Goal: Transaction & Acquisition: Purchase product/service

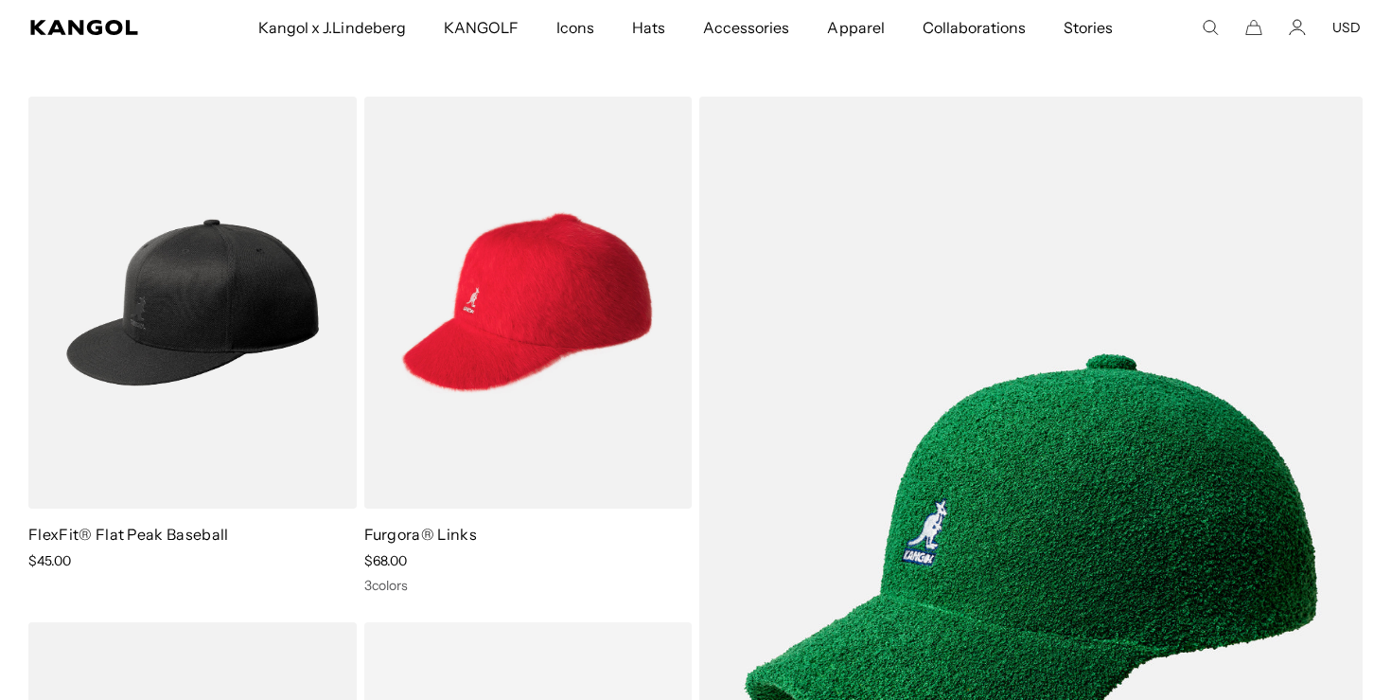
scroll to position [4014, 0]
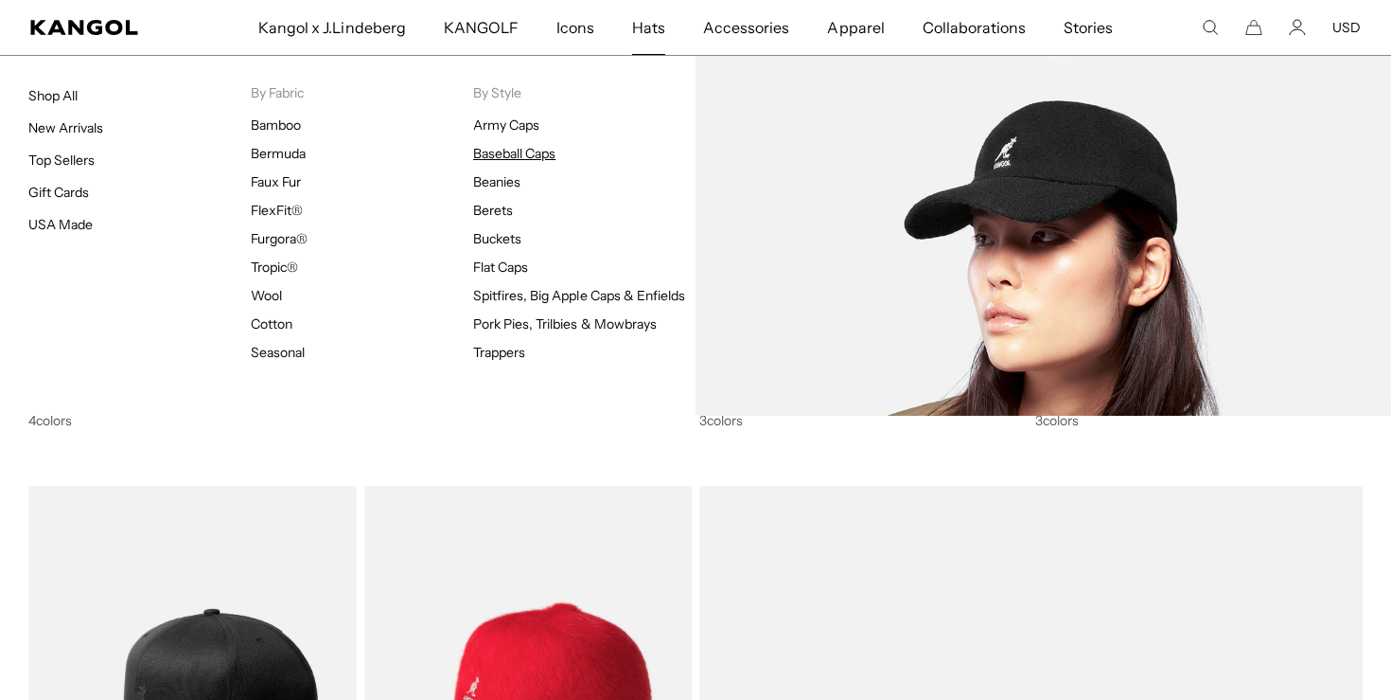
click at [539, 150] on link "Baseball Caps" at bounding box center [514, 153] width 82 height 17
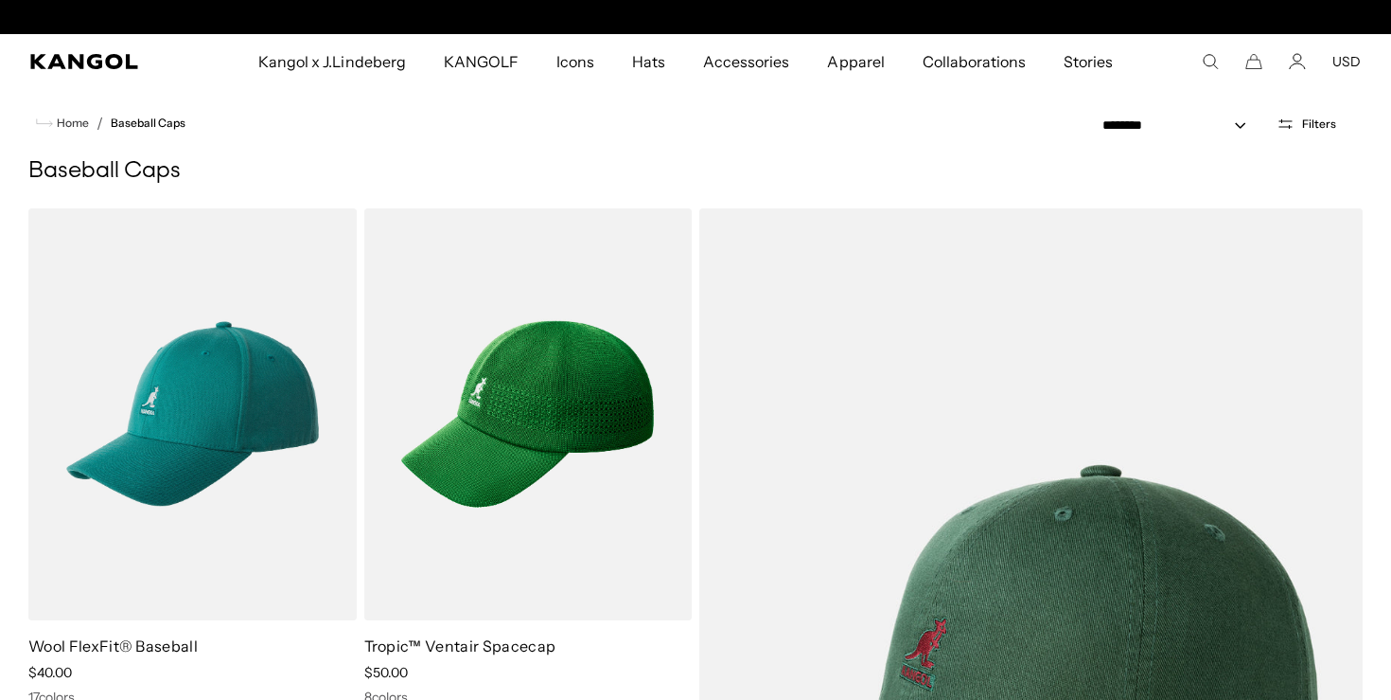
scroll to position [0, 390]
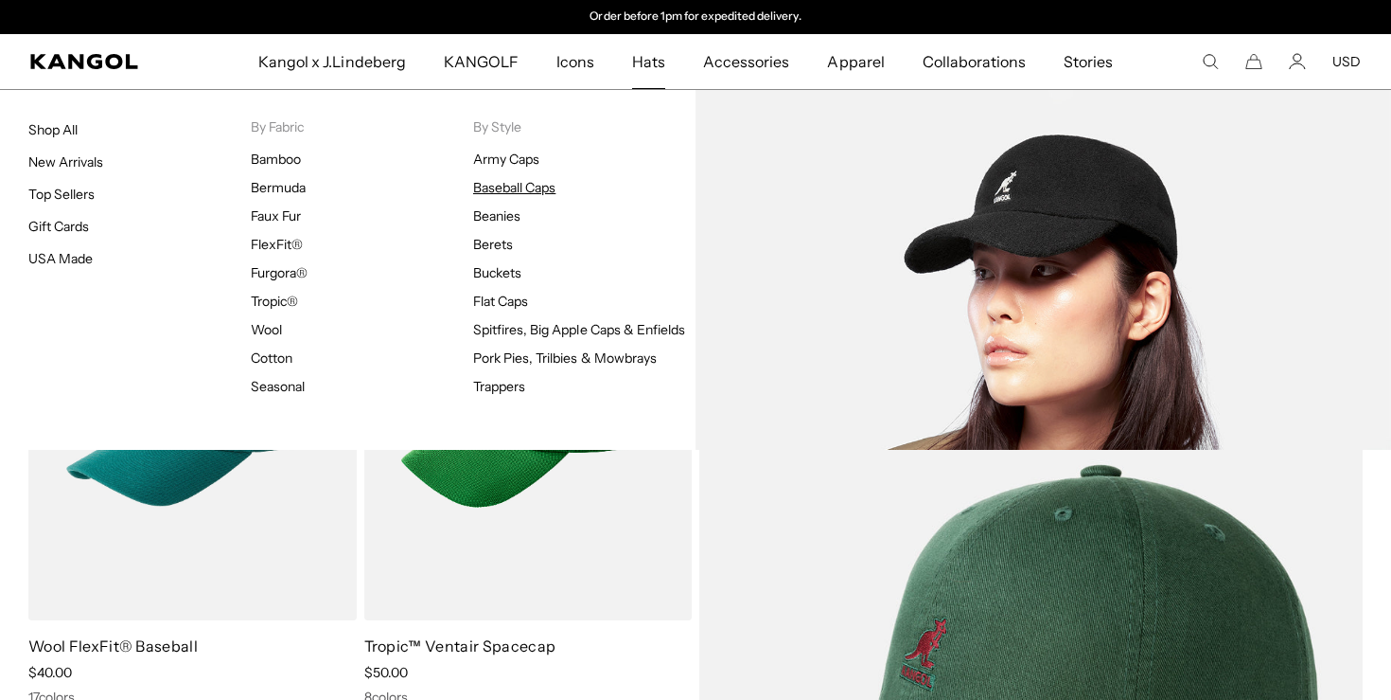
click at [538, 190] on link "Baseball Caps" at bounding box center [514, 187] width 82 height 17
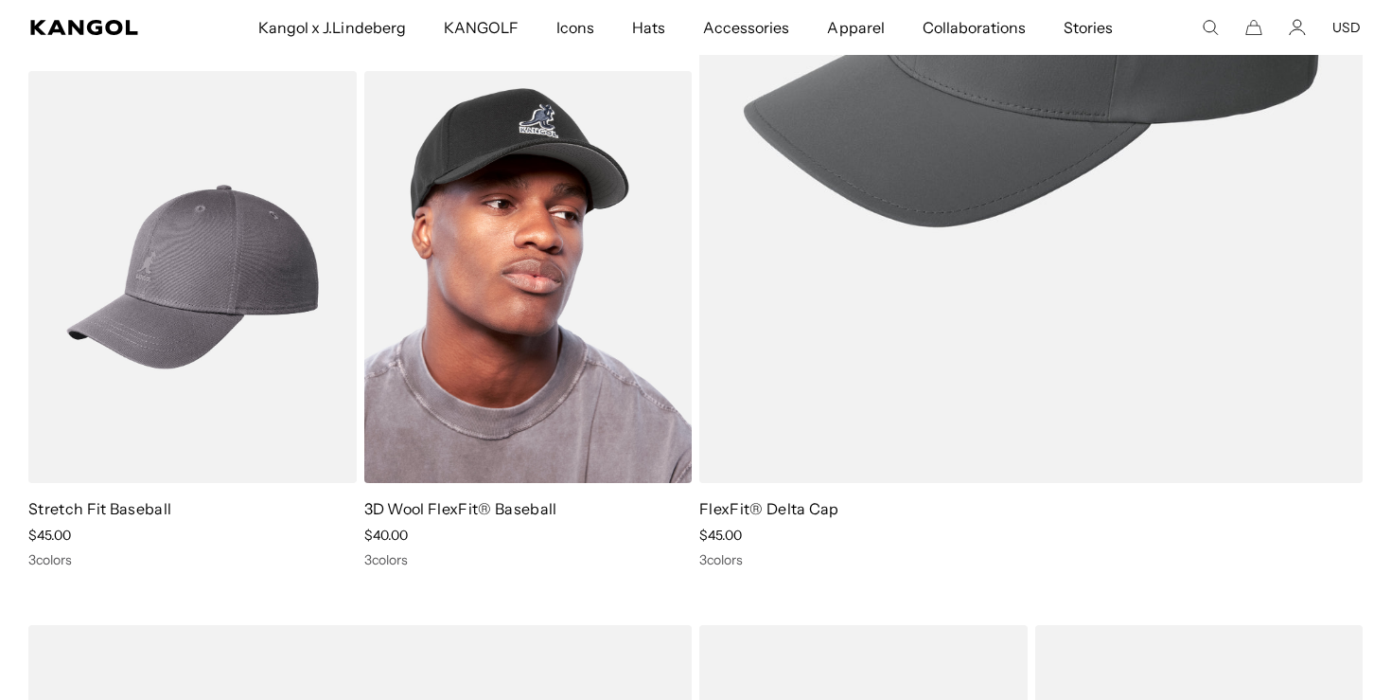
click at [464, 251] on img at bounding box center [528, 277] width 328 height 412
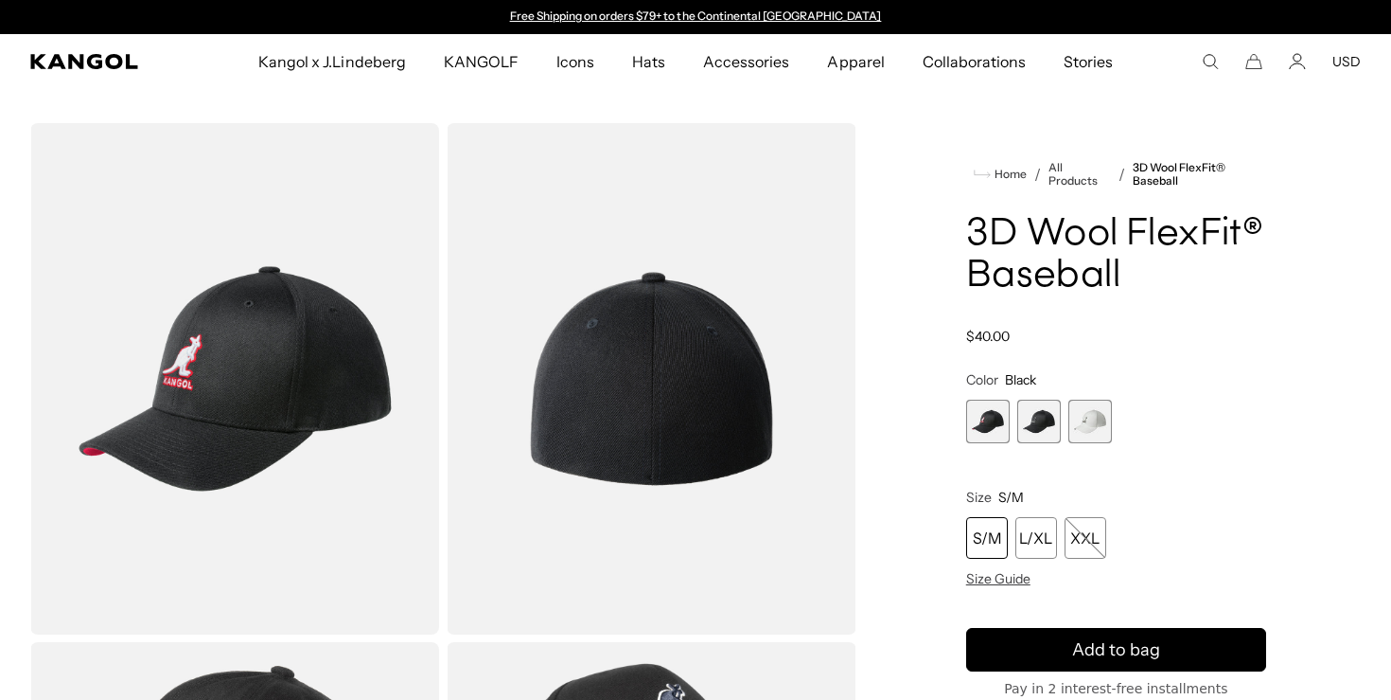
scroll to position [109, 0]
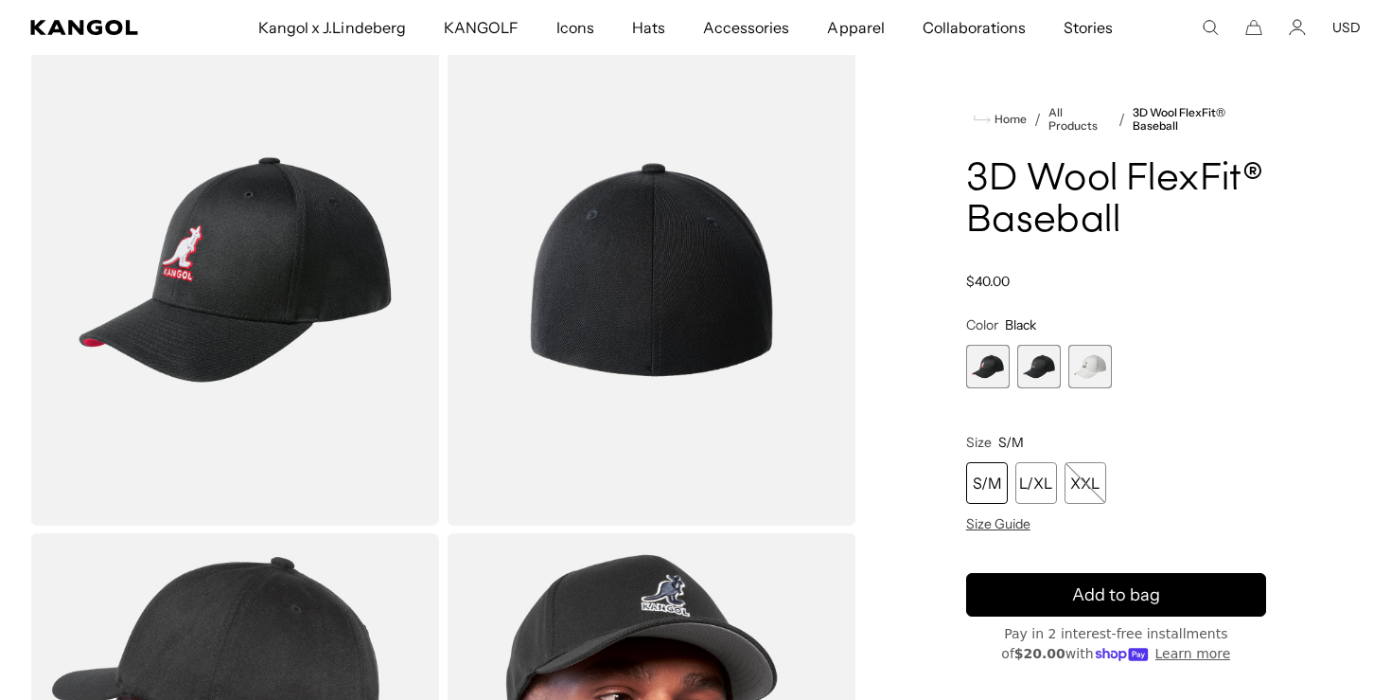
click at [1024, 363] on span "2 of 3" at bounding box center [1040, 367] width 44 height 44
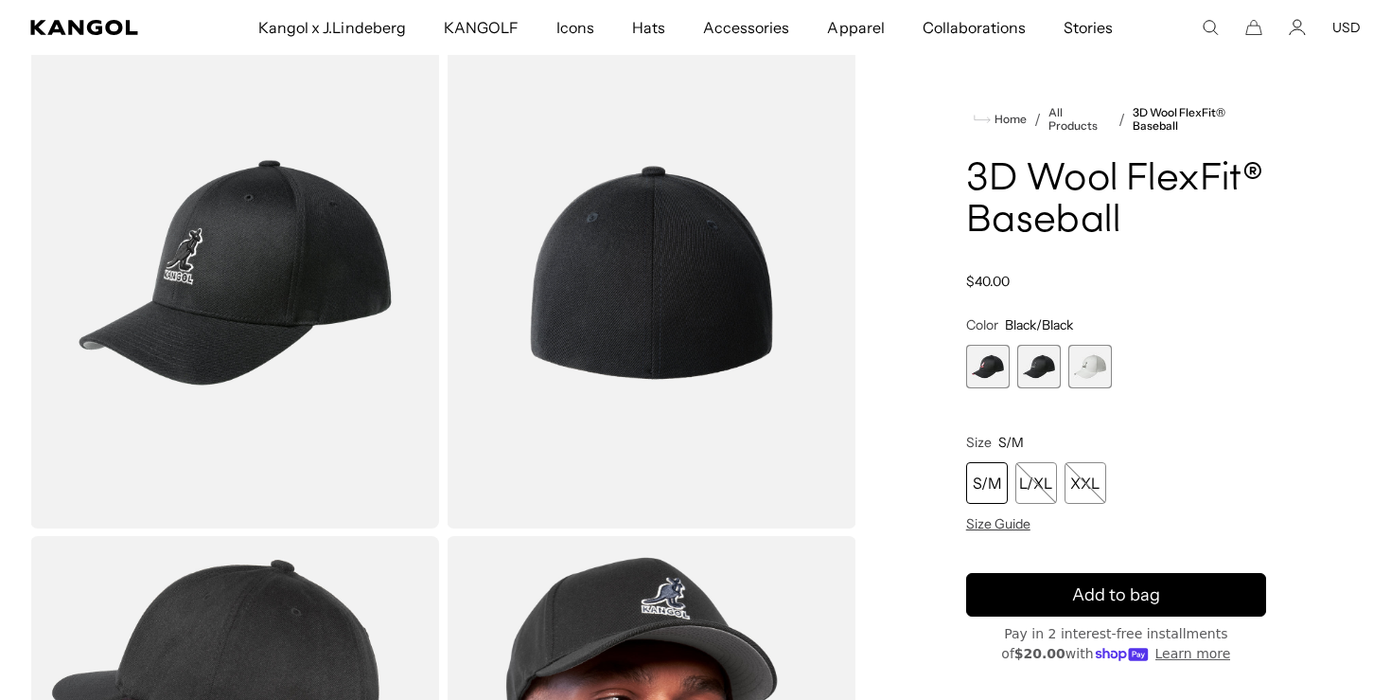
click at [1086, 364] on span "3 of 3" at bounding box center [1091, 367] width 44 height 44
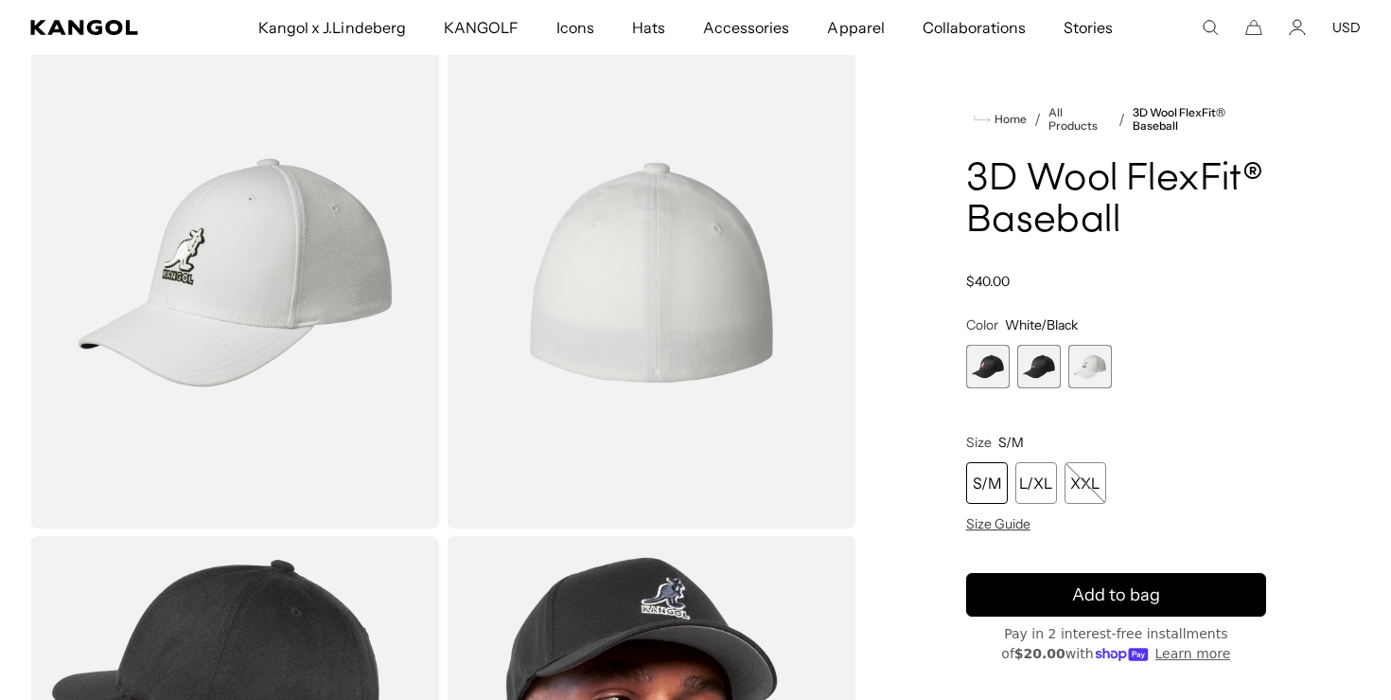
click at [998, 363] on span "1 of 3" at bounding box center [988, 367] width 44 height 44
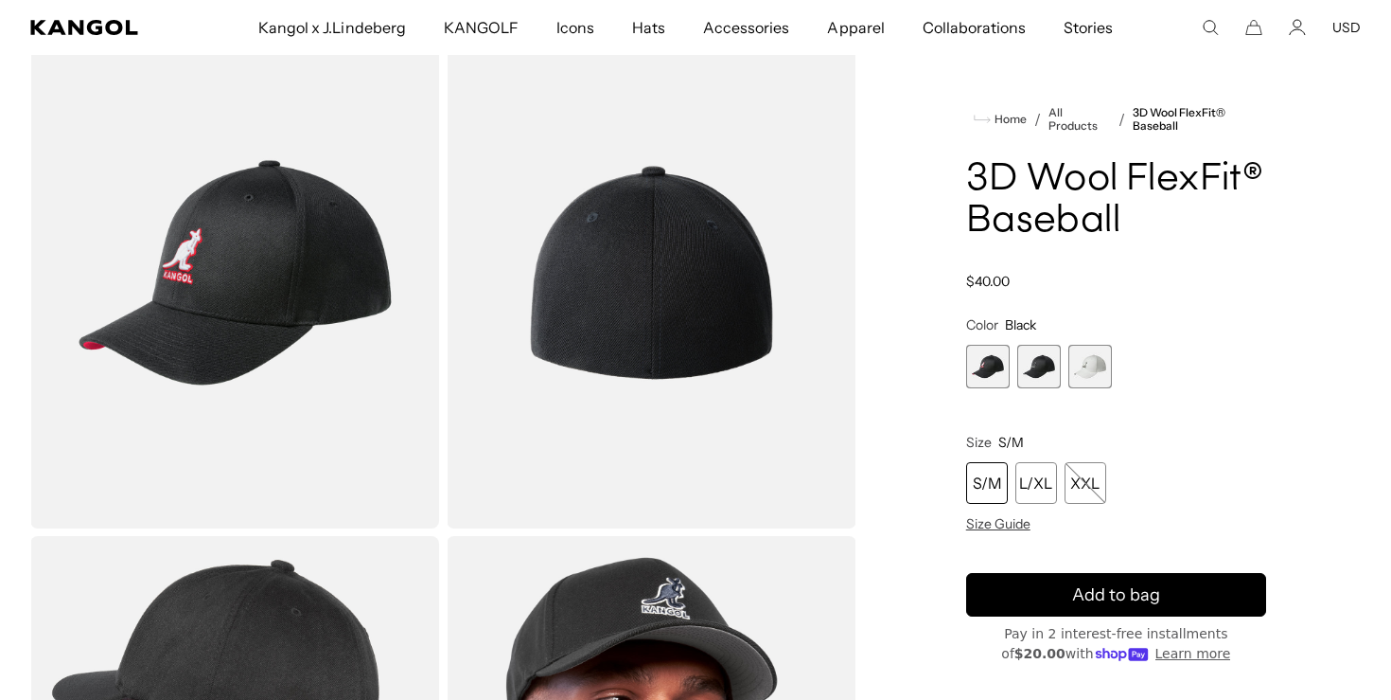
scroll to position [0, 390]
click at [1044, 371] on span "2 of 3" at bounding box center [1040, 367] width 44 height 44
click at [991, 368] on span "1 of 3" at bounding box center [988, 367] width 44 height 44
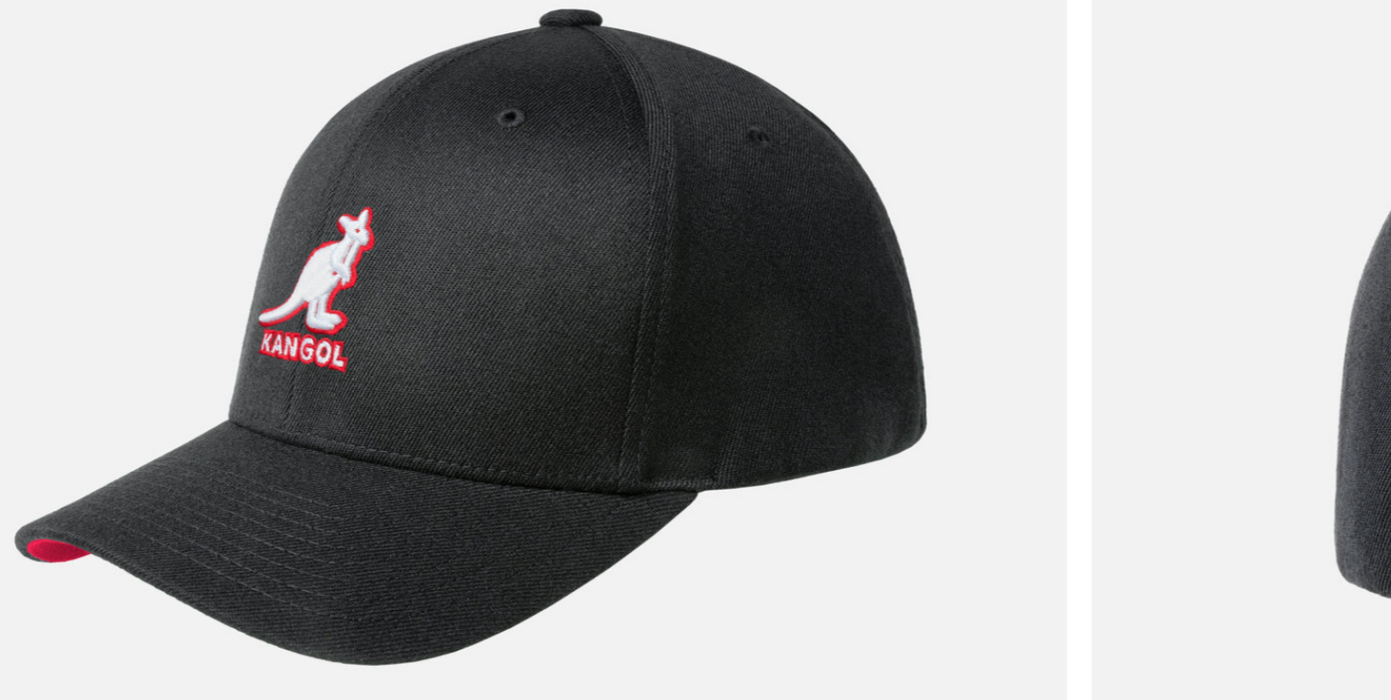
scroll to position [0, 390]
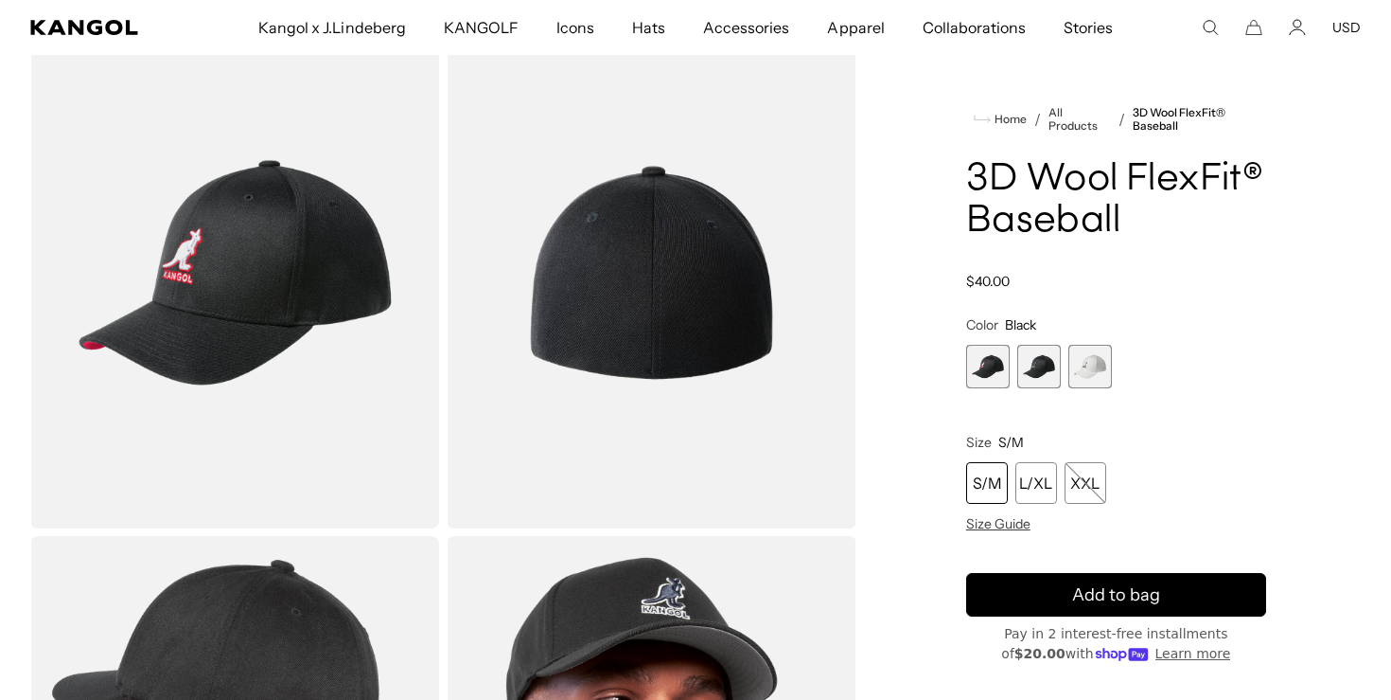
click at [1038, 382] on span "2 of 3" at bounding box center [1040, 367] width 44 height 44
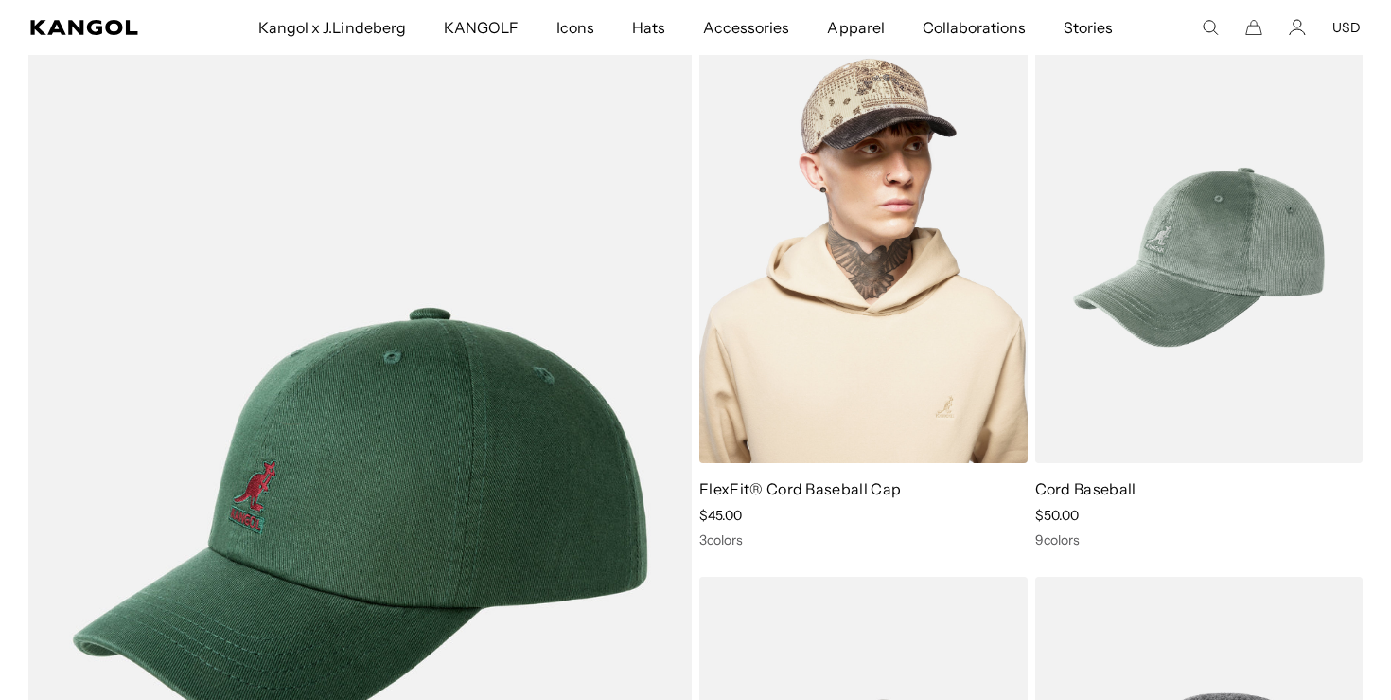
scroll to position [3373, 0]
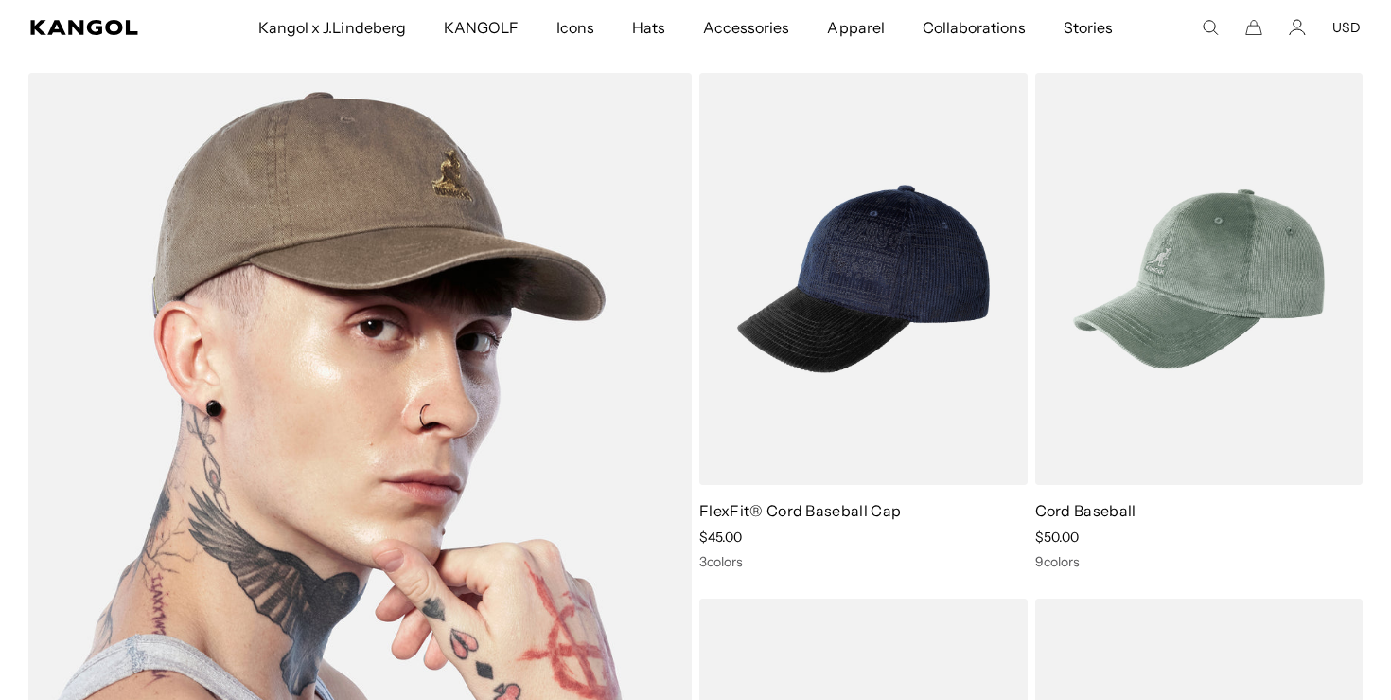
click at [557, 293] on img at bounding box center [360, 541] width 664 height 937
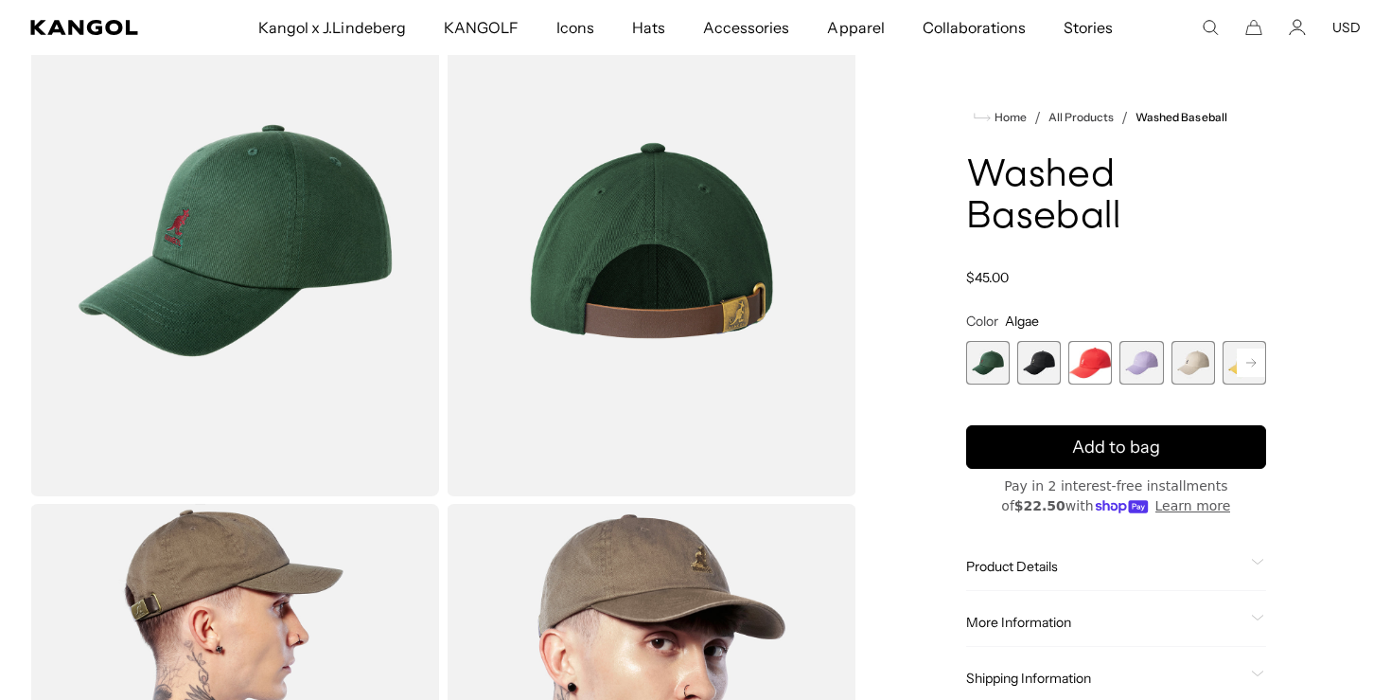
click at [1051, 377] on span "2 of 14" at bounding box center [1040, 363] width 44 height 44
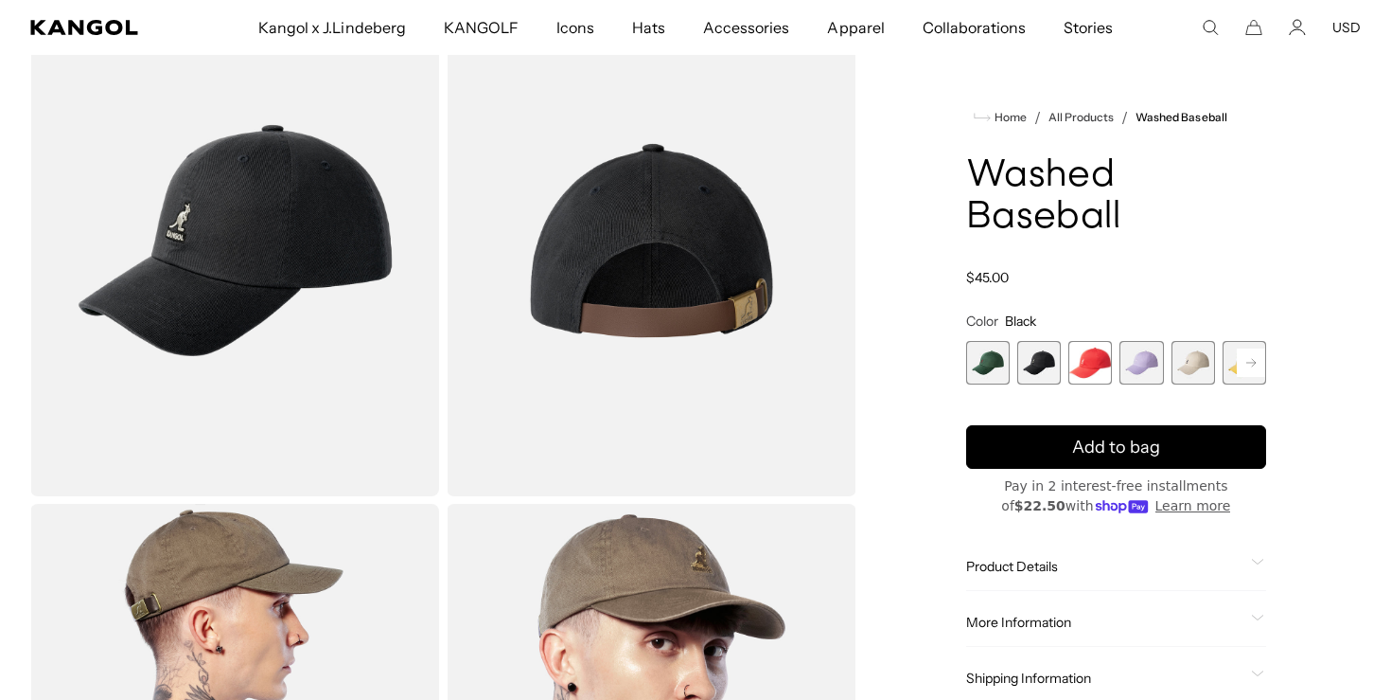
scroll to position [0, 390]
click at [1115, 362] on div "Algae Variant sold out or unavailable Black Variant sold out or unavailable Che…" at bounding box center [1116, 363] width 300 height 44
click at [1158, 360] on span "4 of 14" at bounding box center [1142, 363] width 44 height 44
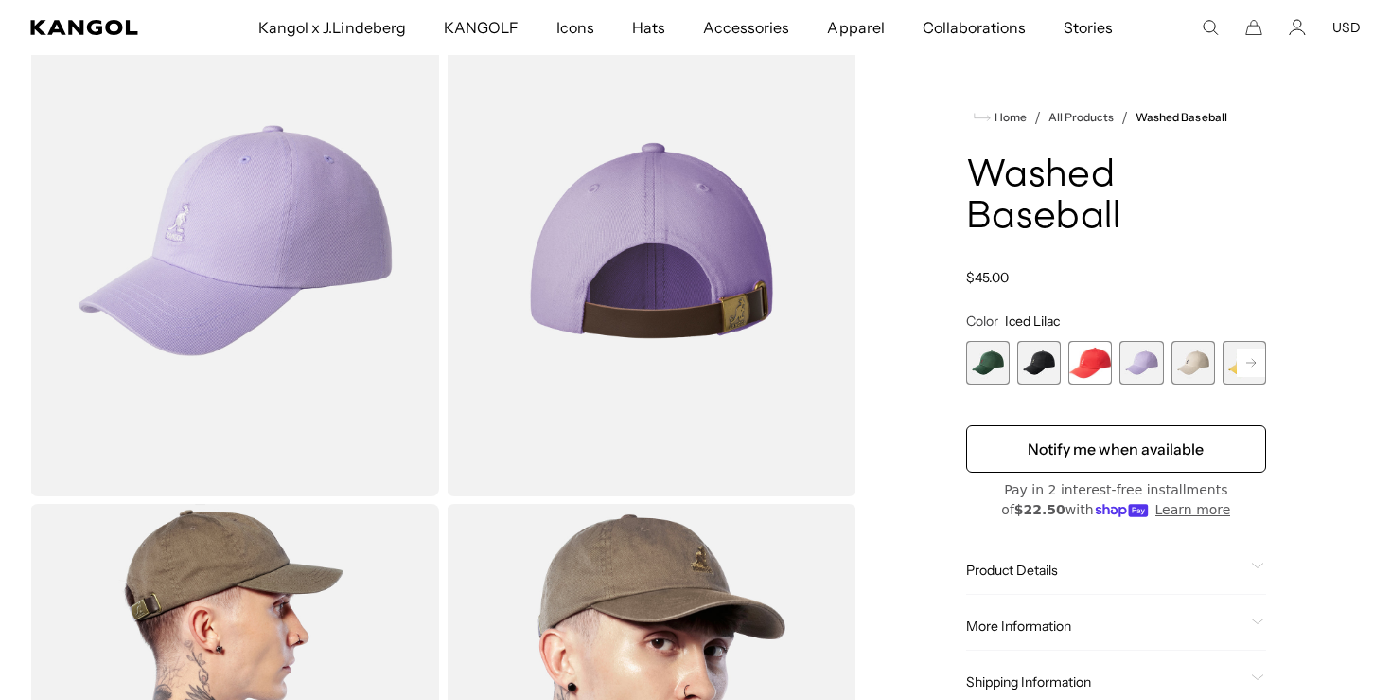
click at [1222, 359] on div "Algae Variant sold out or unavailable Black Variant sold out or unavailable Che…" at bounding box center [1116, 363] width 300 height 44
click at [1235, 362] on span "6 of 14" at bounding box center [1245, 363] width 44 height 44
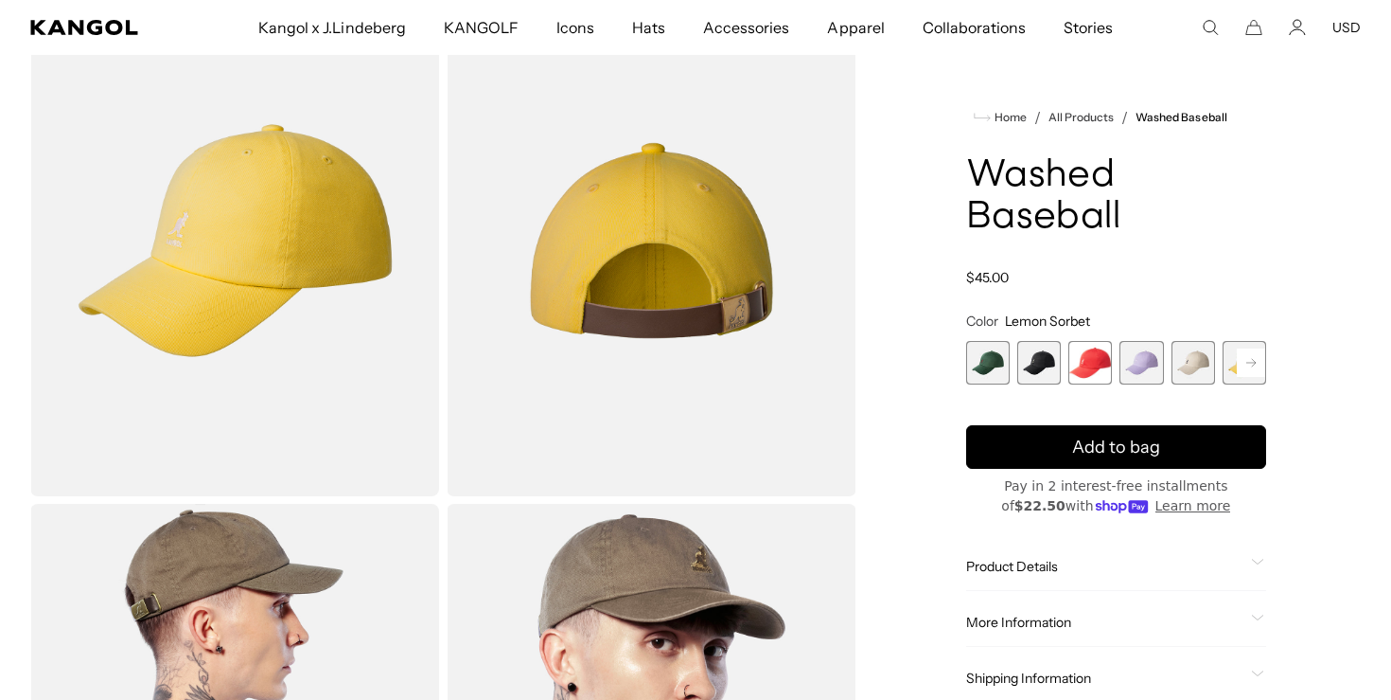
click at [1200, 362] on span "5 of 14" at bounding box center [1194, 363] width 44 height 44
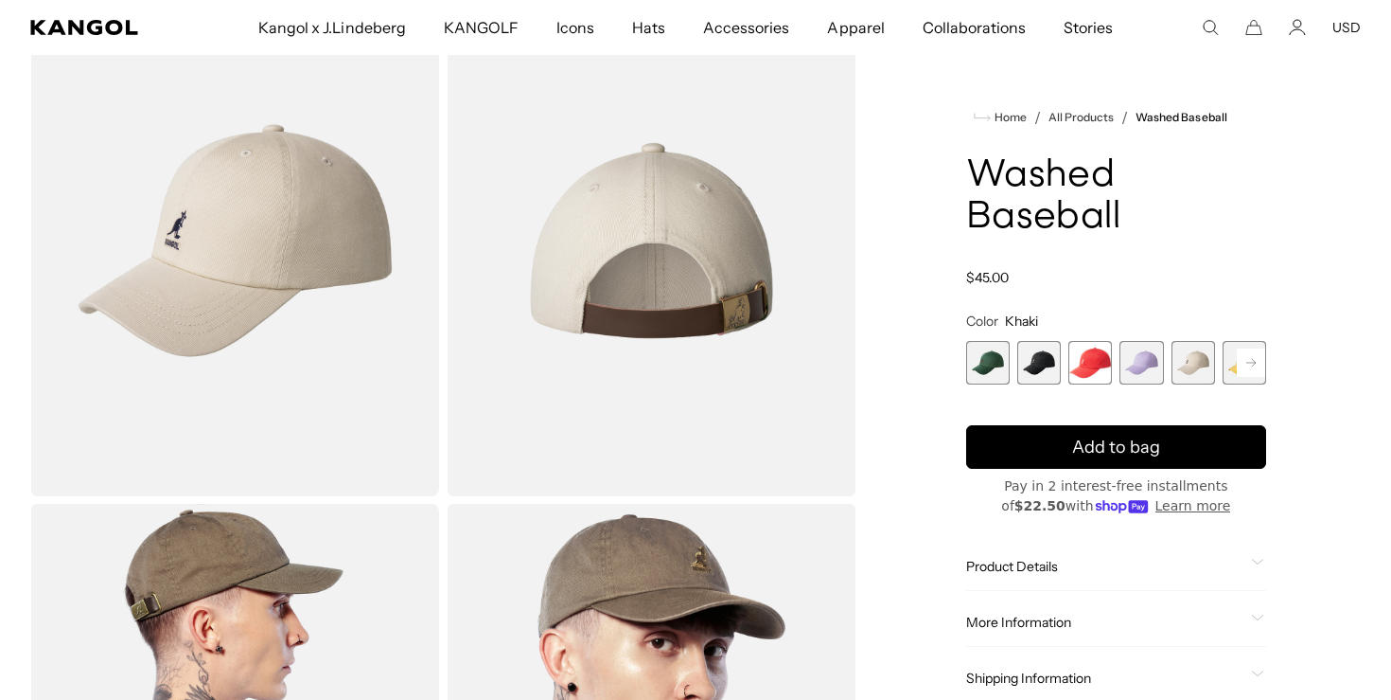
click at [1163, 362] on div "Algae Variant sold out or unavailable Black Variant sold out or unavailable Che…" at bounding box center [1116, 363] width 300 height 44
click at [1116, 352] on div "Algae Variant sold out or unavailable Black Variant sold out or unavailable Che…" at bounding box center [1116, 363] width 300 height 44
click at [1103, 355] on span "3 of 14" at bounding box center [1091, 363] width 44 height 44
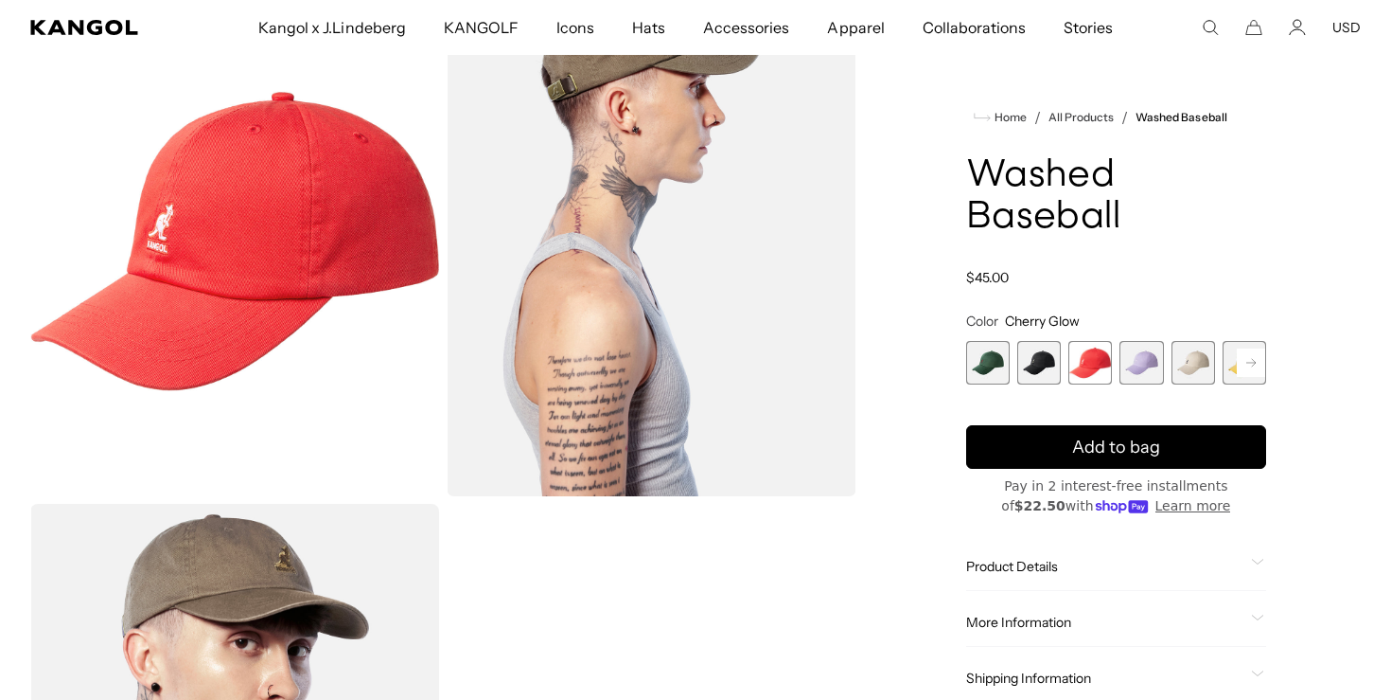
click at [1043, 351] on span "2 of 14" at bounding box center [1040, 363] width 44 height 44
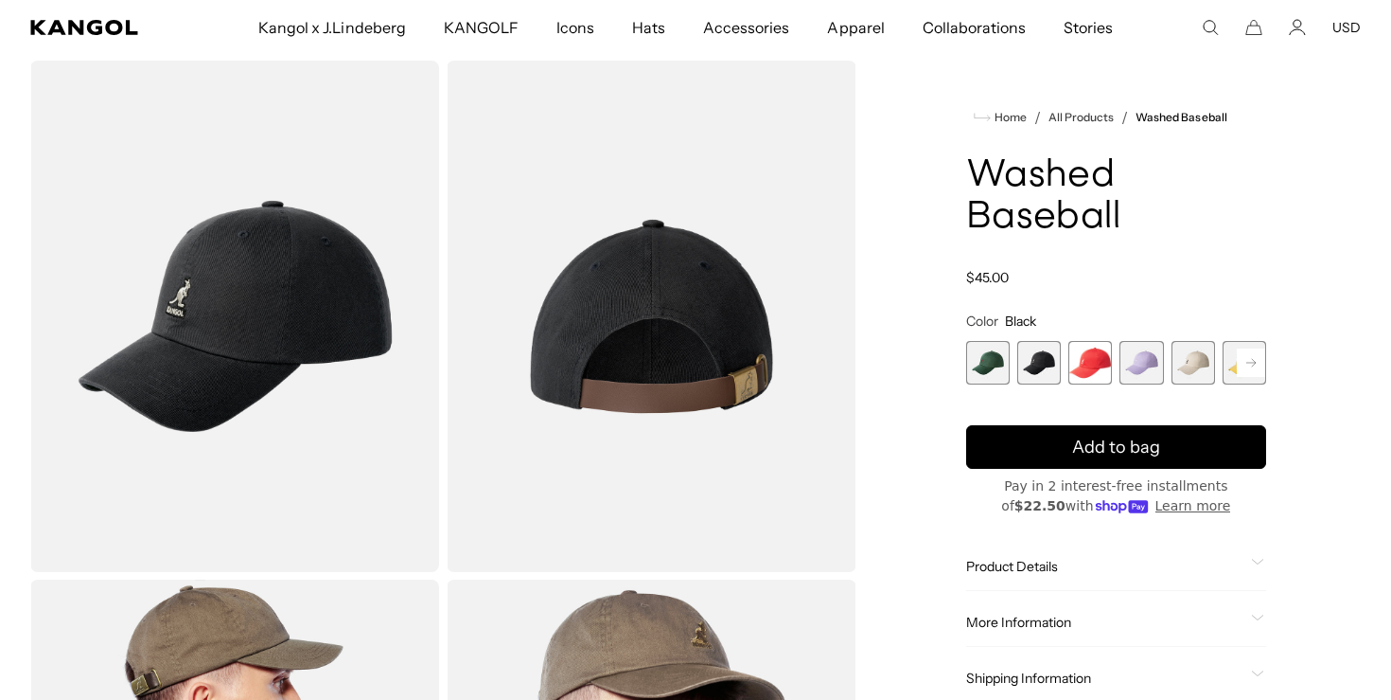
scroll to position [60, 0]
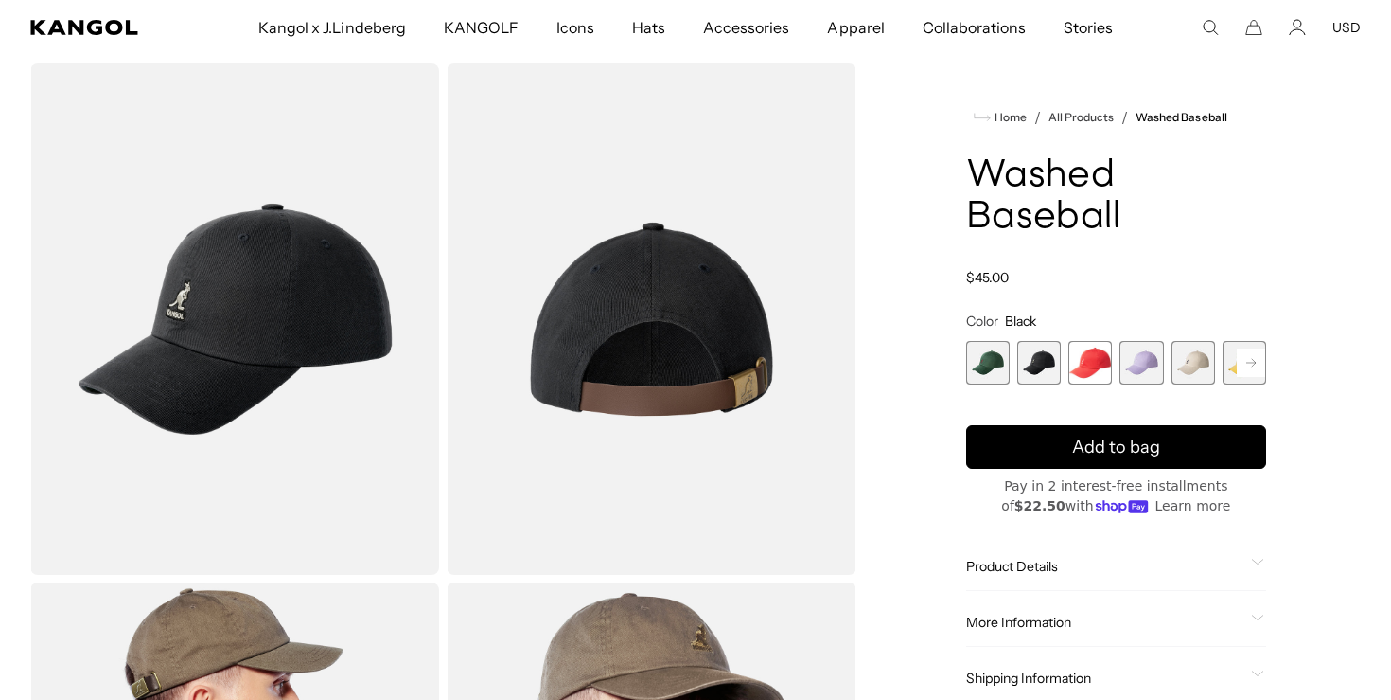
click at [985, 366] on span "1 of 14" at bounding box center [988, 363] width 44 height 44
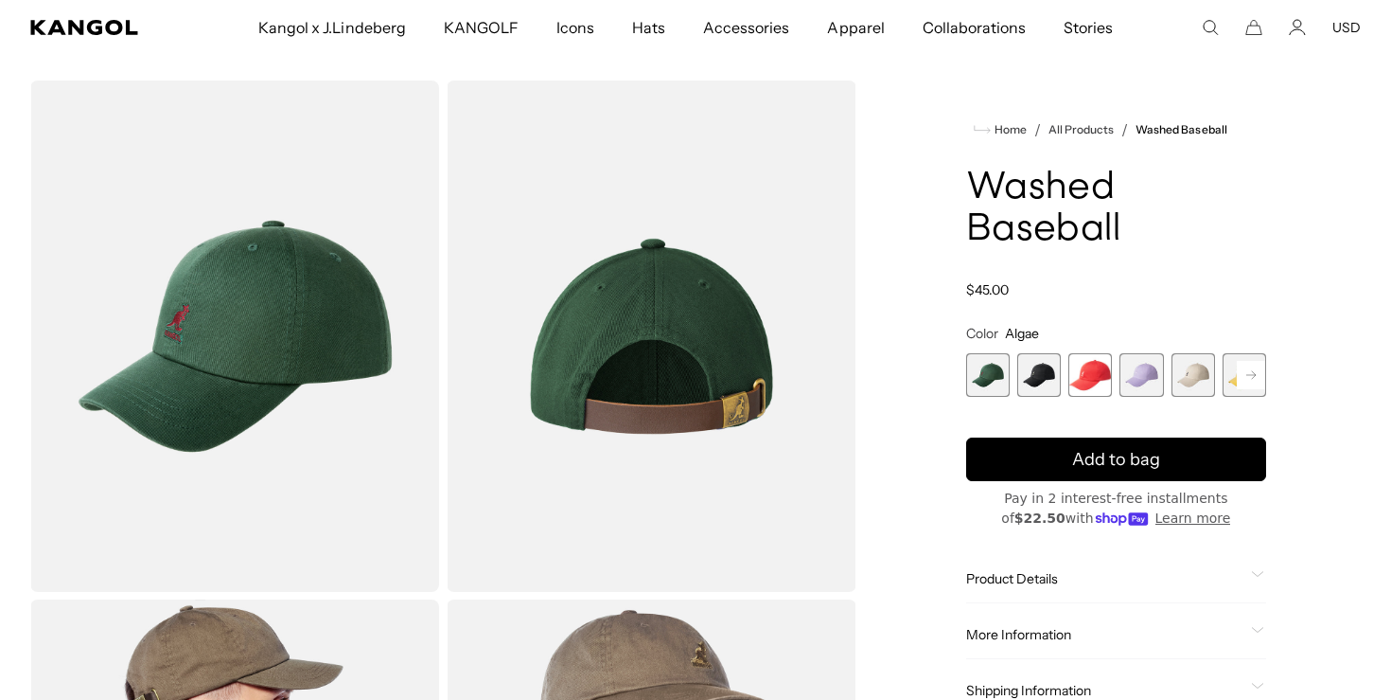
scroll to position [0, 390]
click at [1037, 377] on span "2 of 14" at bounding box center [1040, 375] width 44 height 44
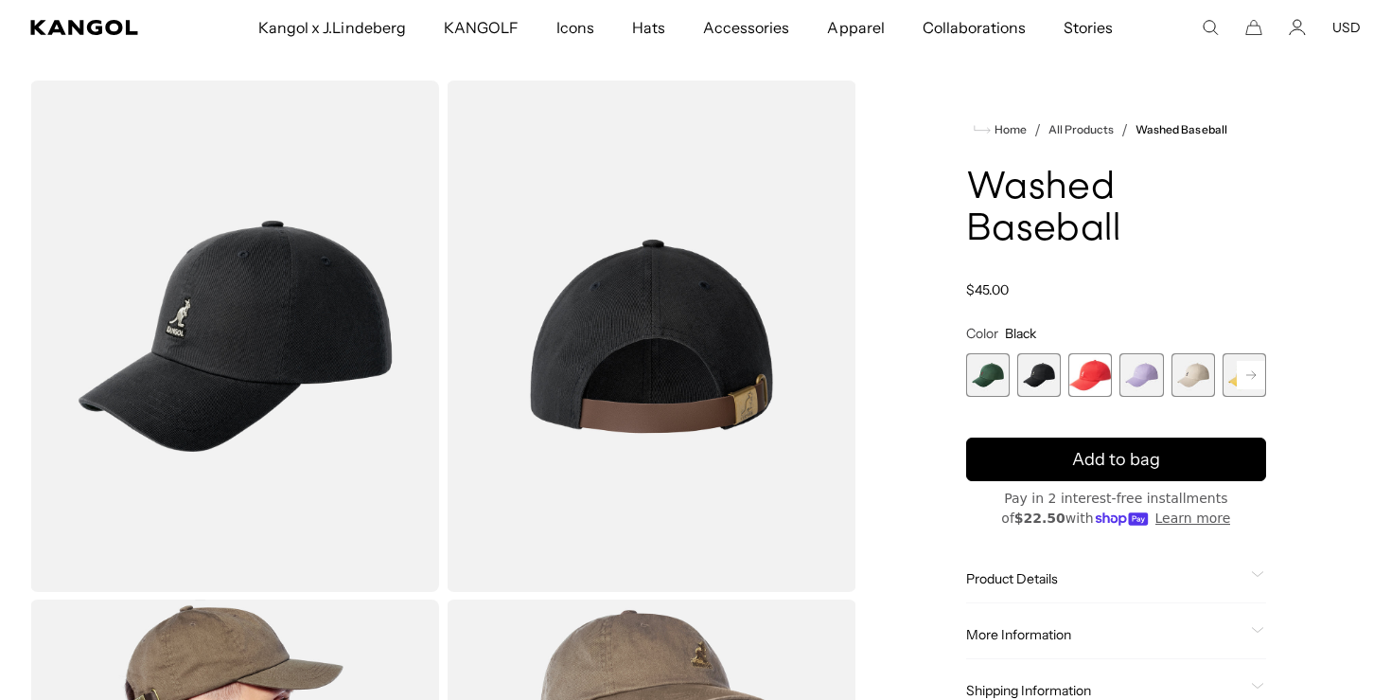
click at [1099, 369] on span "3 of 14" at bounding box center [1091, 375] width 44 height 44
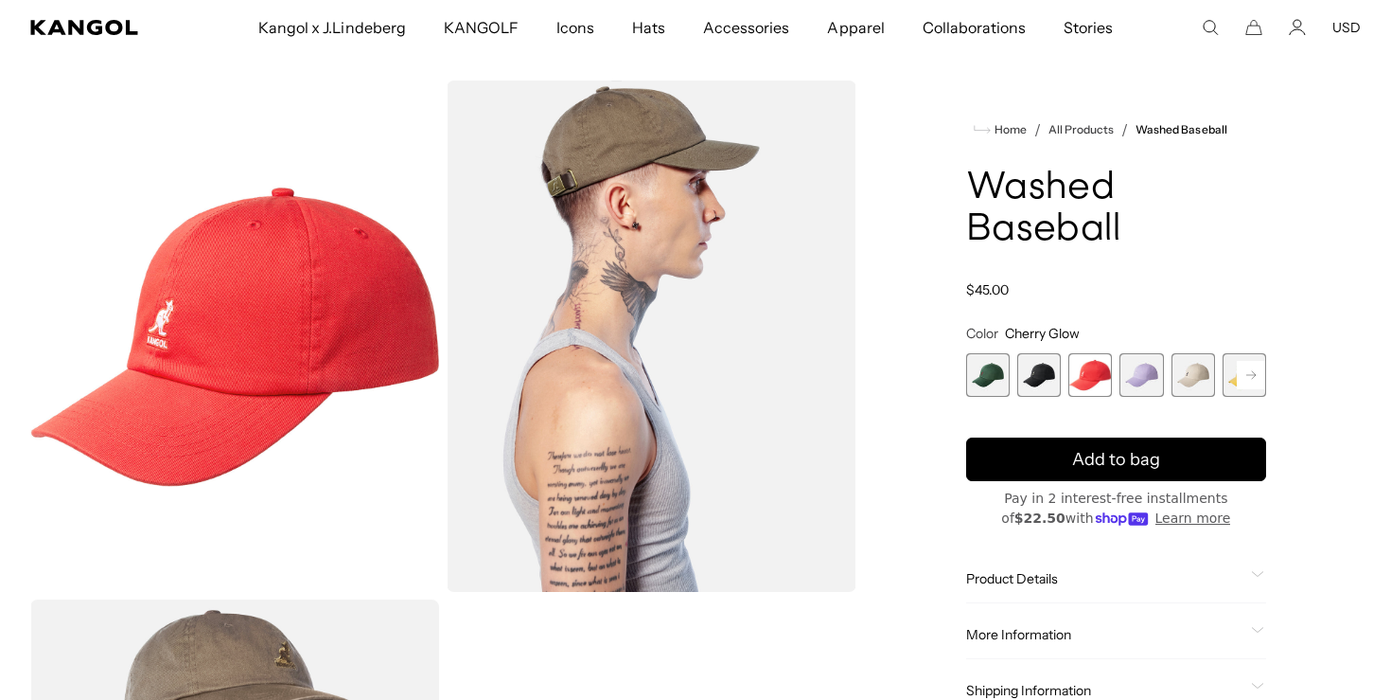
click at [1149, 366] on span "4 of 14" at bounding box center [1142, 375] width 44 height 44
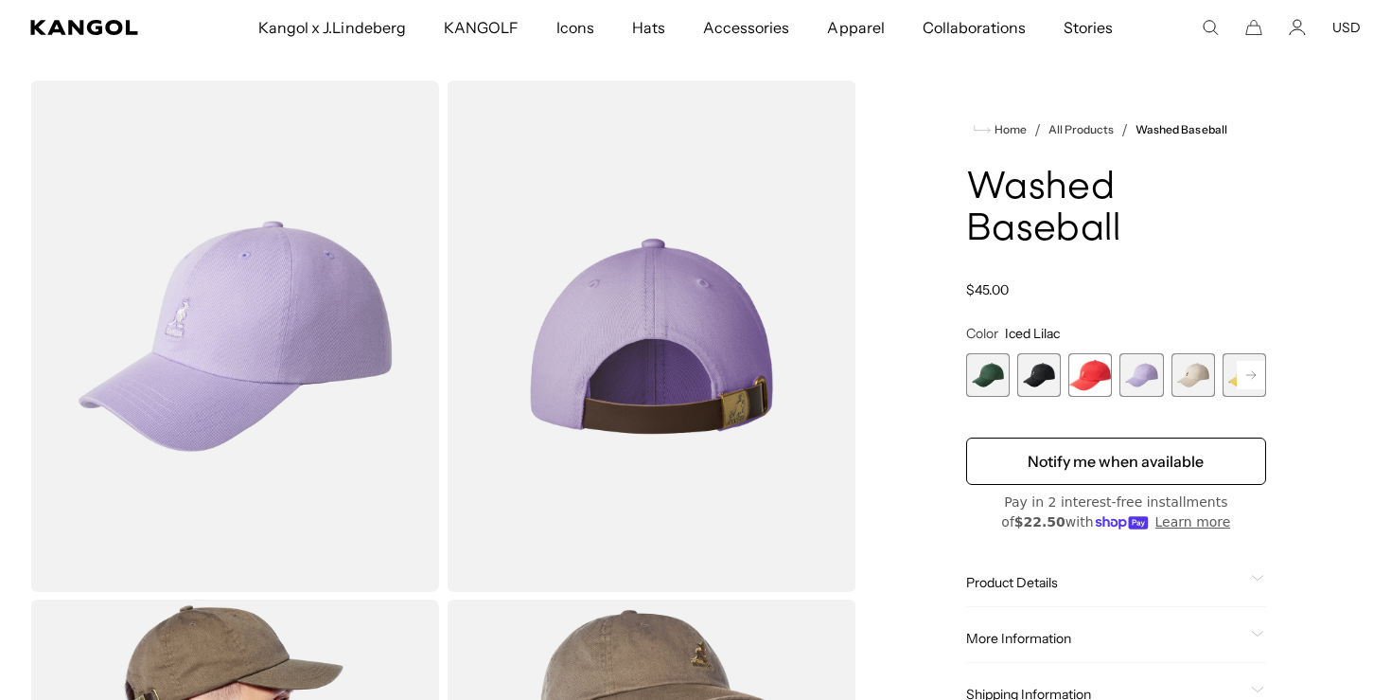
click at [1213, 369] on span "5 of 14" at bounding box center [1194, 375] width 44 height 44
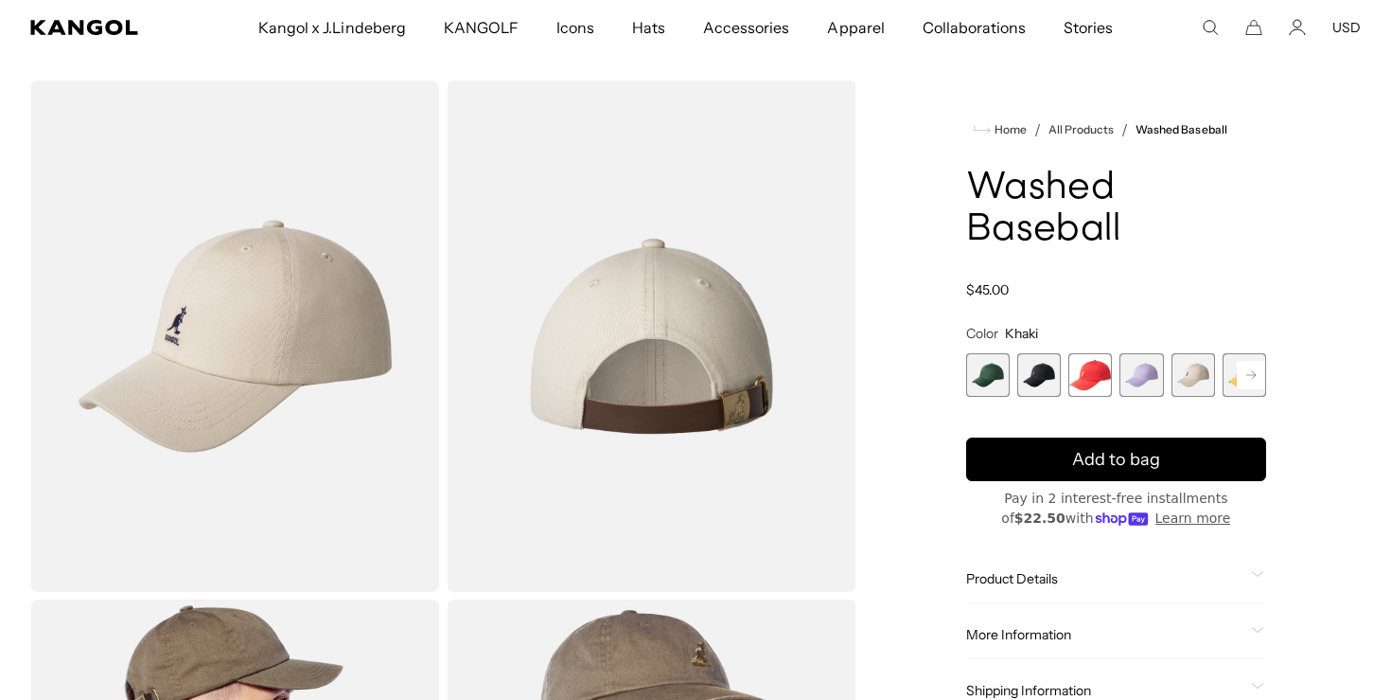
click at [1251, 376] on rect at bounding box center [1251, 375] width 28 height 28
click at [1149, 370] on span "7 of 14" at bounding box center [1142, 375] width 44 height 44
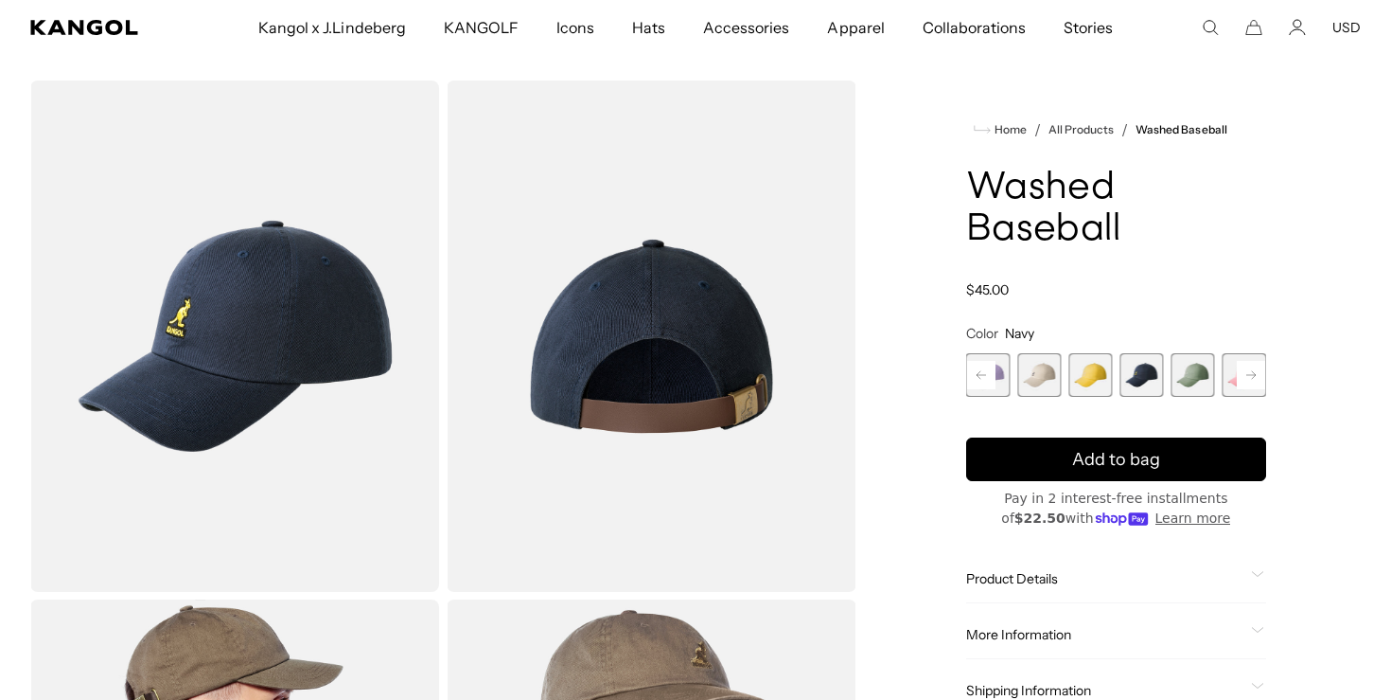
click at [1181, 370] on span "8 of 14" at bounding box center [1194, 375] width 44 height 44
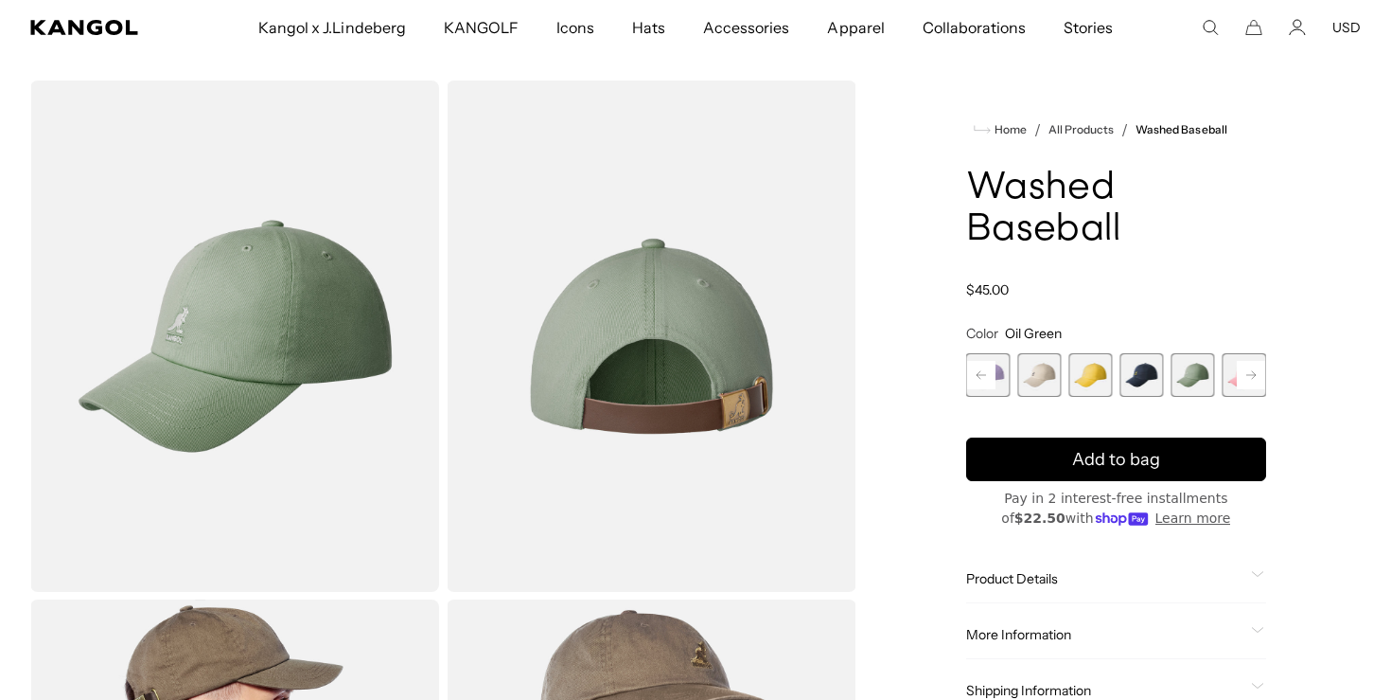
click at [1268, 375] on div "Home / All Products / Washed Baseball Washed Baseball Regular price $45.00 Regu…" at bounding box center [1116, 595] width 489 height 1031
click at [1251, 370] on rect at bounding box center [1251, 375] width 28 height 28
click at [1189, 374] on span "9 of 14" at bounding box center [1194, 375] width 44 height 44
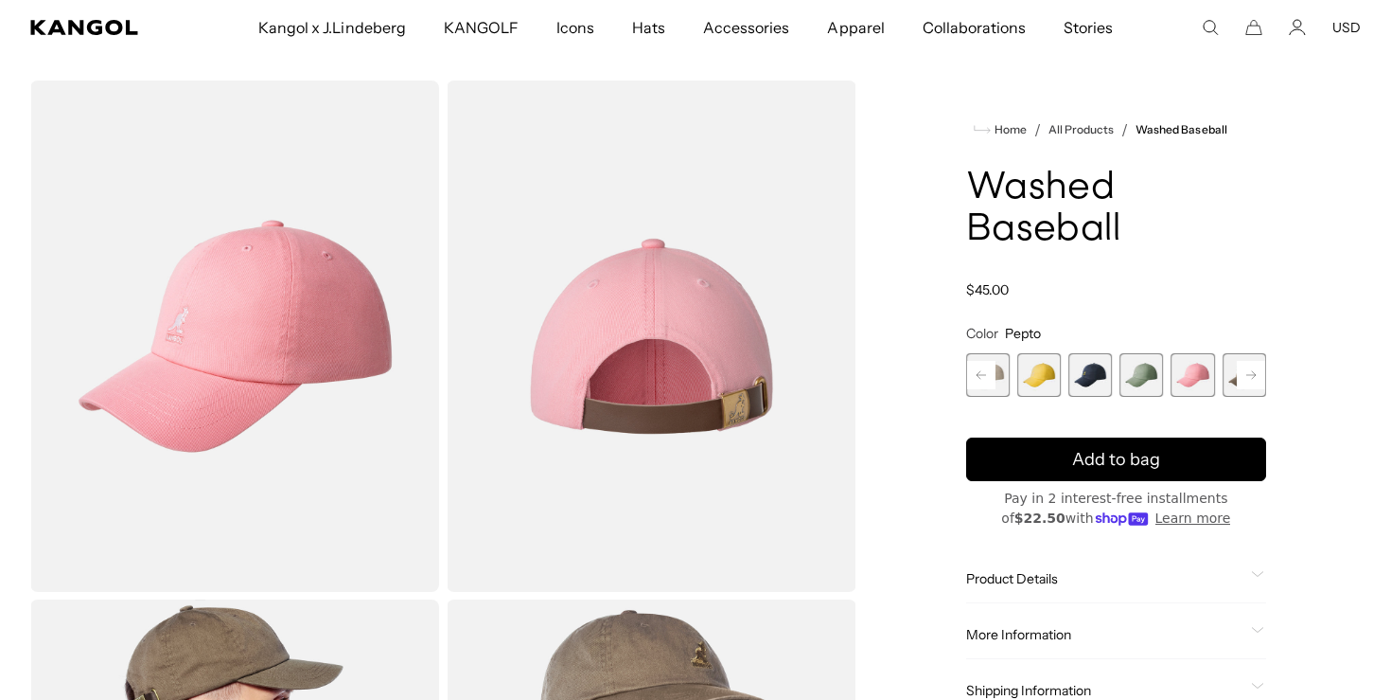
scroll to position [0, 390]
click at [1254, 370] on rect at bounding box center [1251, 375] width 28 height 28
click at [1196, 373] on span "10 of 14" at bounding box center [1194, 375] width 44 height 44
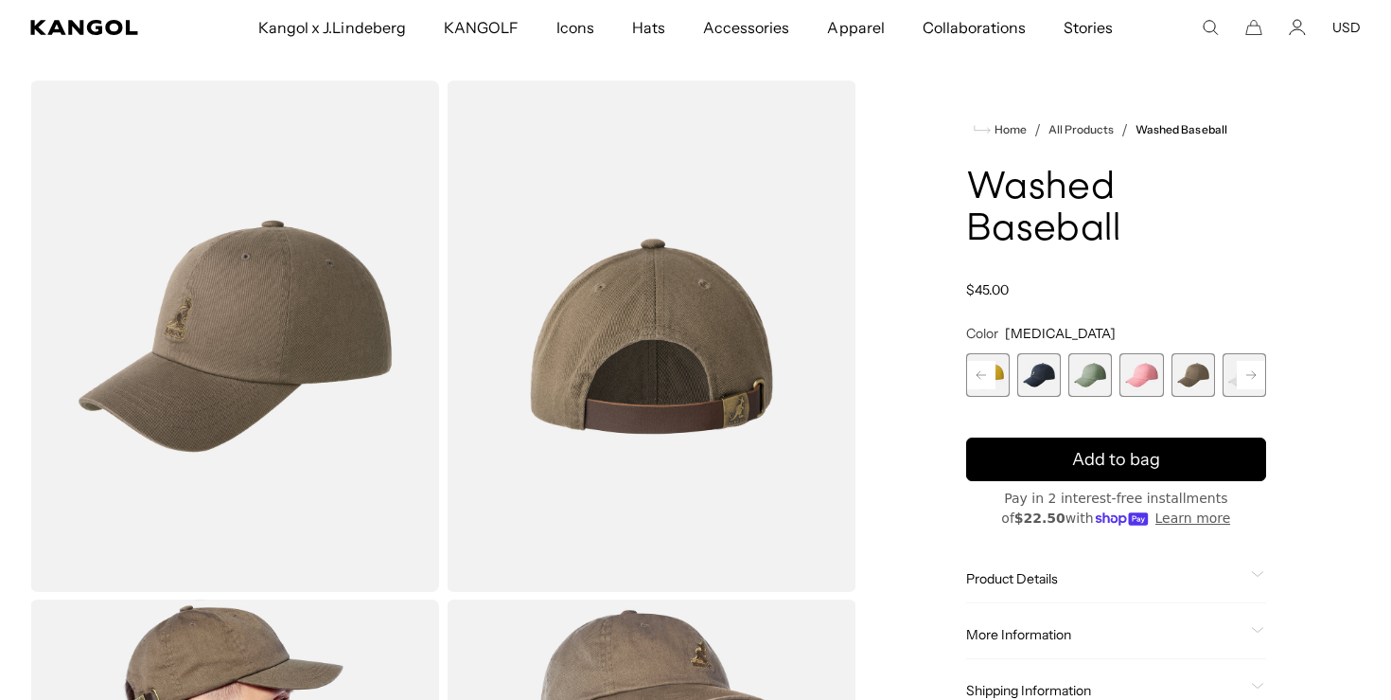
click at [1260, 368] on rect at bounding box center [1251, 375] width 28 height 28
click at [1259, 369] on rect at bounding box center [1251, 375] width 28 height 28
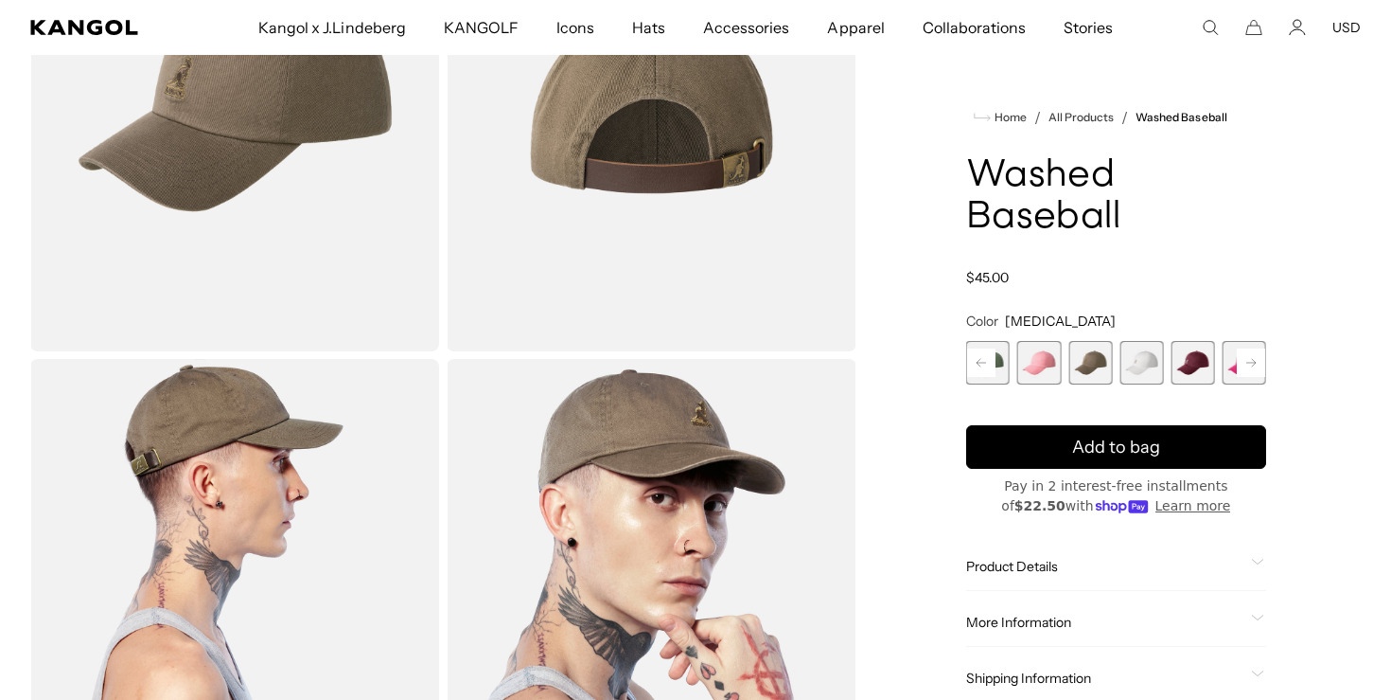
click at [1091, 358] on span "10 of 14" at bounding box center [1091, 363] width 44 height 44
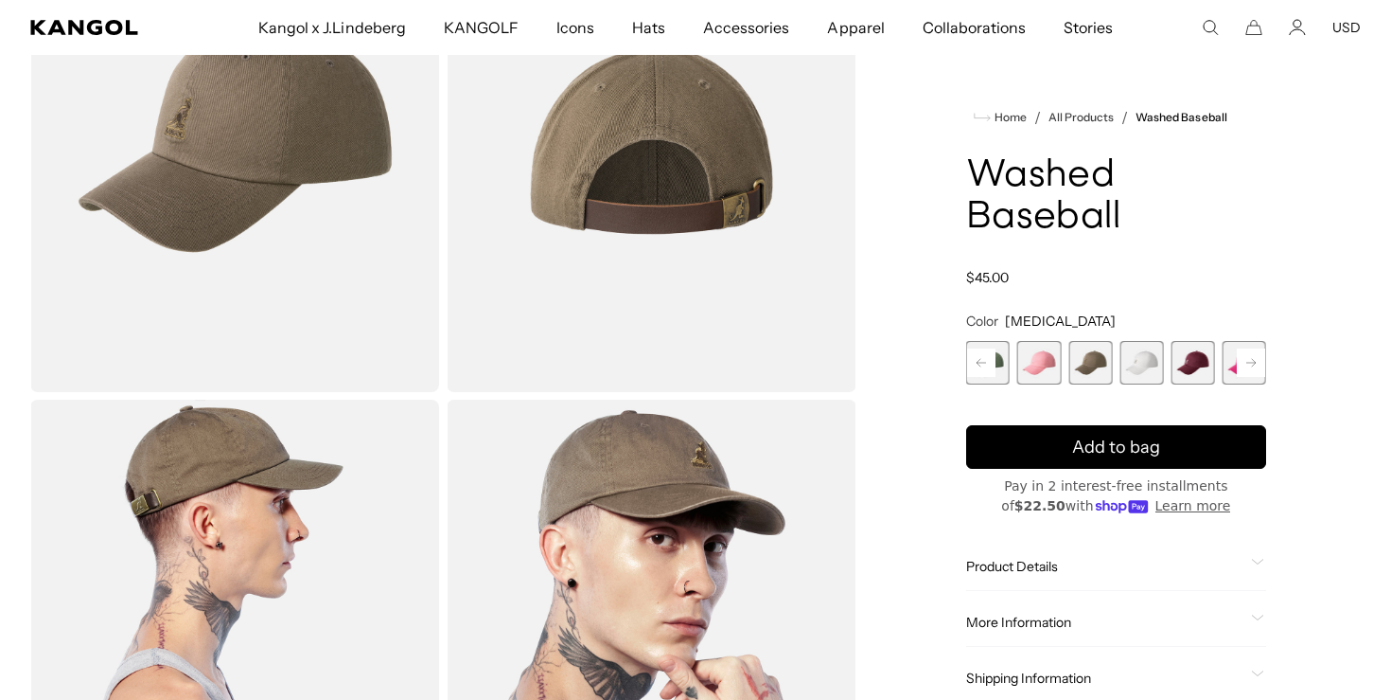
scroll to position [194, 0]
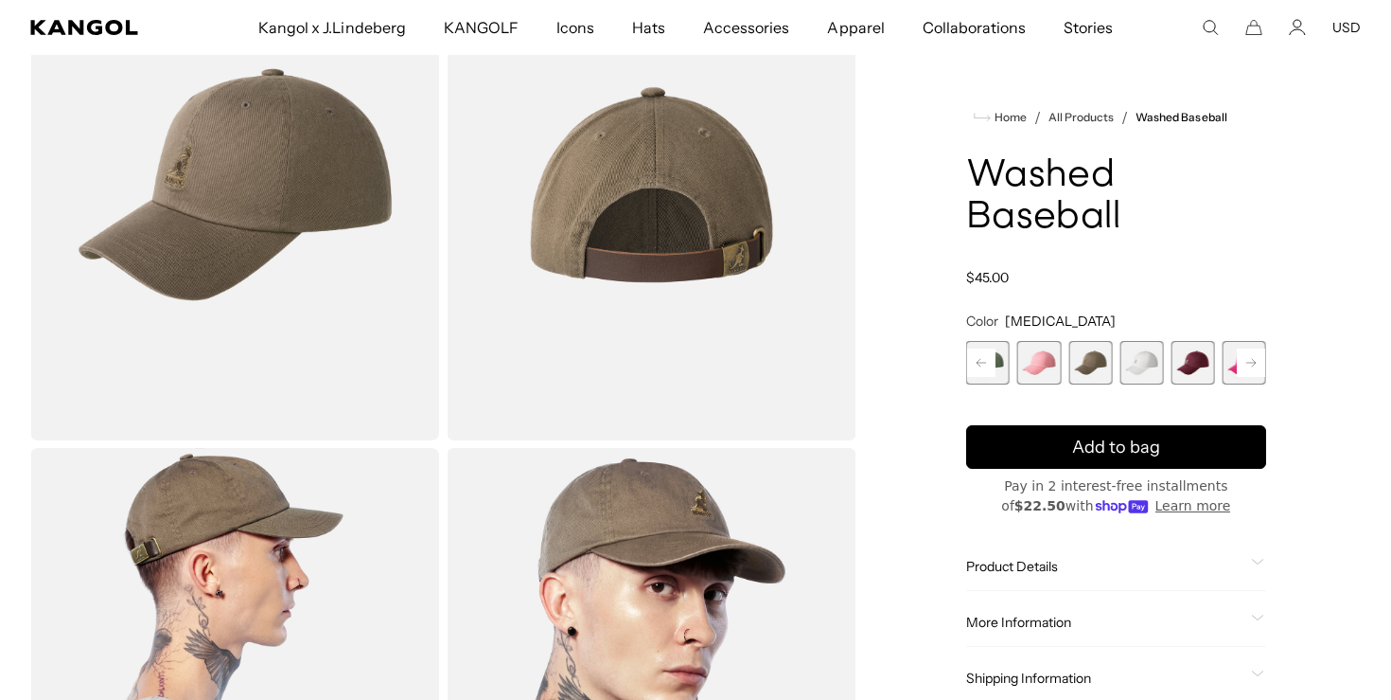
click at [1140, 359] on span "11 of 14" at bounding box center [1142, 363] width 44 height 44
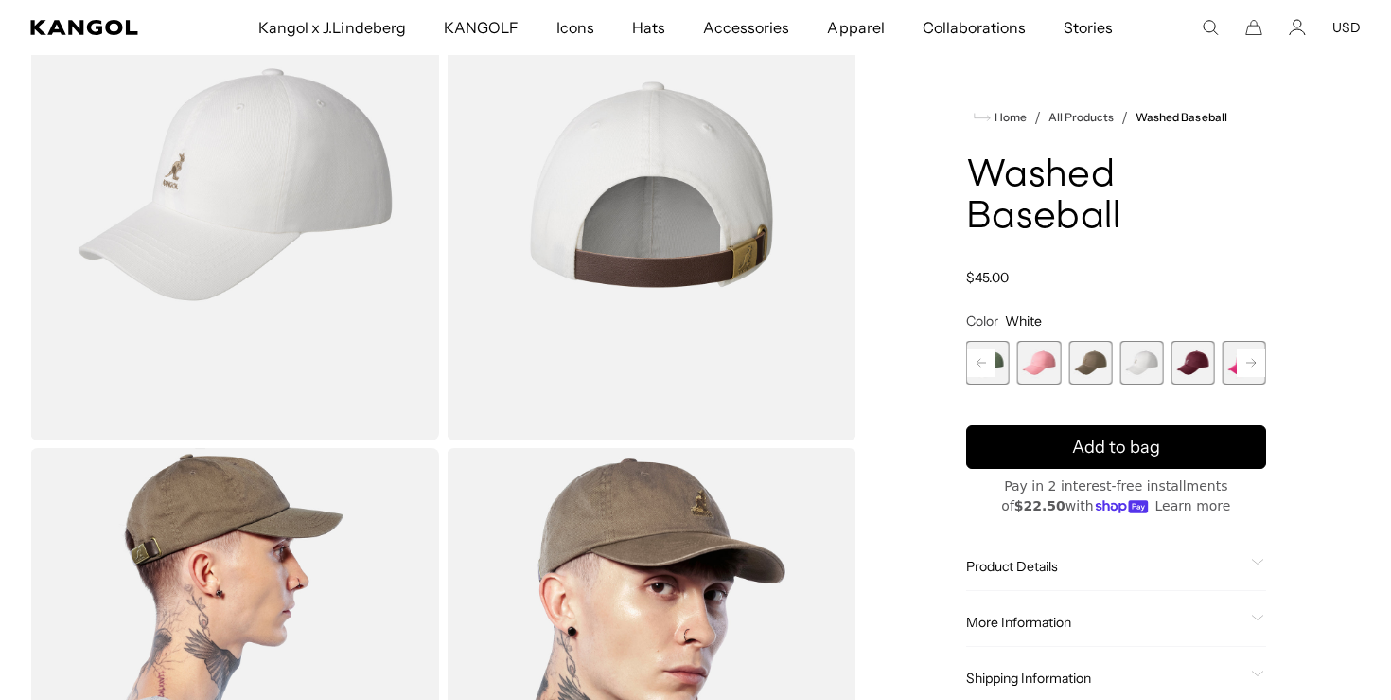
click at [1196, 365] on span "12 of 14" at bounding box center [1194, 363] width 44 height 44
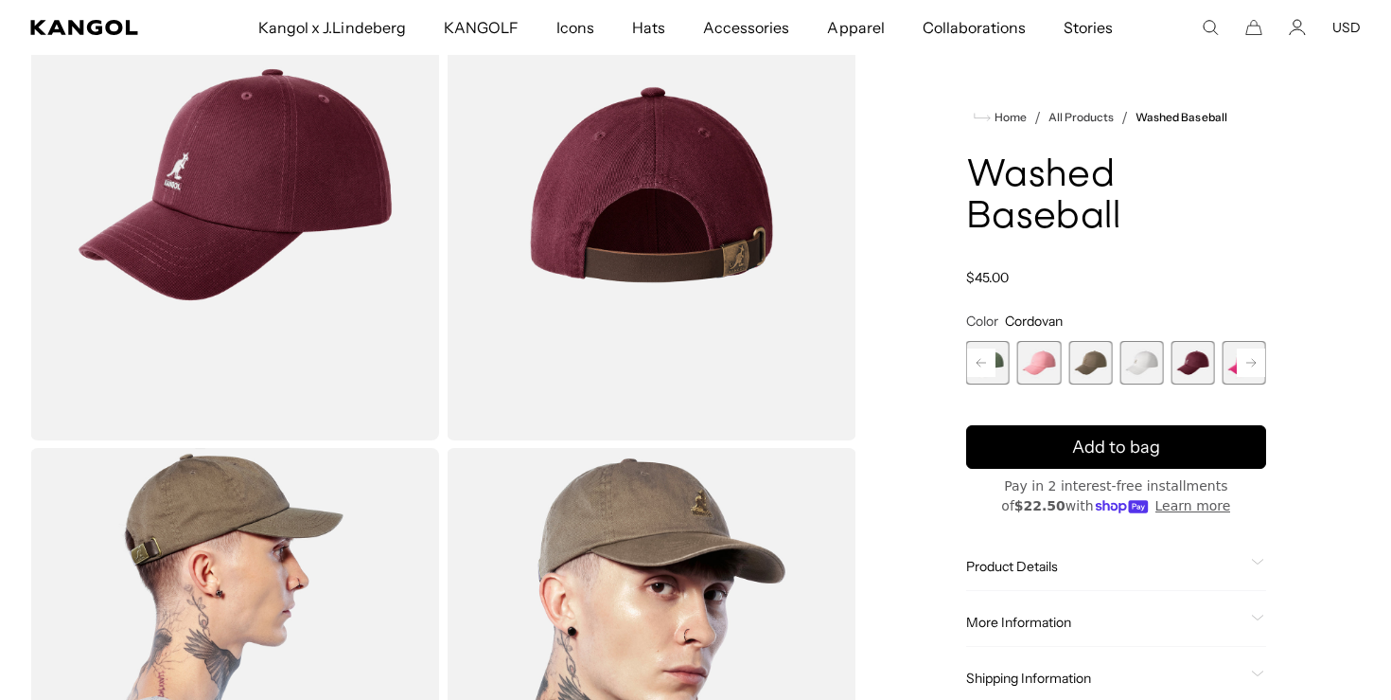
scroll to position [0, 390]
click at [1254, 361] on icon at bounding box center [1251, 363] width 9 height 8
click at [1200, 356] on span "13 of 14" at bounding box center [1194, 363] width 44 height 44
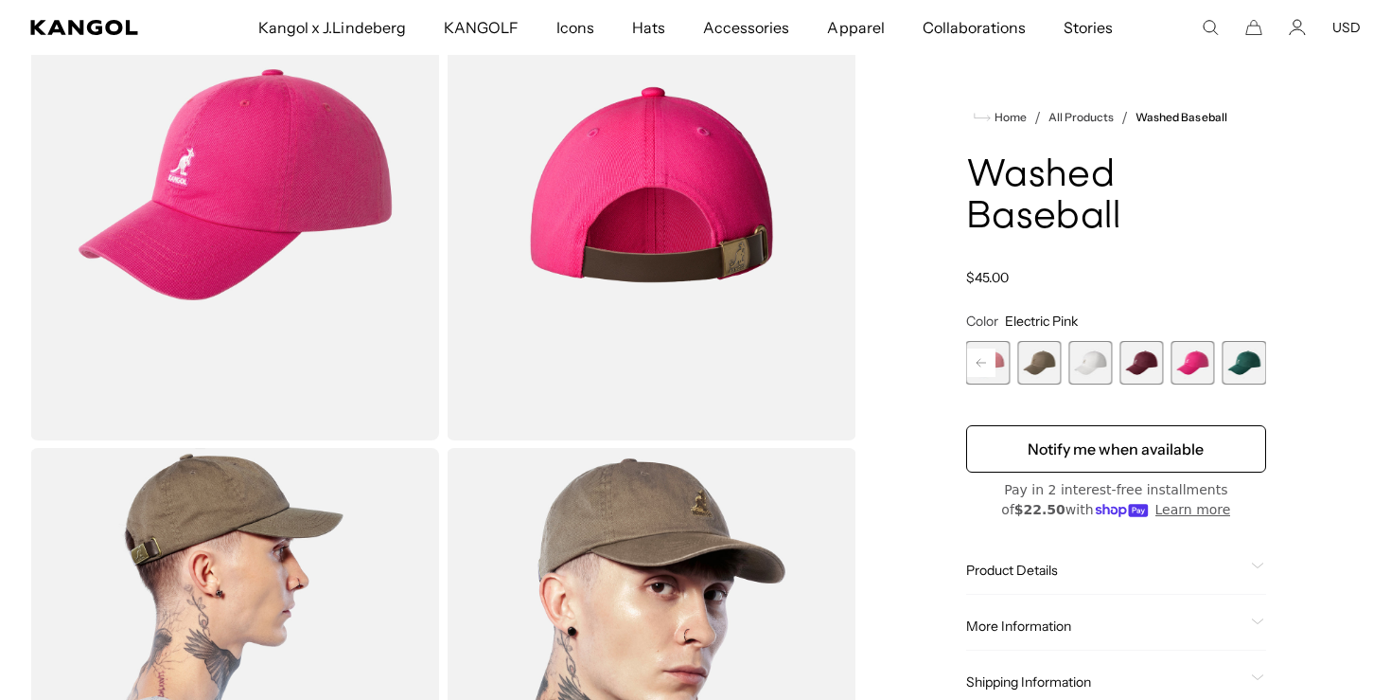
click at [1248, 360] on span "14 of 14" at bounding box center [1245, 363] width 44 height 44
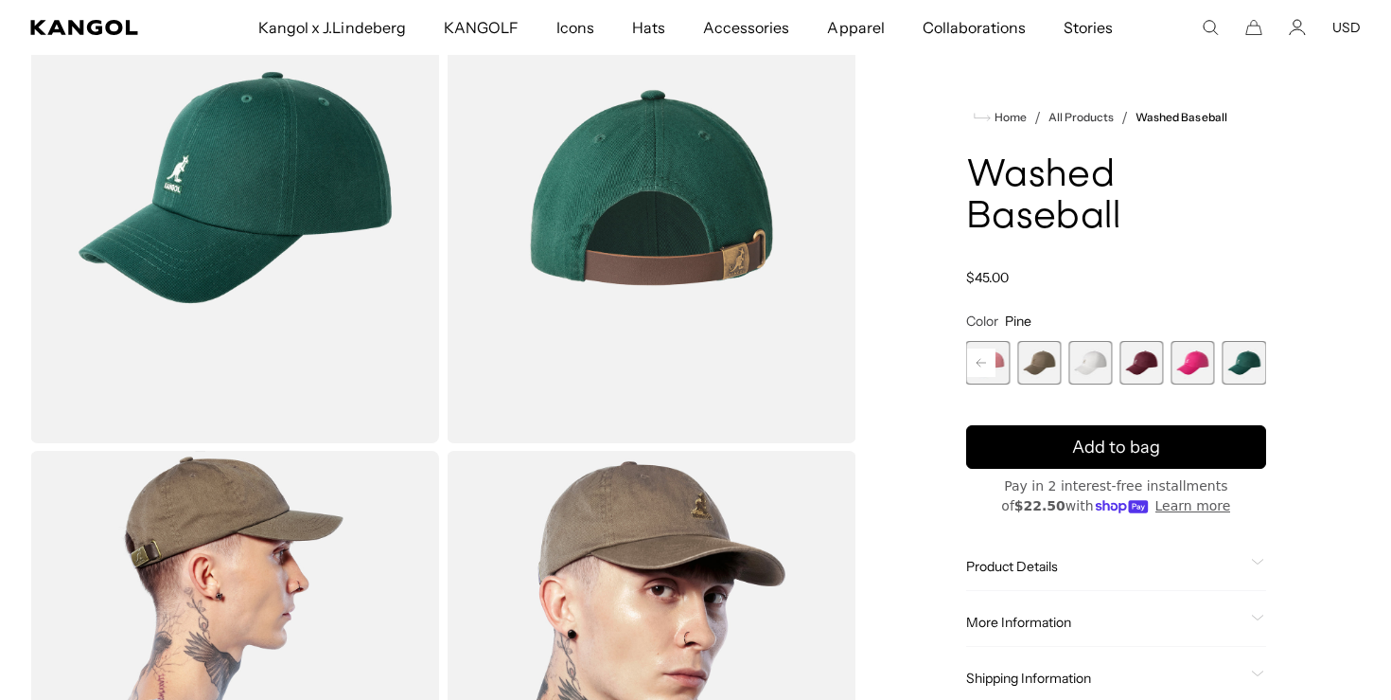
click at [1054, 369] on span "10 of 14" at bounding box center [1040, 363] width 44 height 44
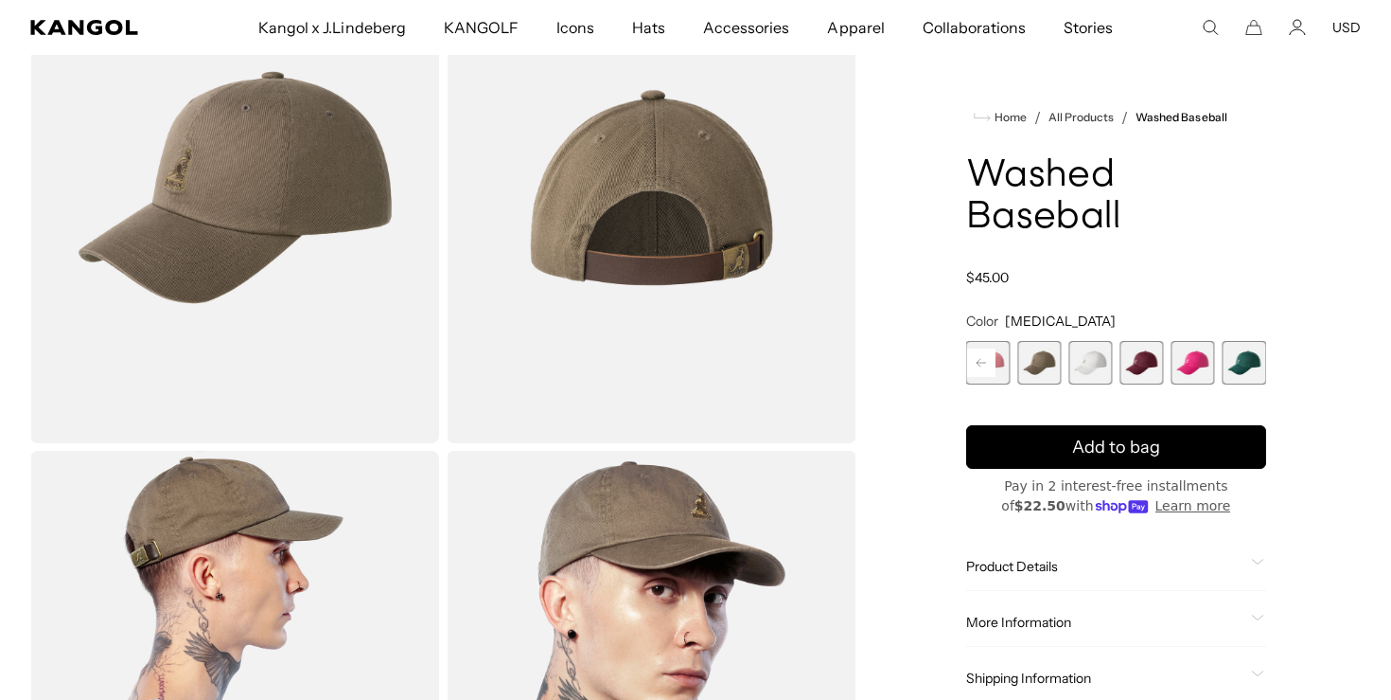
click at [1087, 360] on span "11 of 14" at bounding box center [1091, 363] width 44 height 44
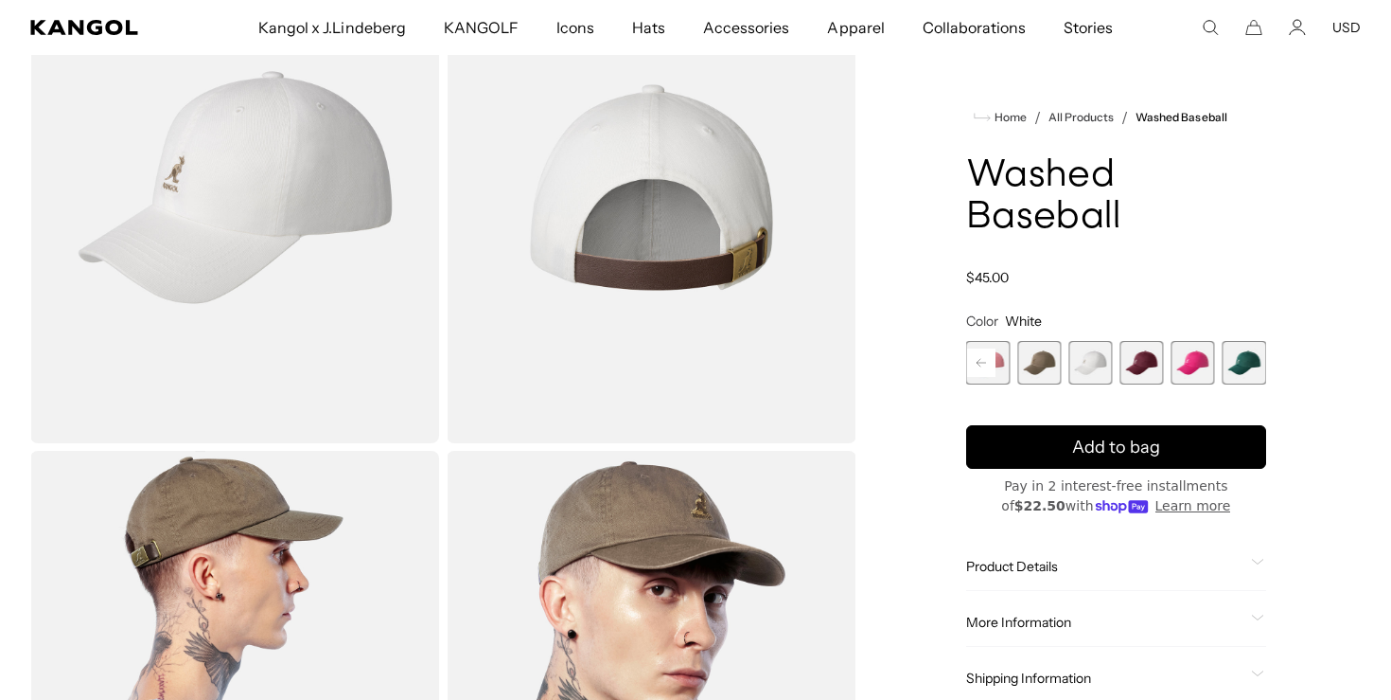
scroll to position [0, 390]
click at [1148, 364] on span "12 of 14" at bounding box center [1142, 363] width 44 height 44
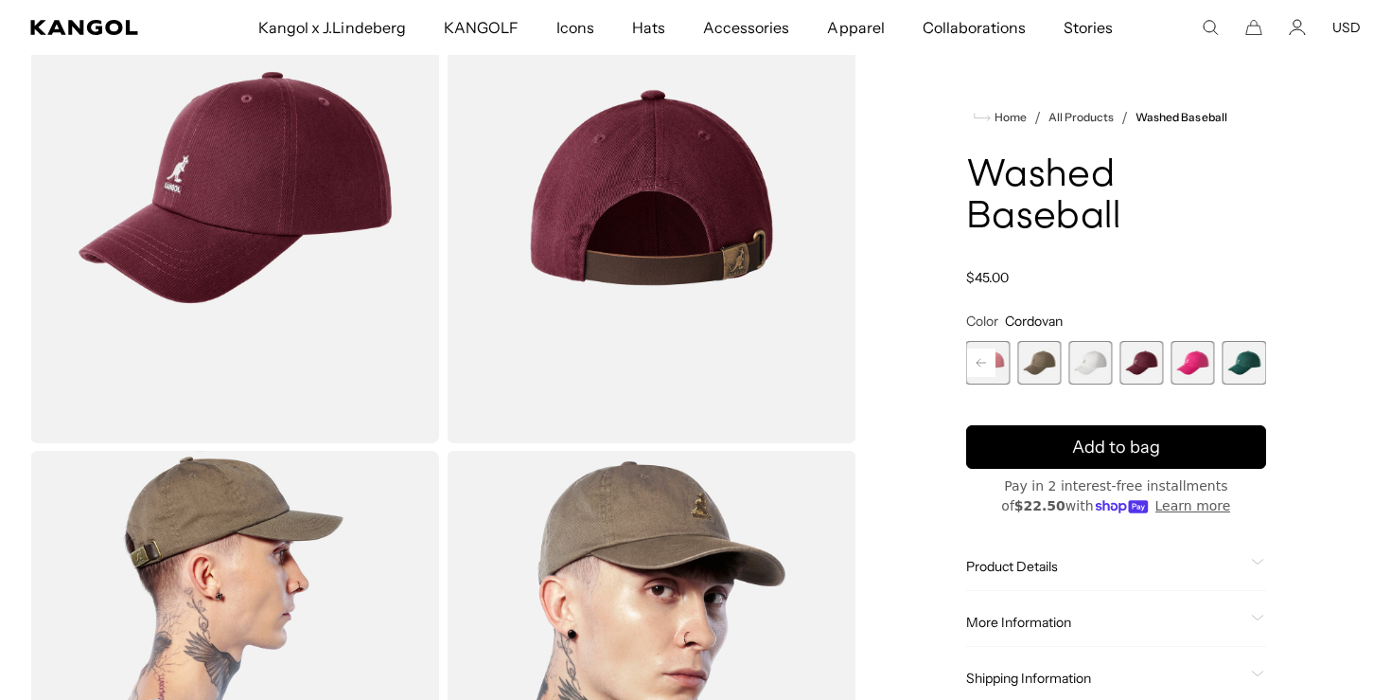
click at [1199, 364] on span "13 of 14" at bounding box center [1194, 363] width 44 height 44
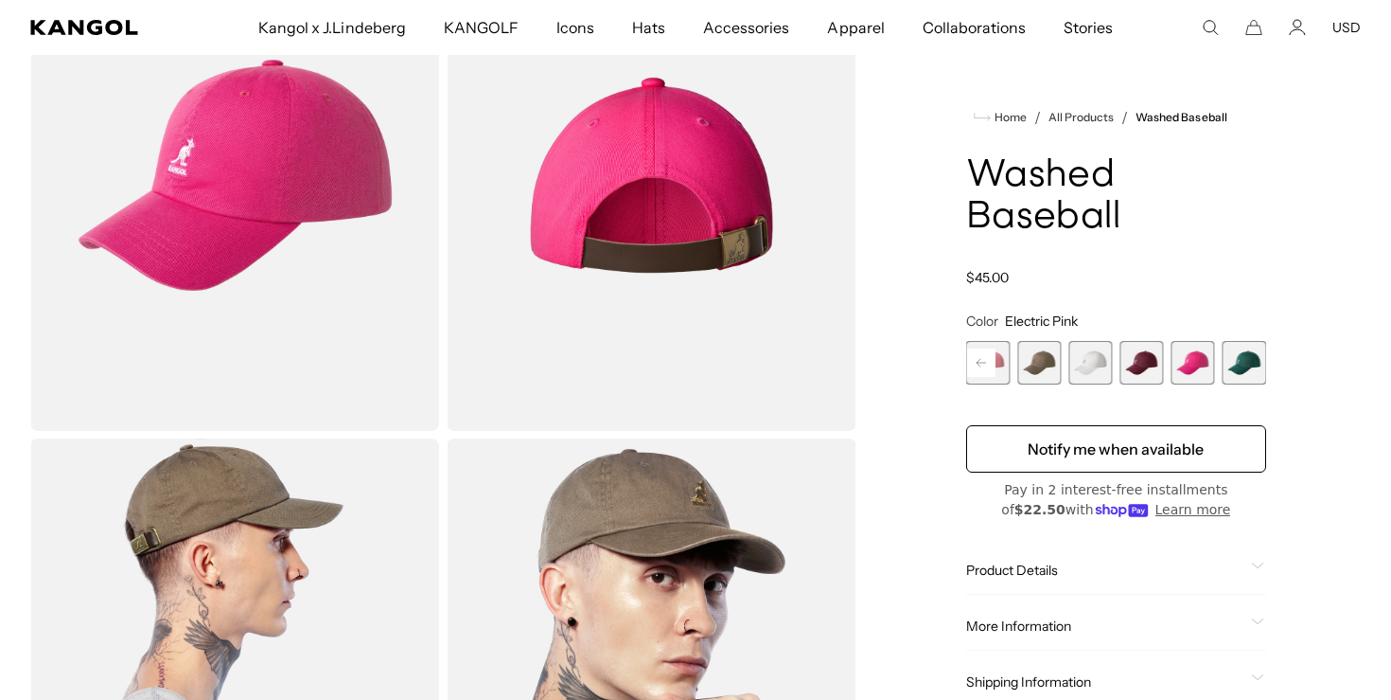
click at [1231, 359] on span "14 of 14" at bounding box center [1245, 363] width 44 height 44
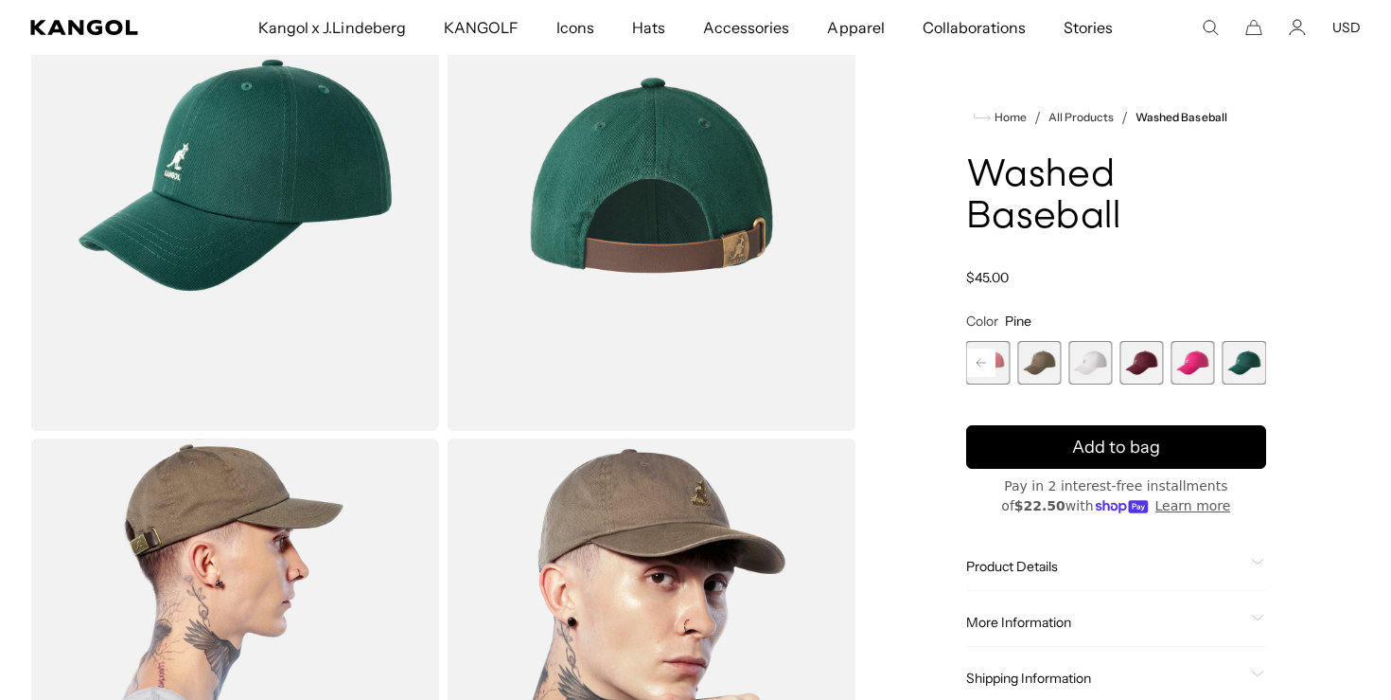
click at [987, 362] on rect at bounding box center [981, 362] width 28 height 28
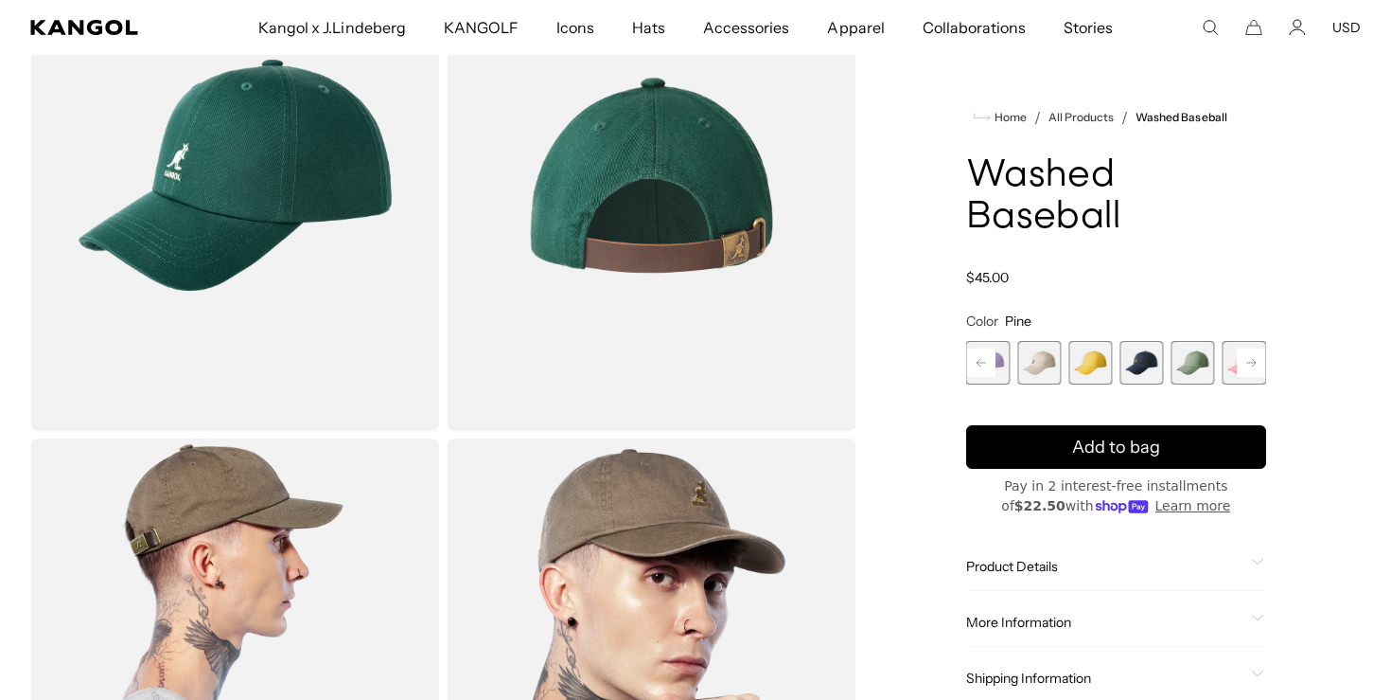
scroll to position [0, 390]
click at [1140, 353] on span "7 of 14" at bounding box center [1142, 363] width 44 height 44
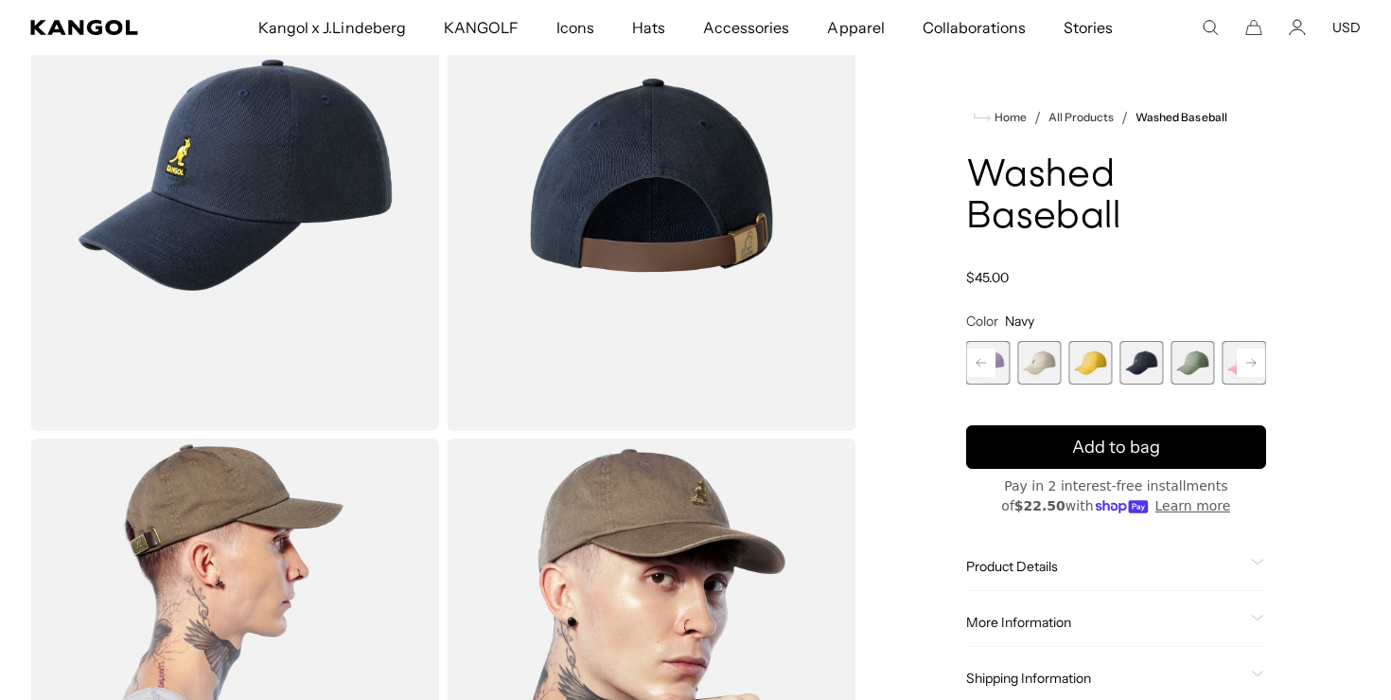
click at [978, 361] on icon at bounding box center [981, 363] width 9 height 8
click at [1049, 365] on span "2 of 14" at bounding box center [1040, 363] width 44 height 44
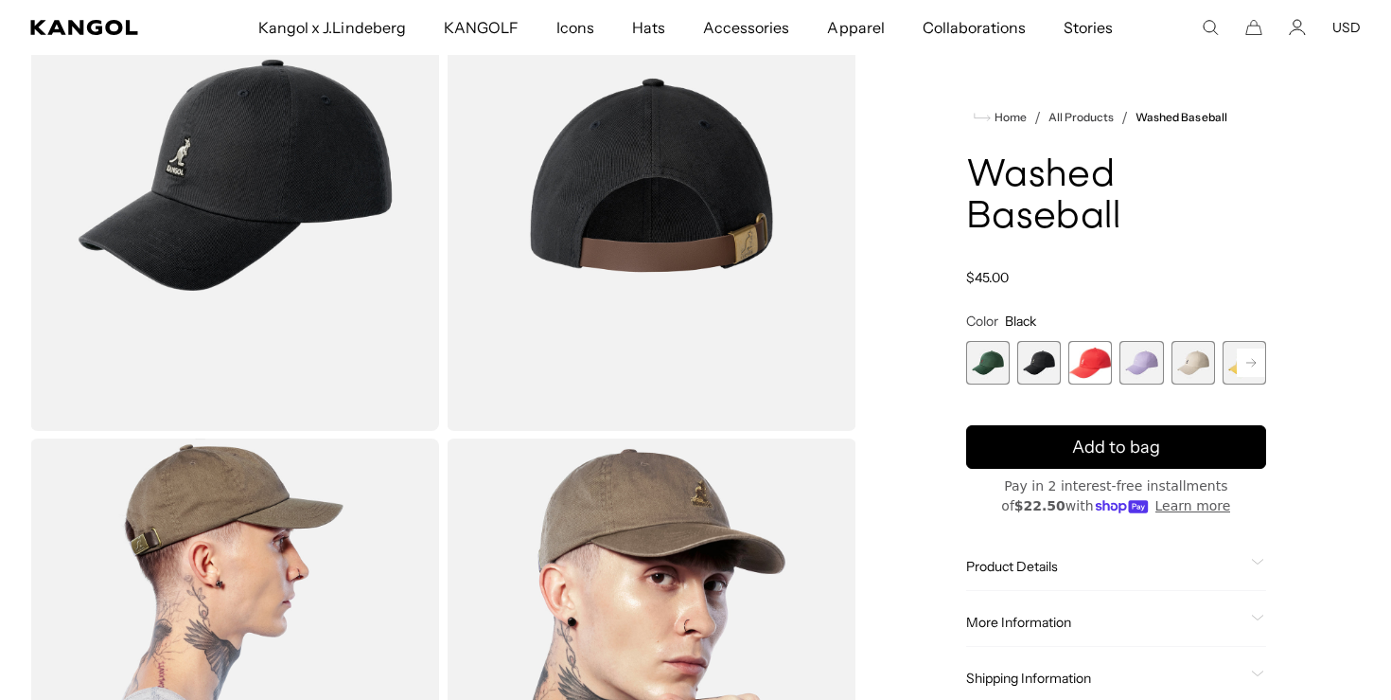
click at [986, 356] on span "1 of 14" at bounding box center [988, 363] width 44 height 44
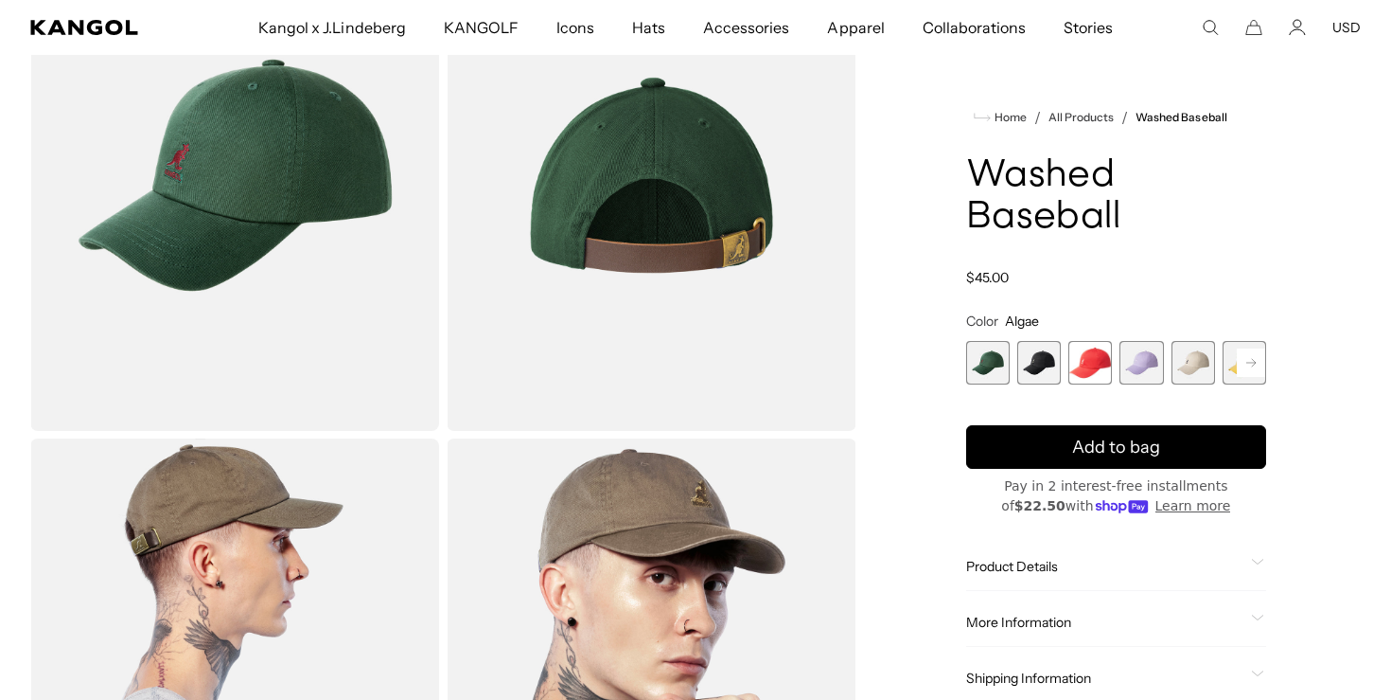
scroll to position [0, 390]
click at [1025, 357] on span "2 of 14" at bounding box center [1040, 363] width 44 height 44
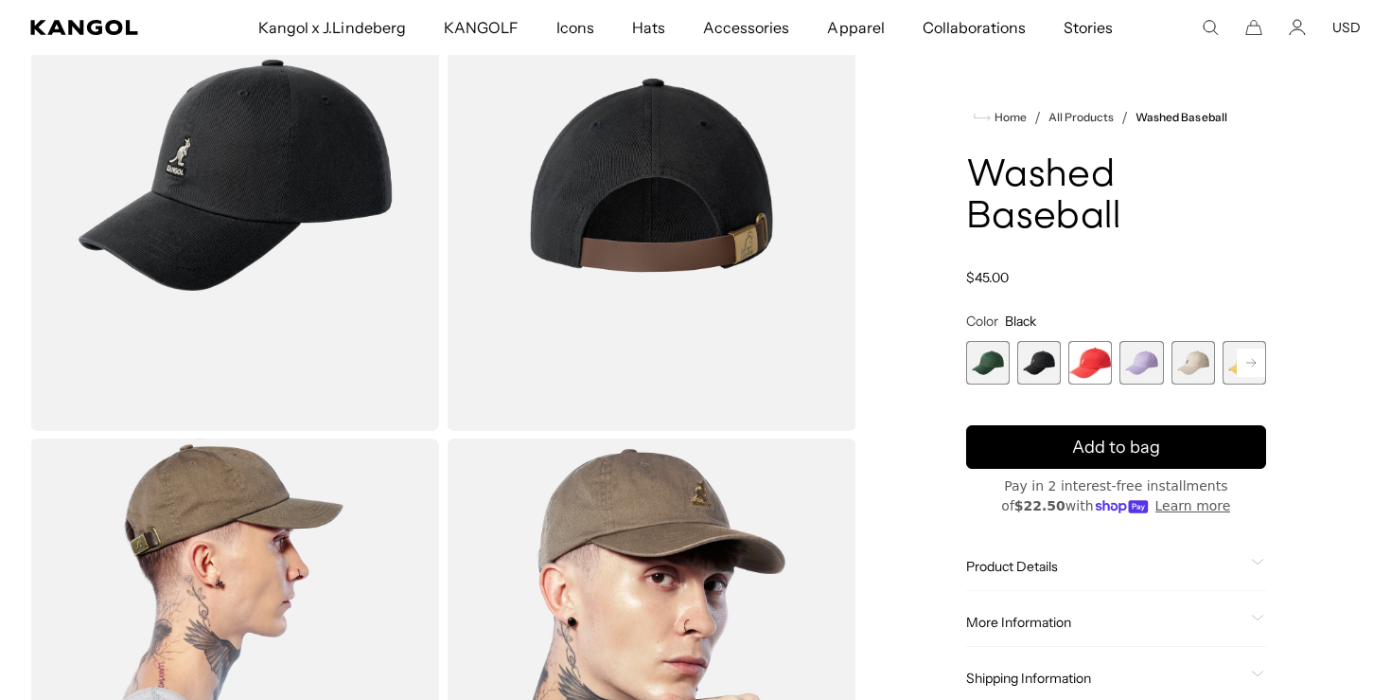
click at [992, 354] on span "1 of 14" at bounding box center [988, 363] width 44 height 44
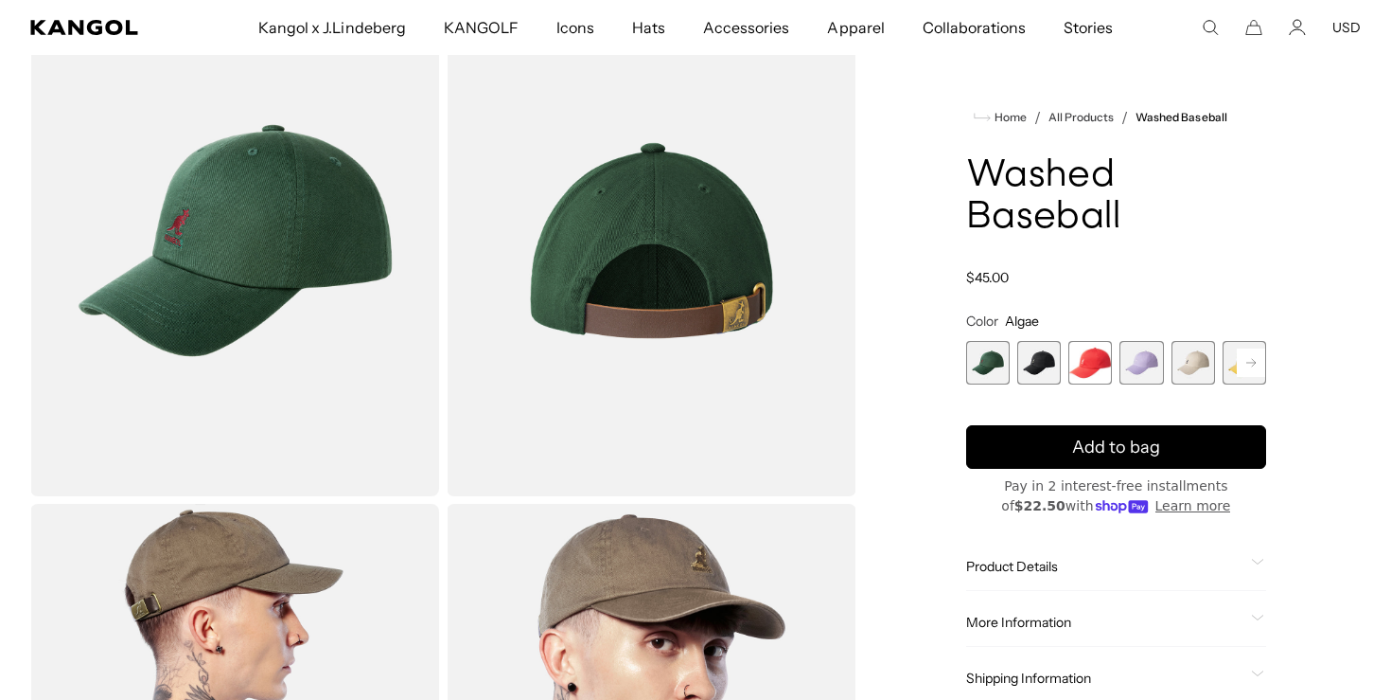
scroll to position [90, 0]
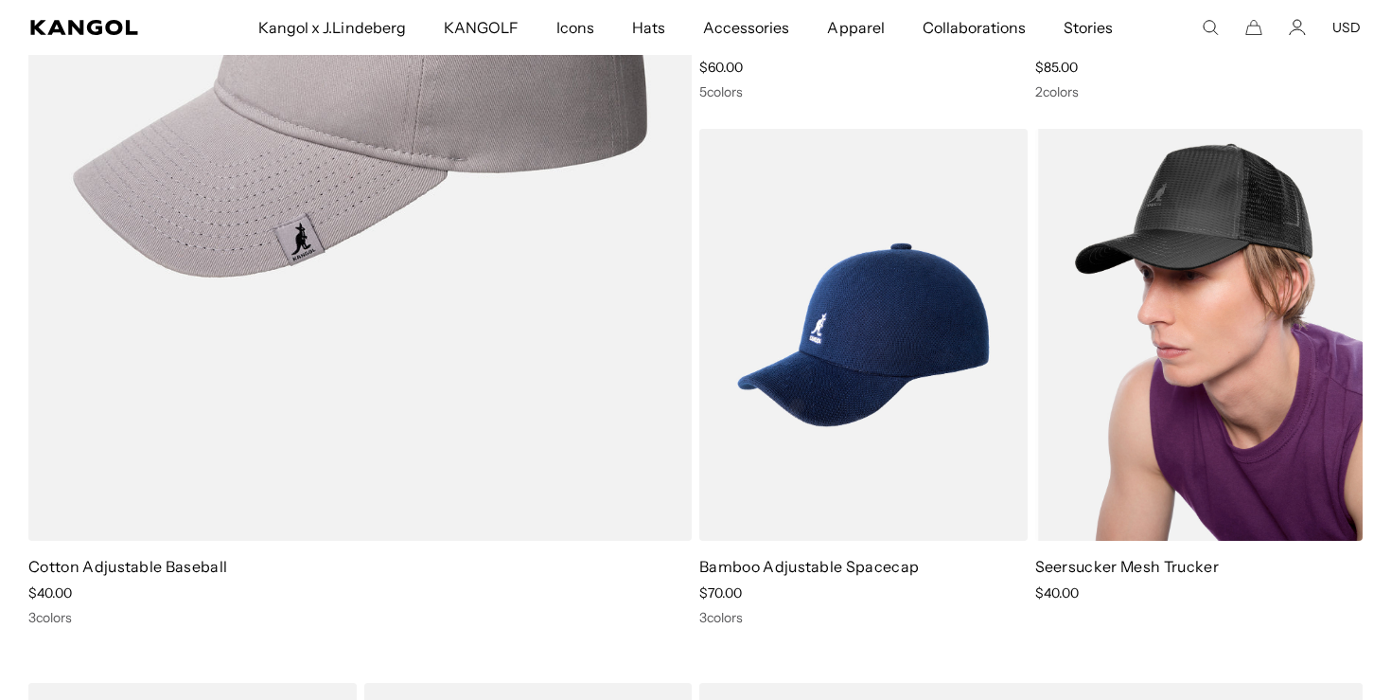
scroll to position [0, 390]
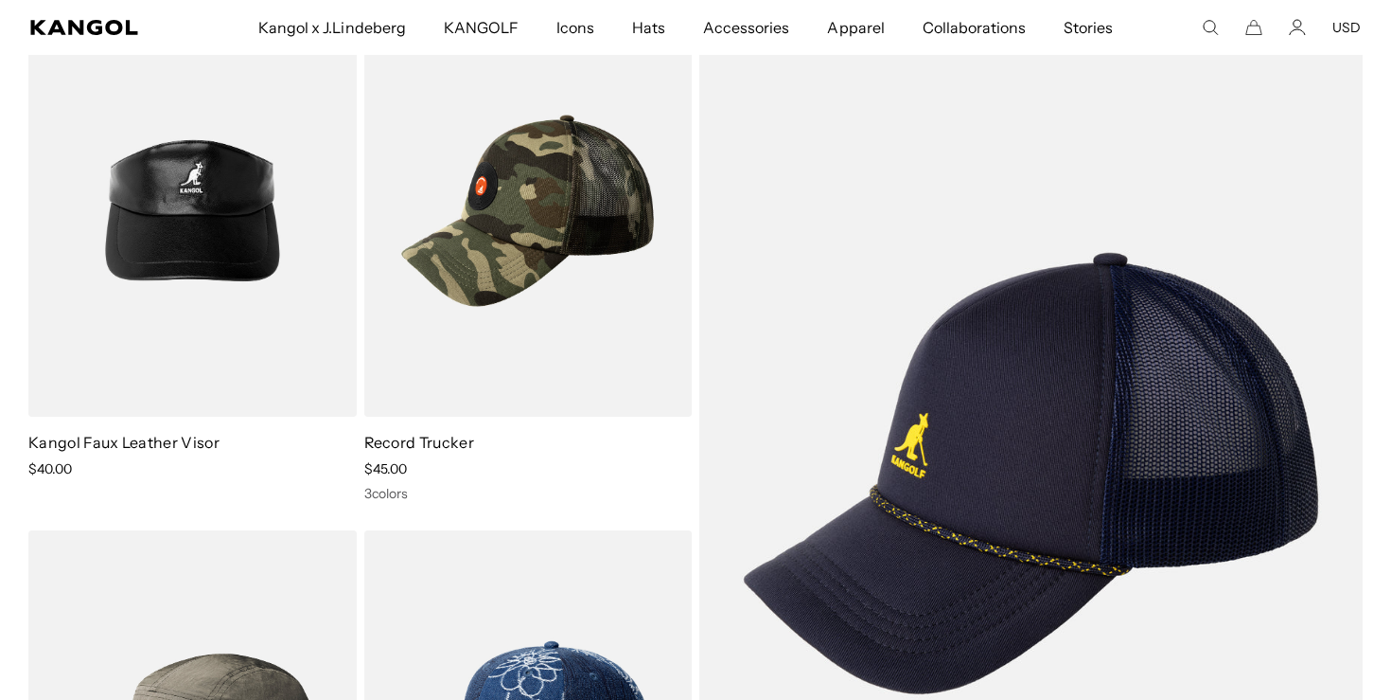
click at [0, 0] on img at bounding box center [0, 0] width 0 height 0
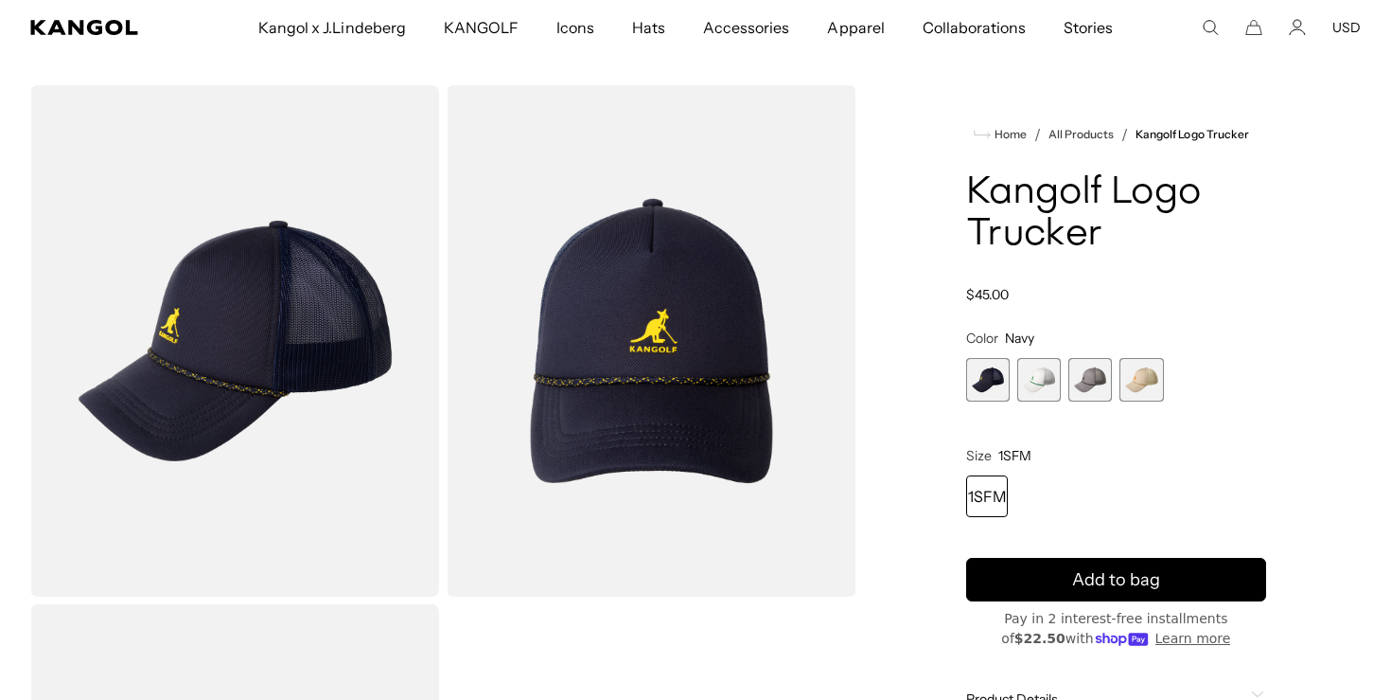
scroll to position [0, 390]
click at [1053, 377] on span "2 of 4" at bounding box center [1040, 380] width 44 height 44
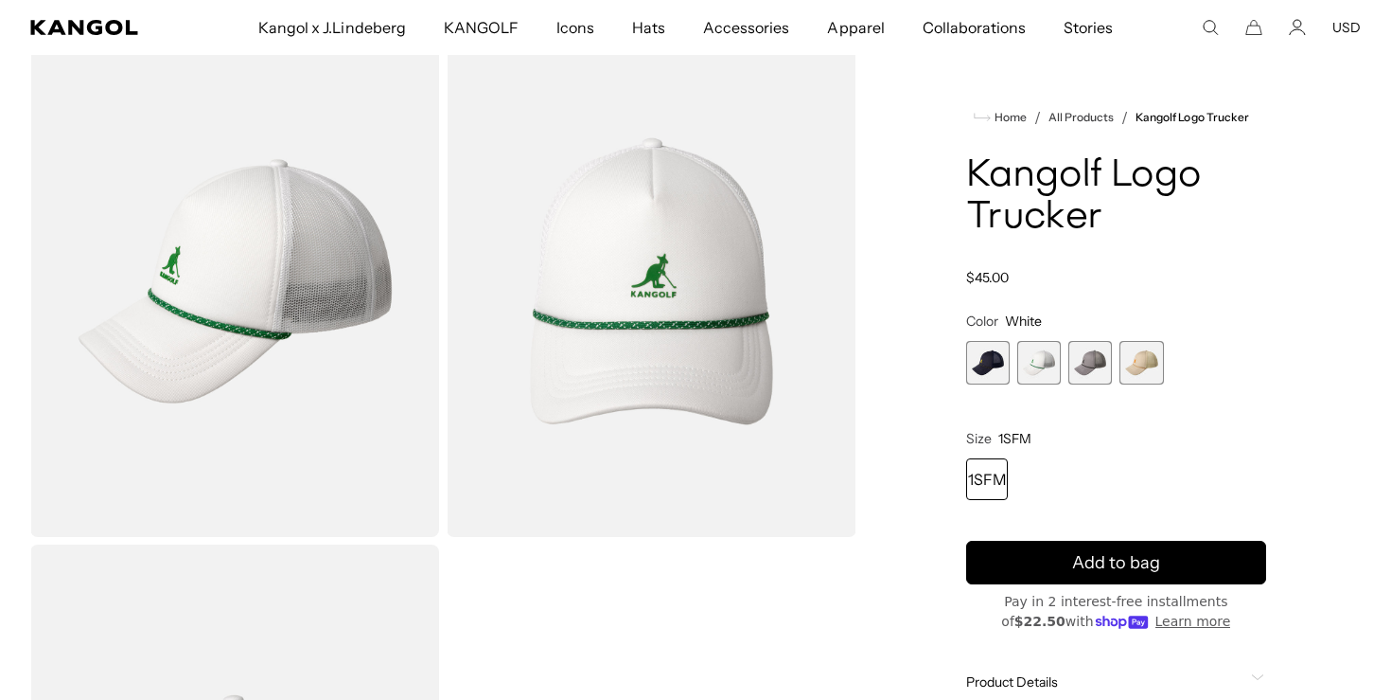
scroll to position [100, 0]
click at [1108, 355] on span "3 of 4" at bounding box center [1091, 363] width 44 height 44
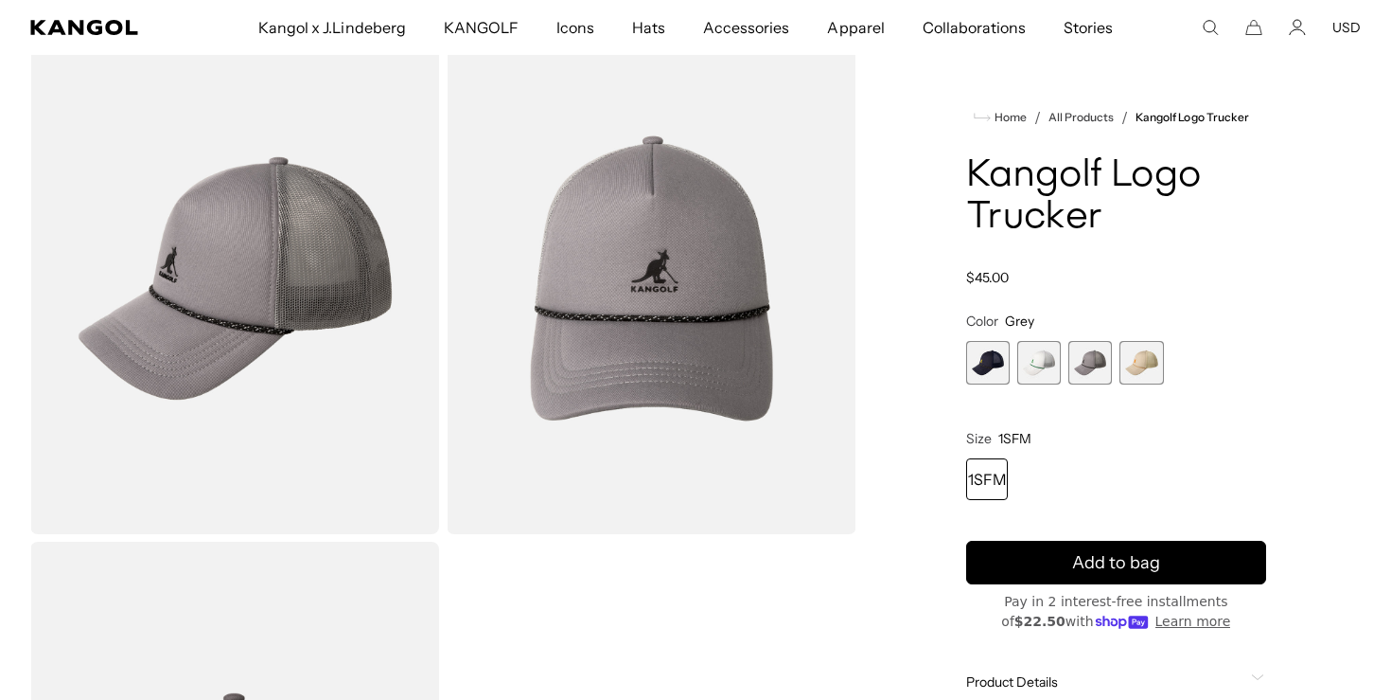
click at [1143, 360] on span "4 of 4" at bounding box center [1142, 363] width 44 height 44
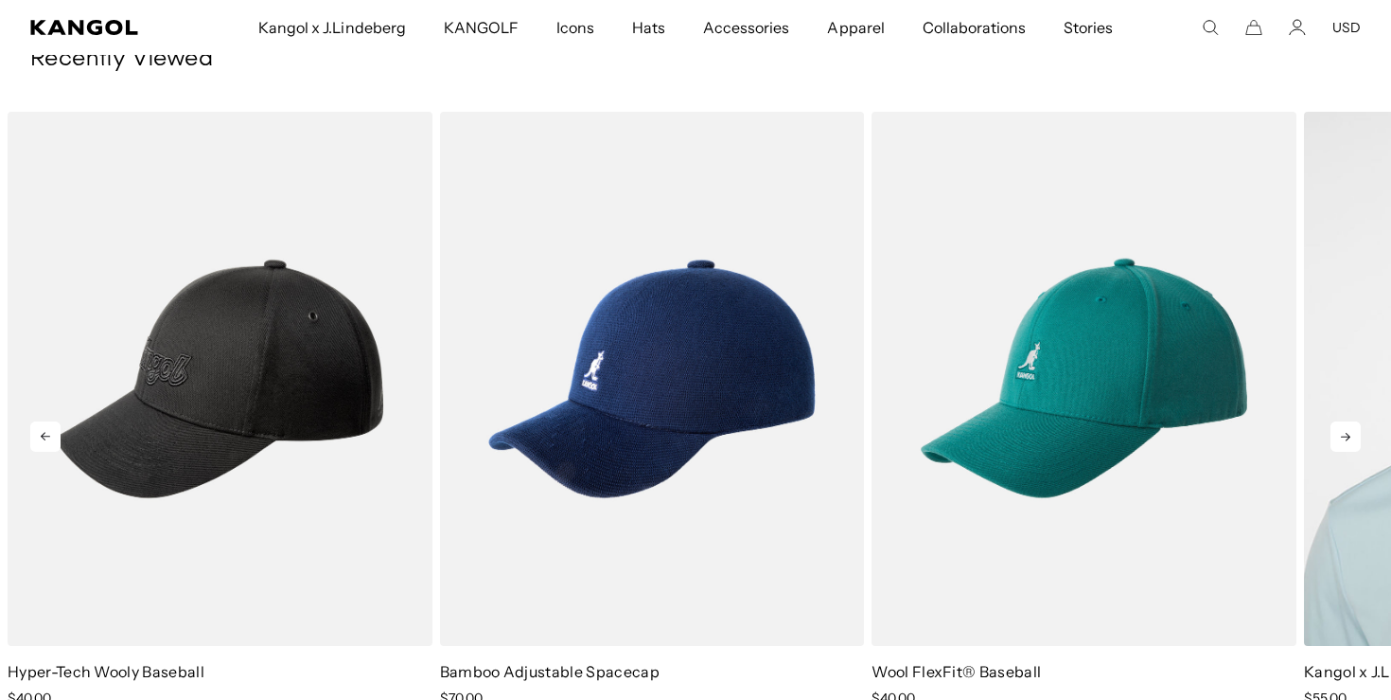
scroll to position [0, 390]
click at [1335, 421] on icon at bounding box center [1346, 436] width 30 height 30
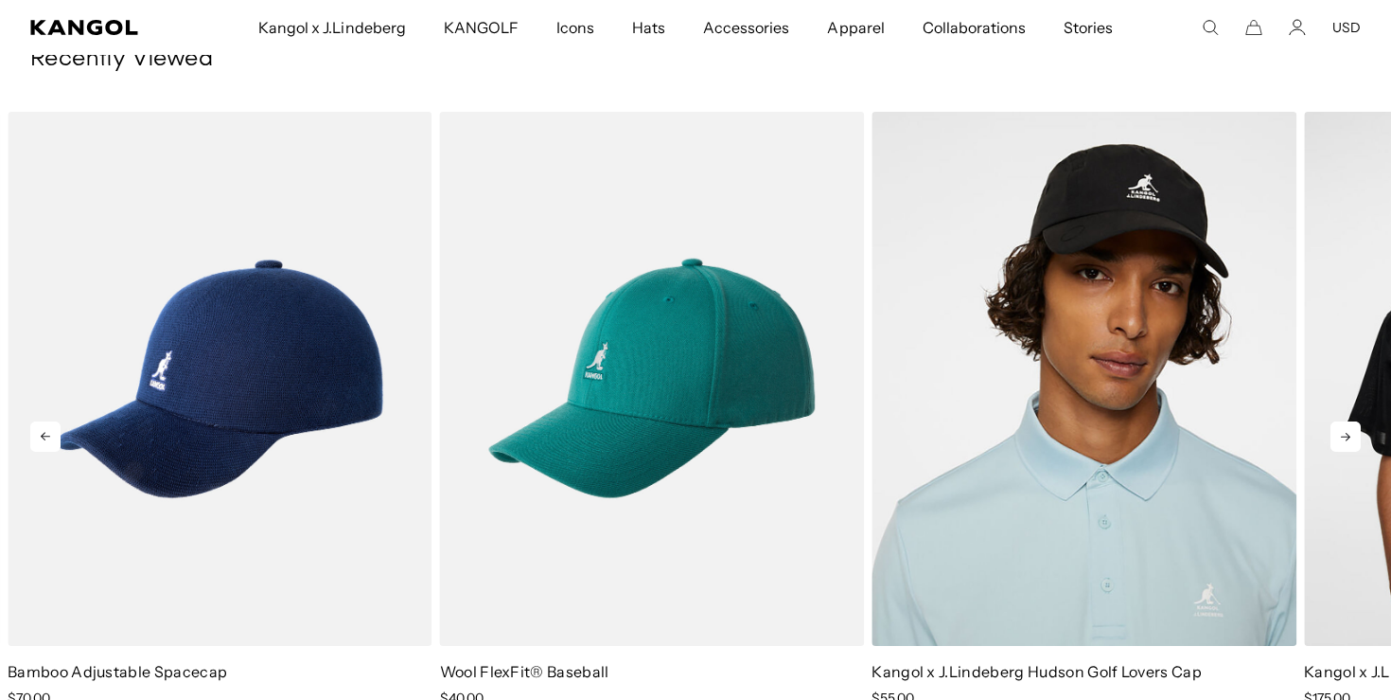
click at [1335, 421] on icon at bounding box center [1346, 436] width 30 height 30
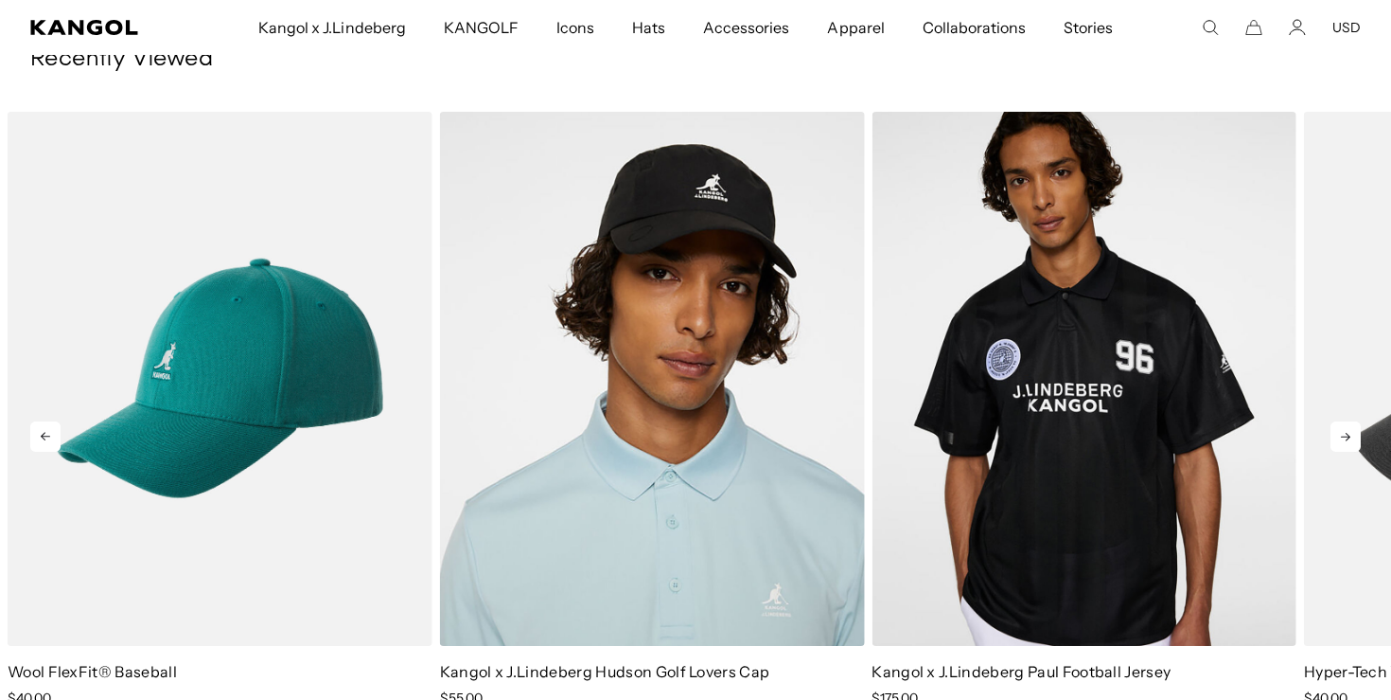
click at [1335, 421] on icon at bounding box center [1346, 436] width 30 height 30
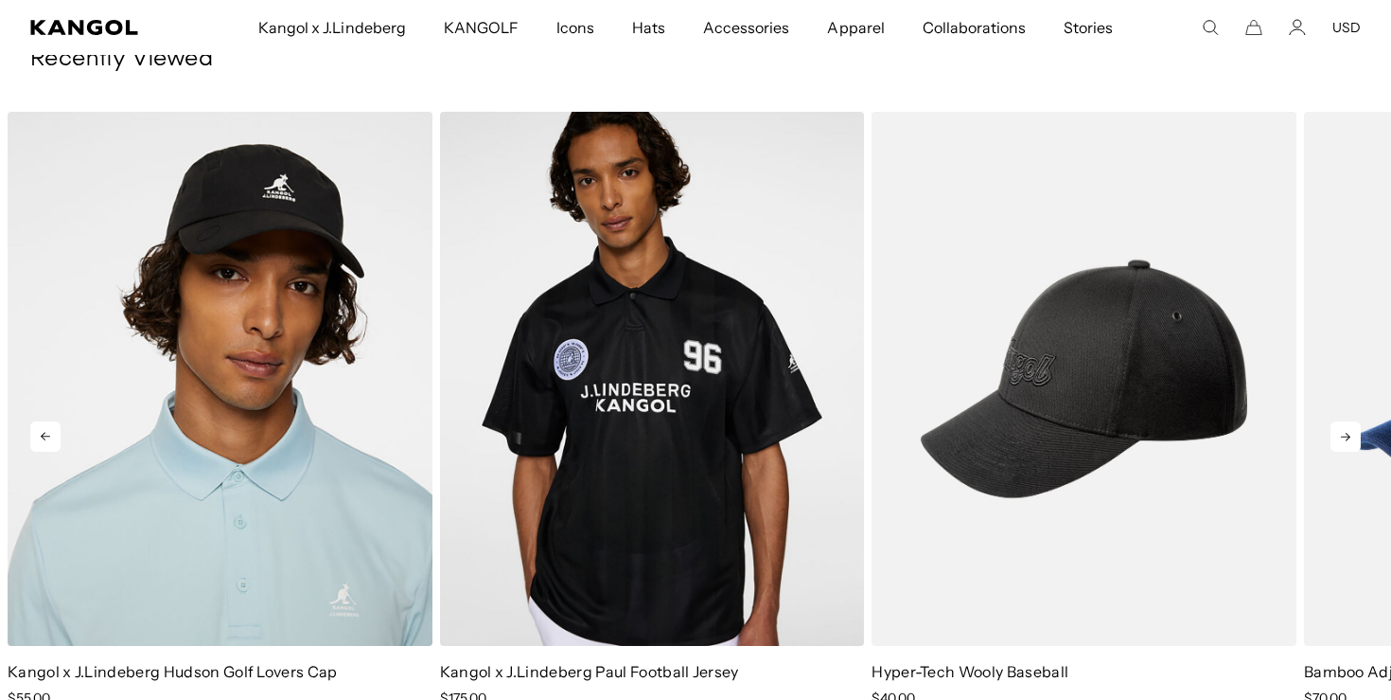
click at [1335, 421] on icon at bounding box center [1346, 436] width 30 height 30
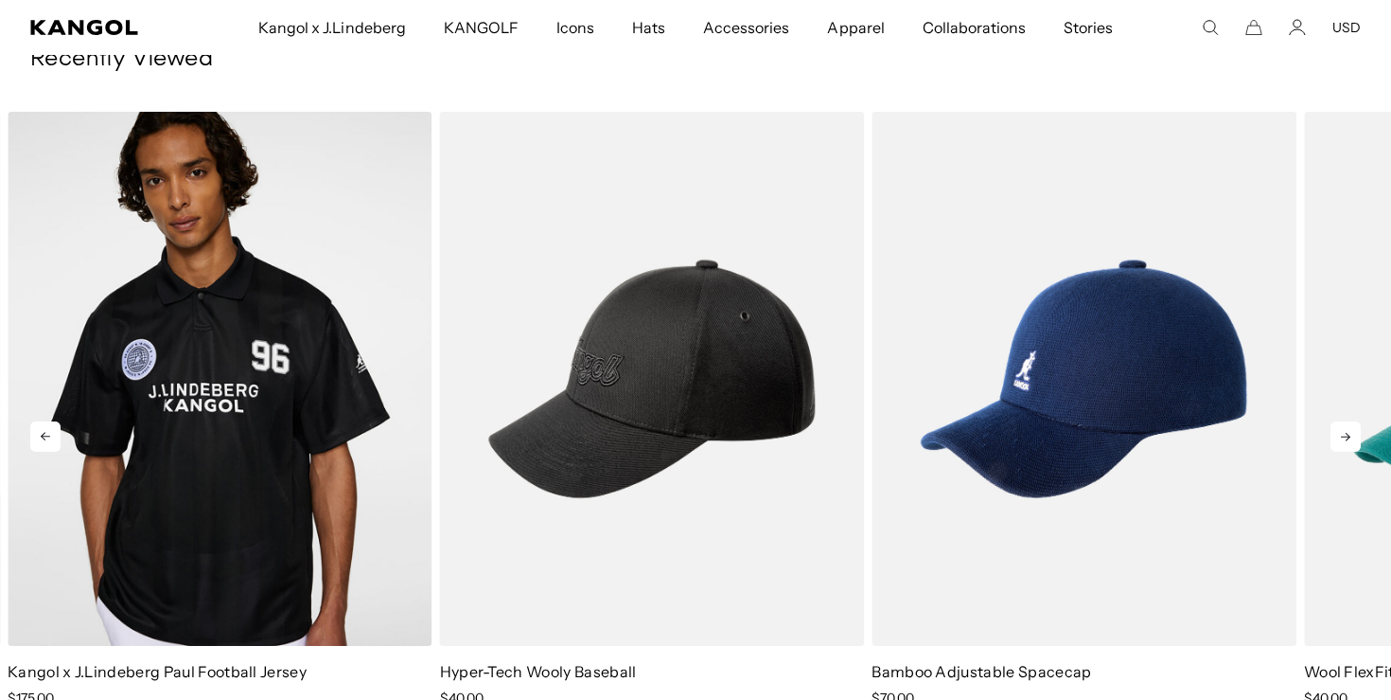
click at [1335, 421] on icon at bounding box center [1346, 436] width 30 height 30
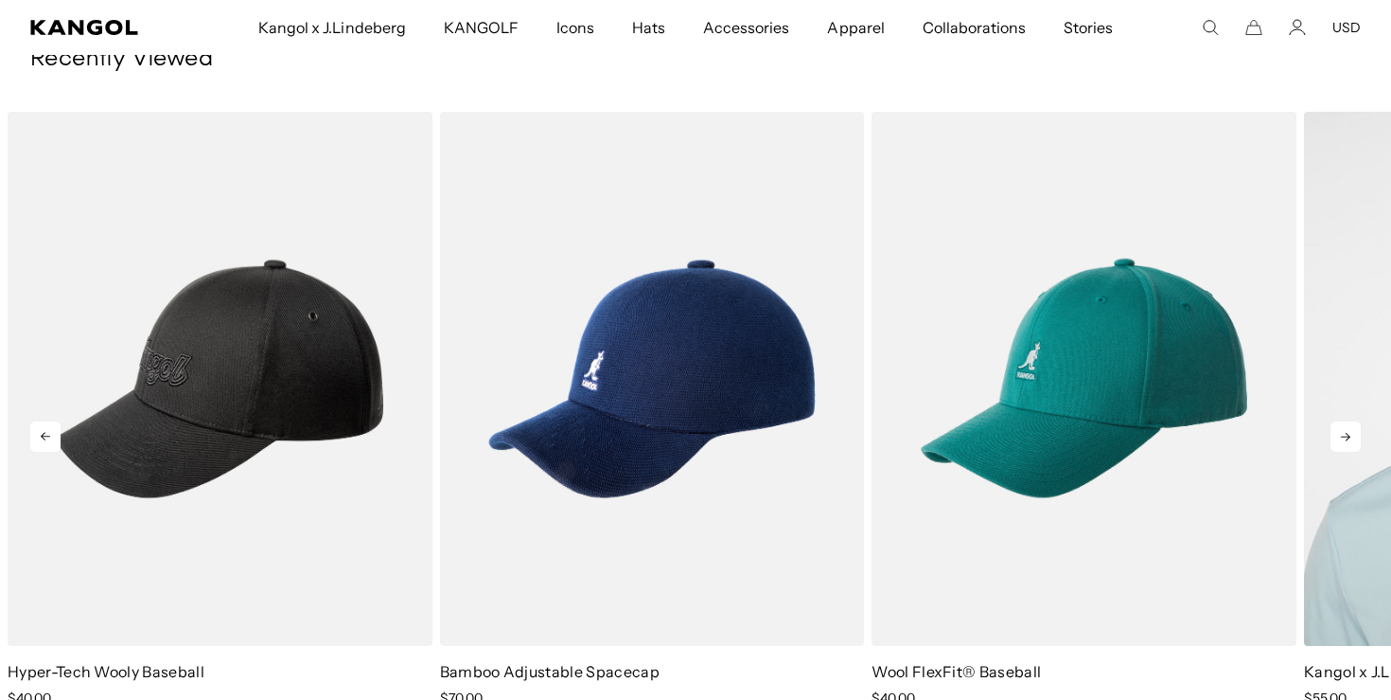
click at [1335, 421] on icon at bounding box center [1346, 436] width 30 height 30
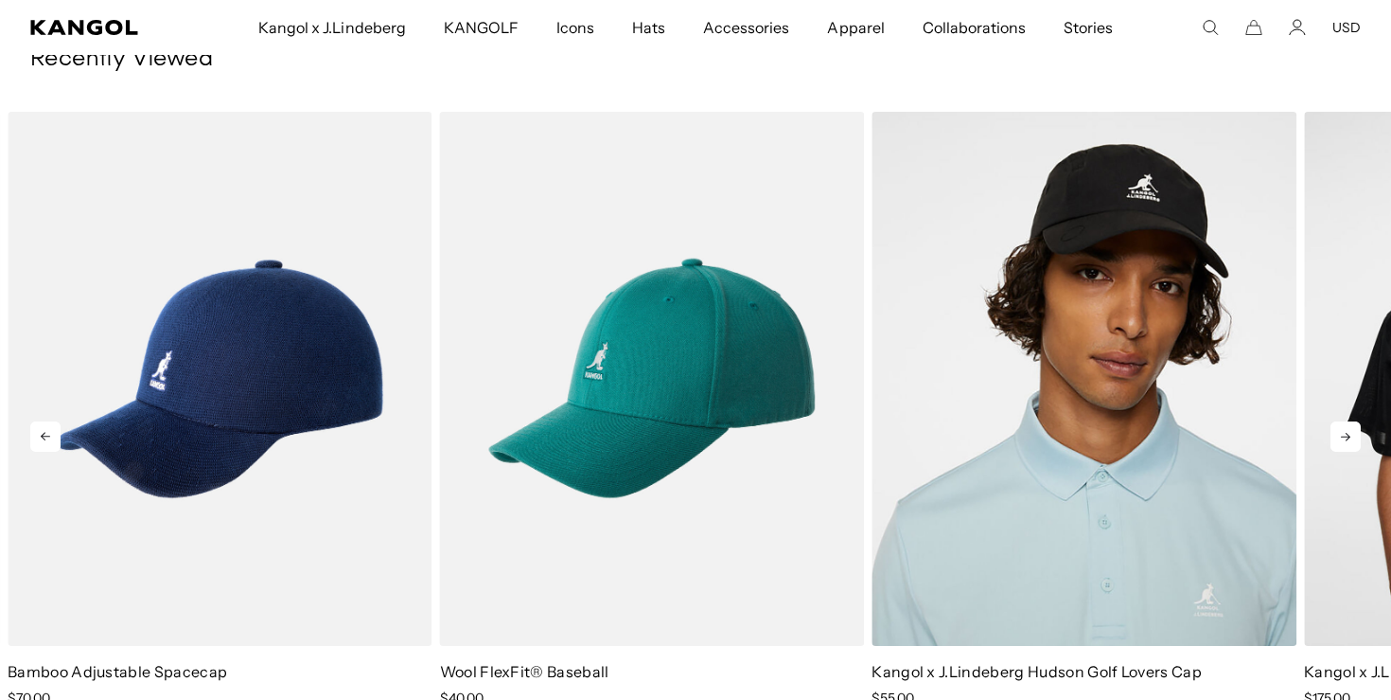
click at [1335, 421] on icon at bounding box center [1346, 436] width 30 height 30
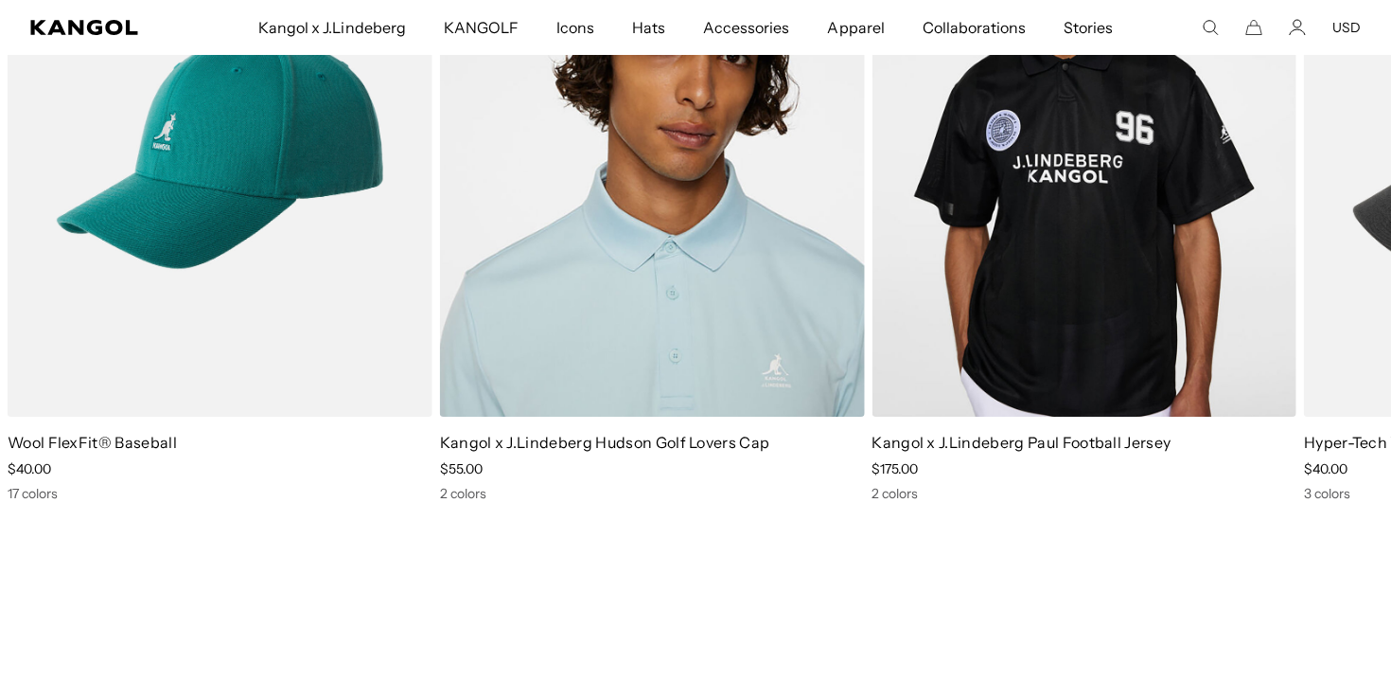
scroll to position [11100, 0]
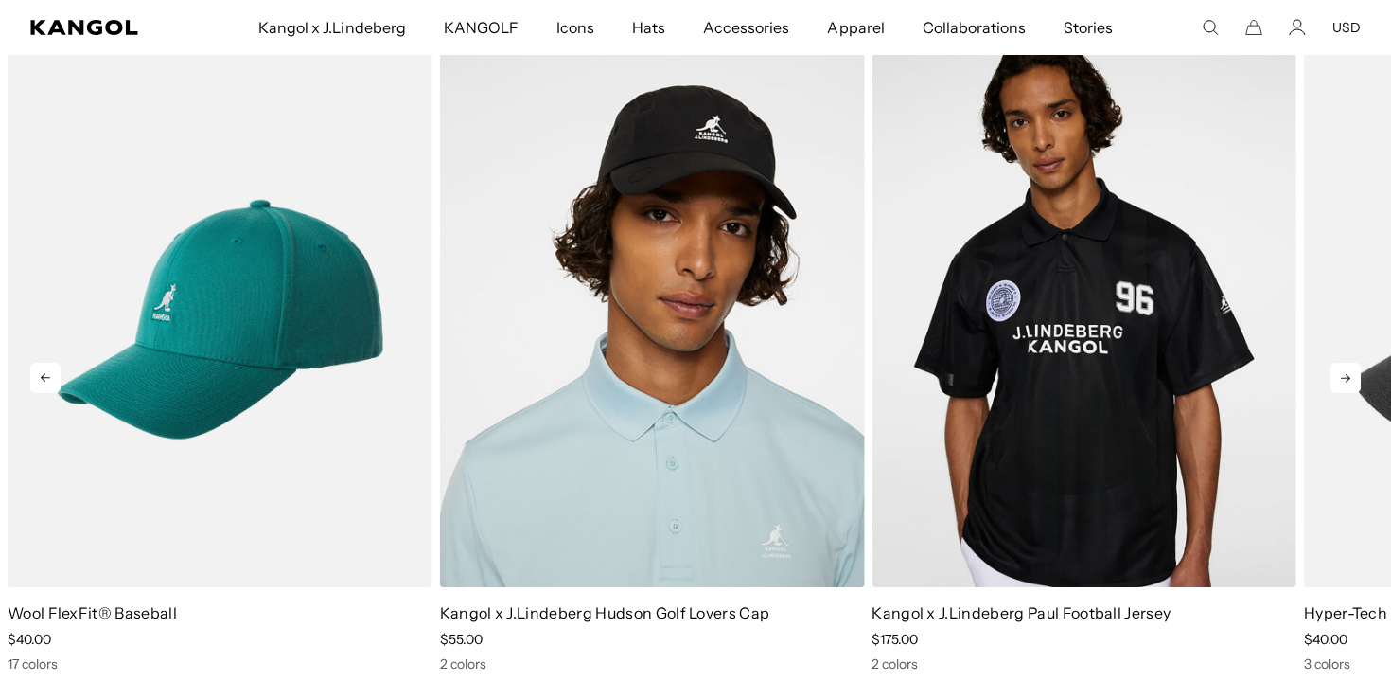
click at [1352, 363] on icon at bounding box center [1346, 378] width 30 height 30
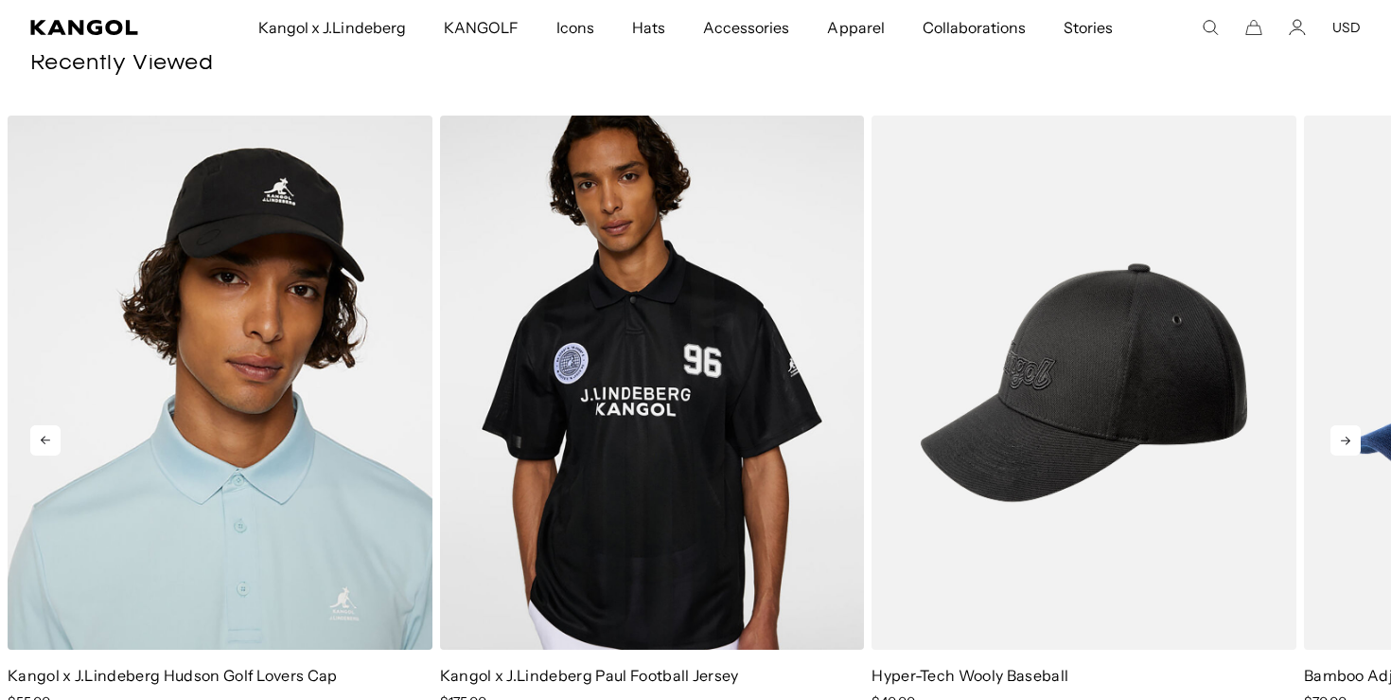
scroll to position [11036, 0]
click at [1345, 426] on icon at bounding box center [1346, 441] width 30 height 30
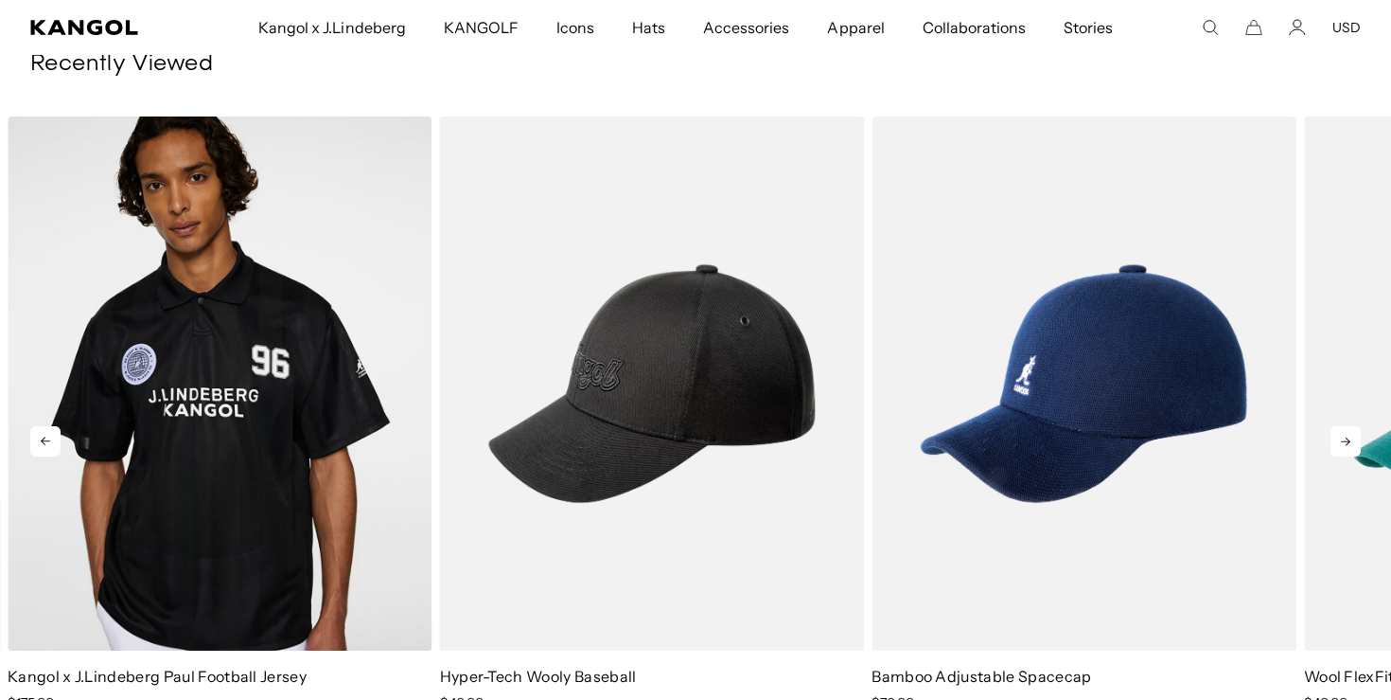
scroll to position [0, 0]
click at [1345, 426] on icon at bounding box center [1346, 441] width 30 height 30
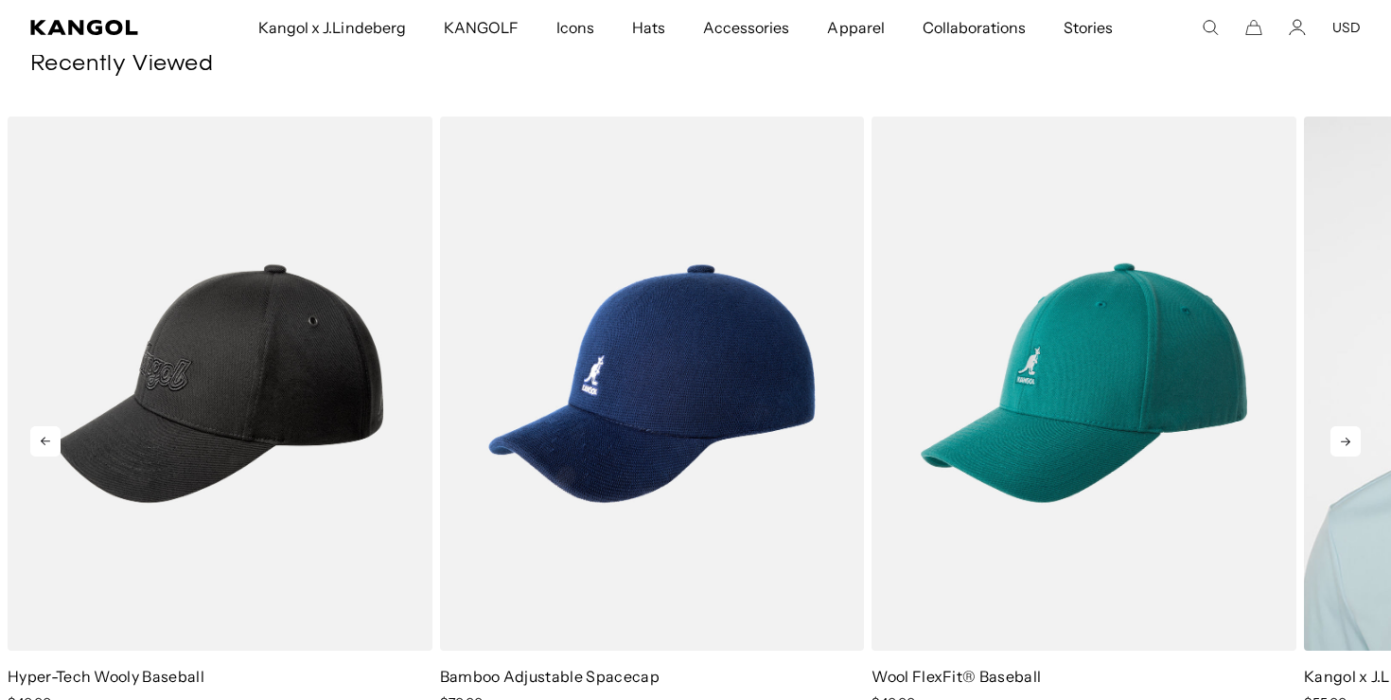
click at [1345, 426] on icon at bounding box center [1346, 441] width 30 height 30
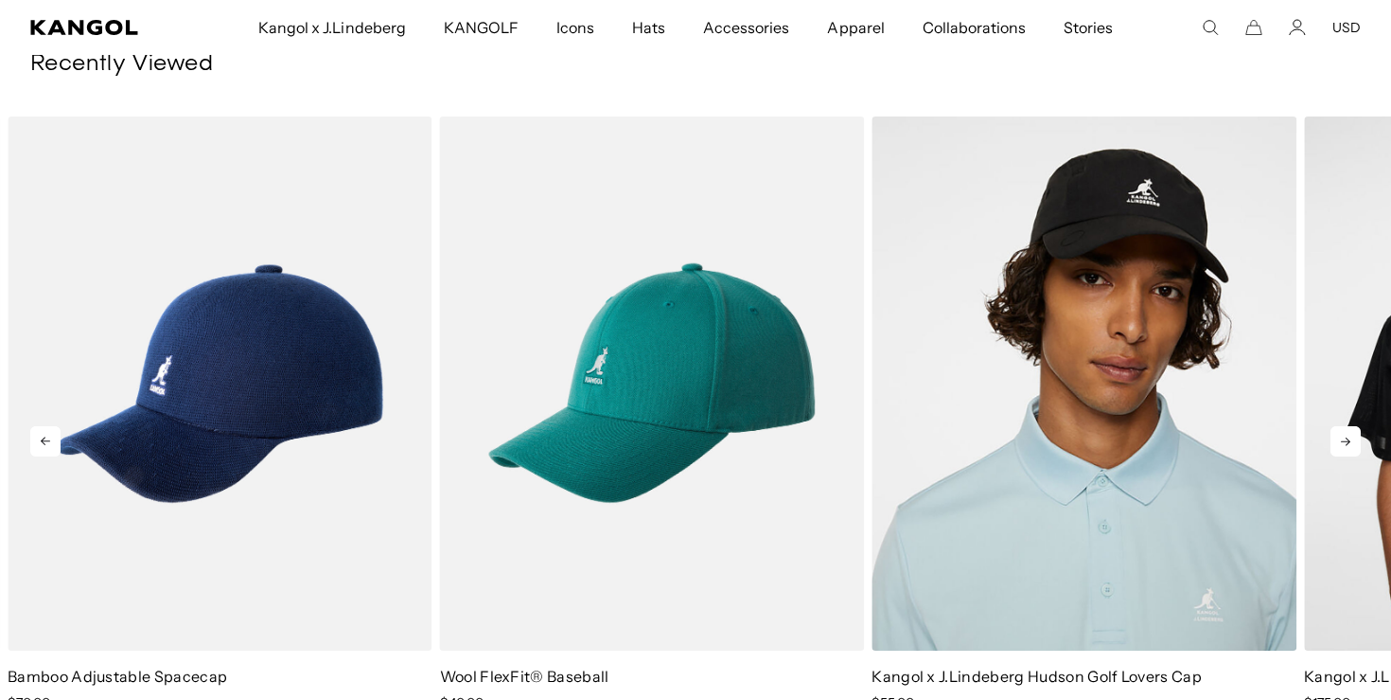
click at [1345, 426] on icon at bounding box center [1346, 441] width 30 height 30
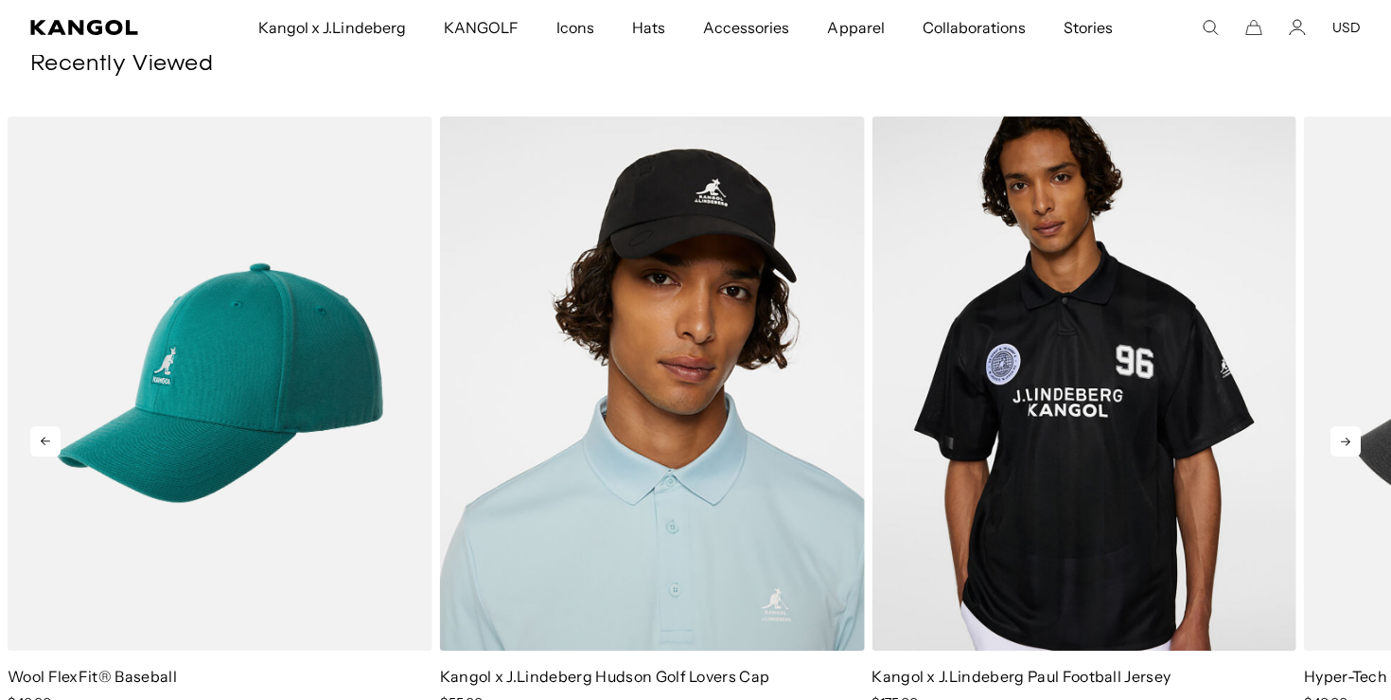
click at [1345, 426] on icon at bounding box center [1346, 441] width 30 height 30
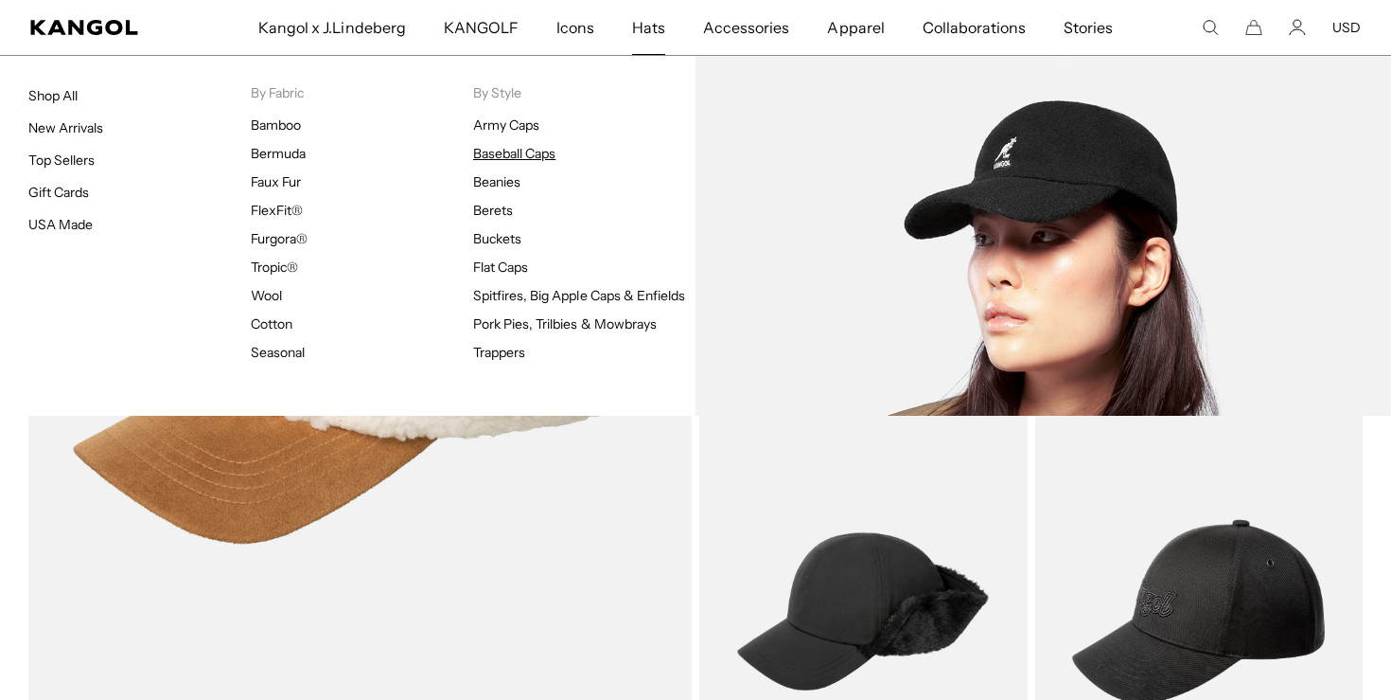
click at [530, 156] on link "Baseball Caps" at bounding box center [514, 153] width 82 height 17
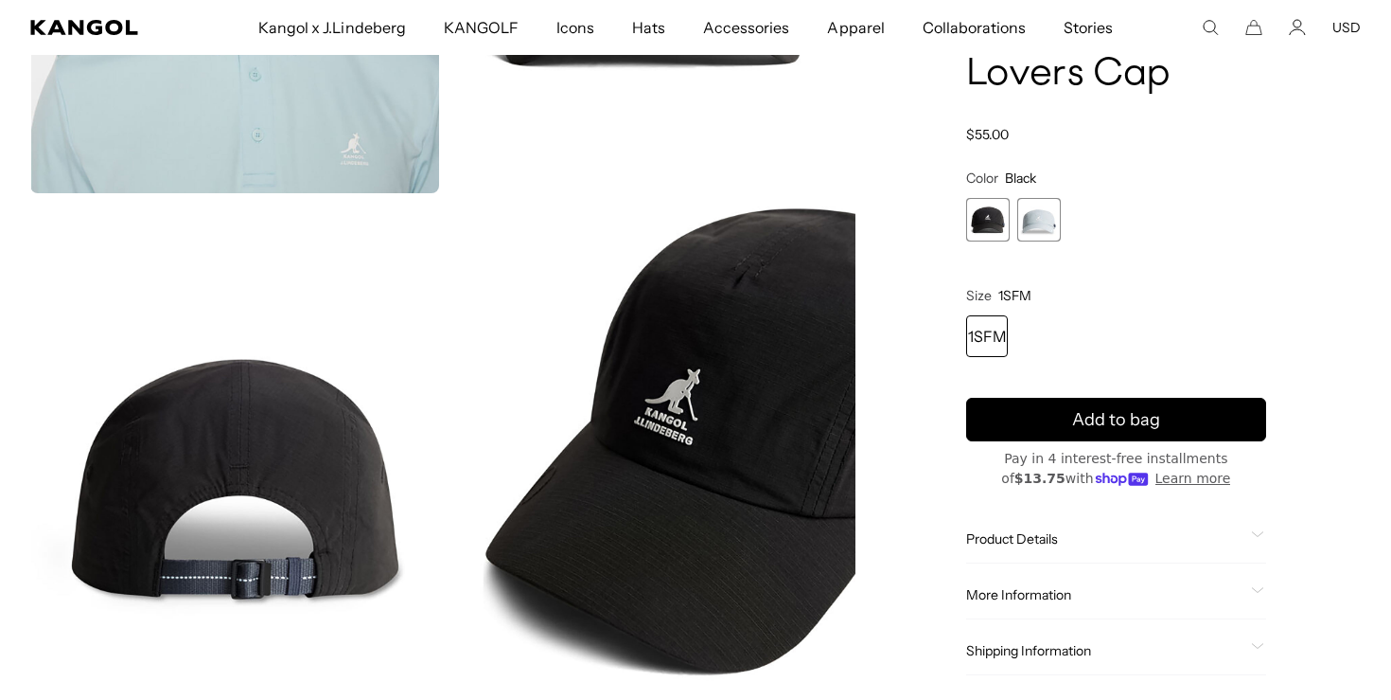
scroll to position [443, 0]
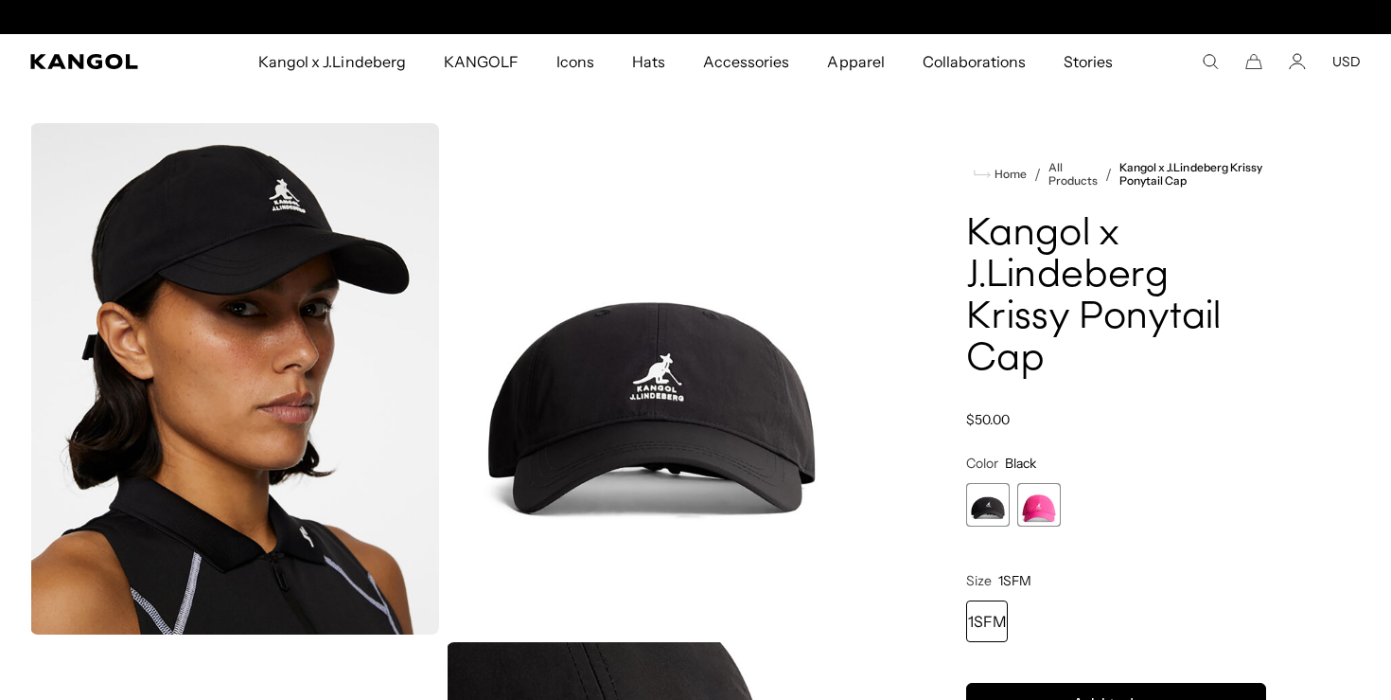
scroll to position [0, 390]
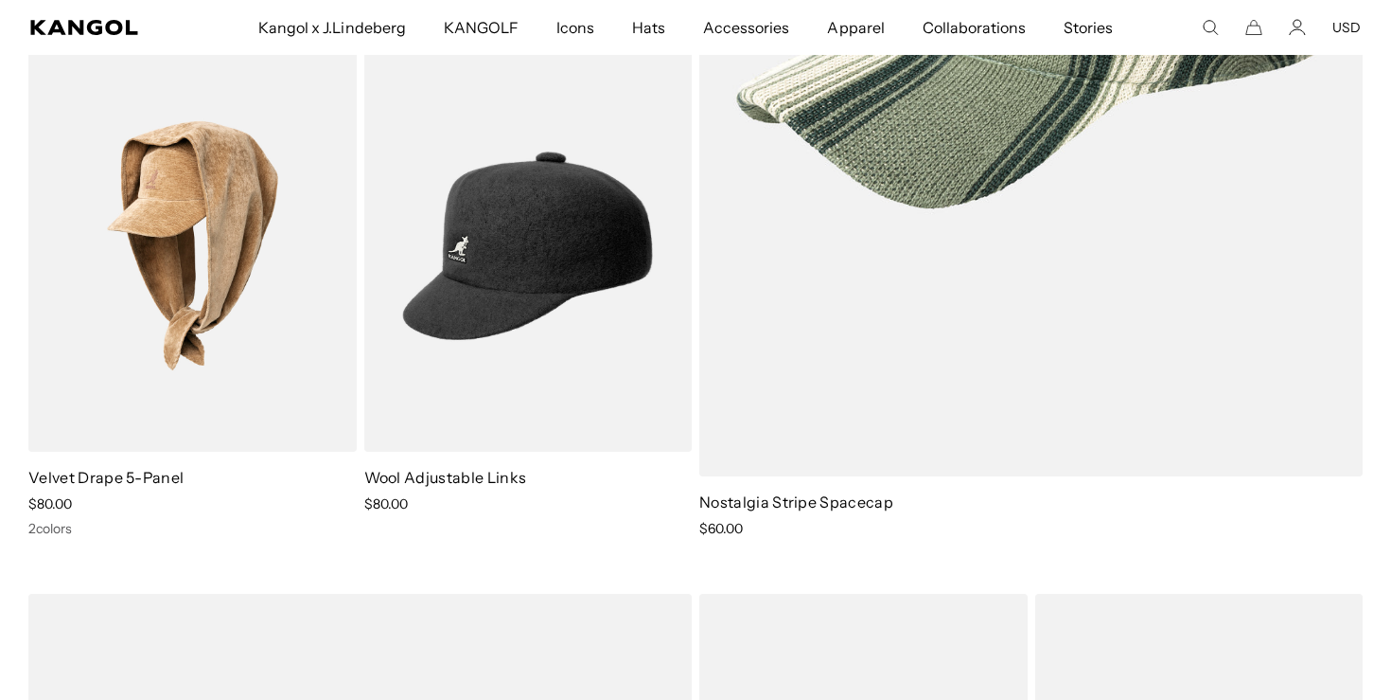
click at [0, 0] on img at bounding box center [0, 0] width 0 height 0
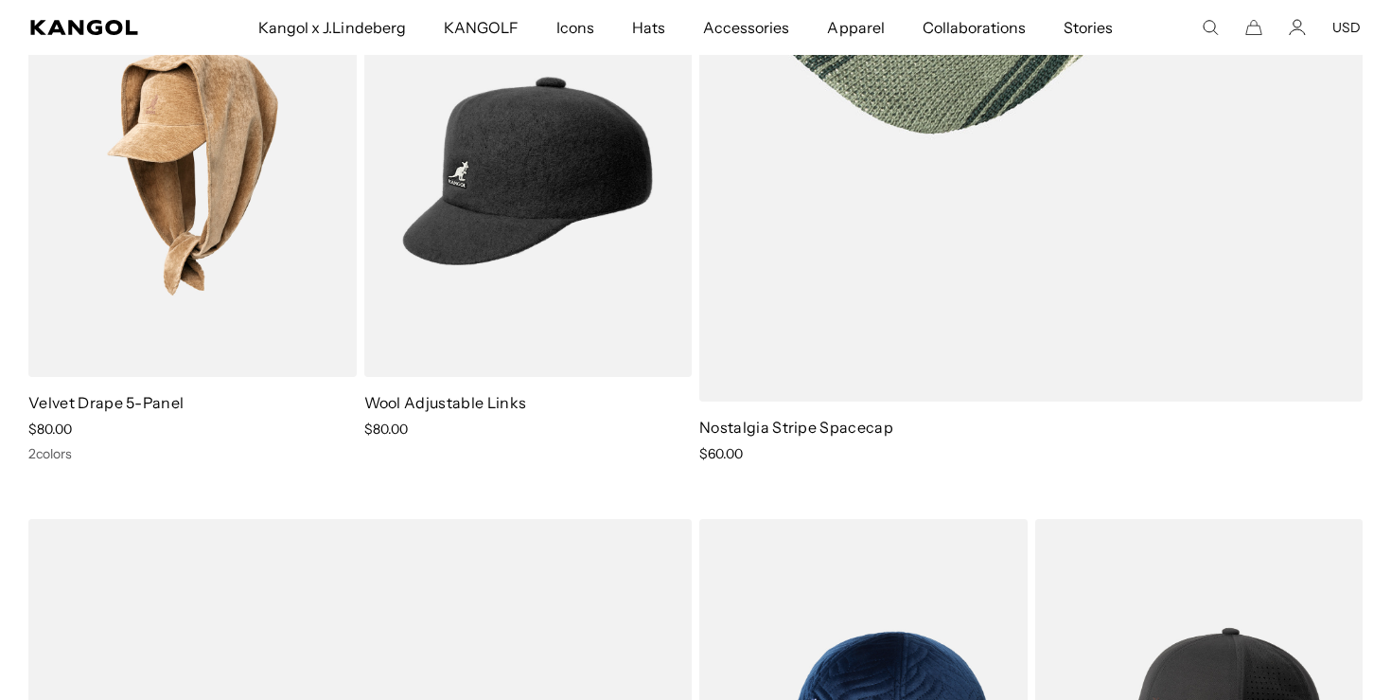
scroll to position [843, 0]
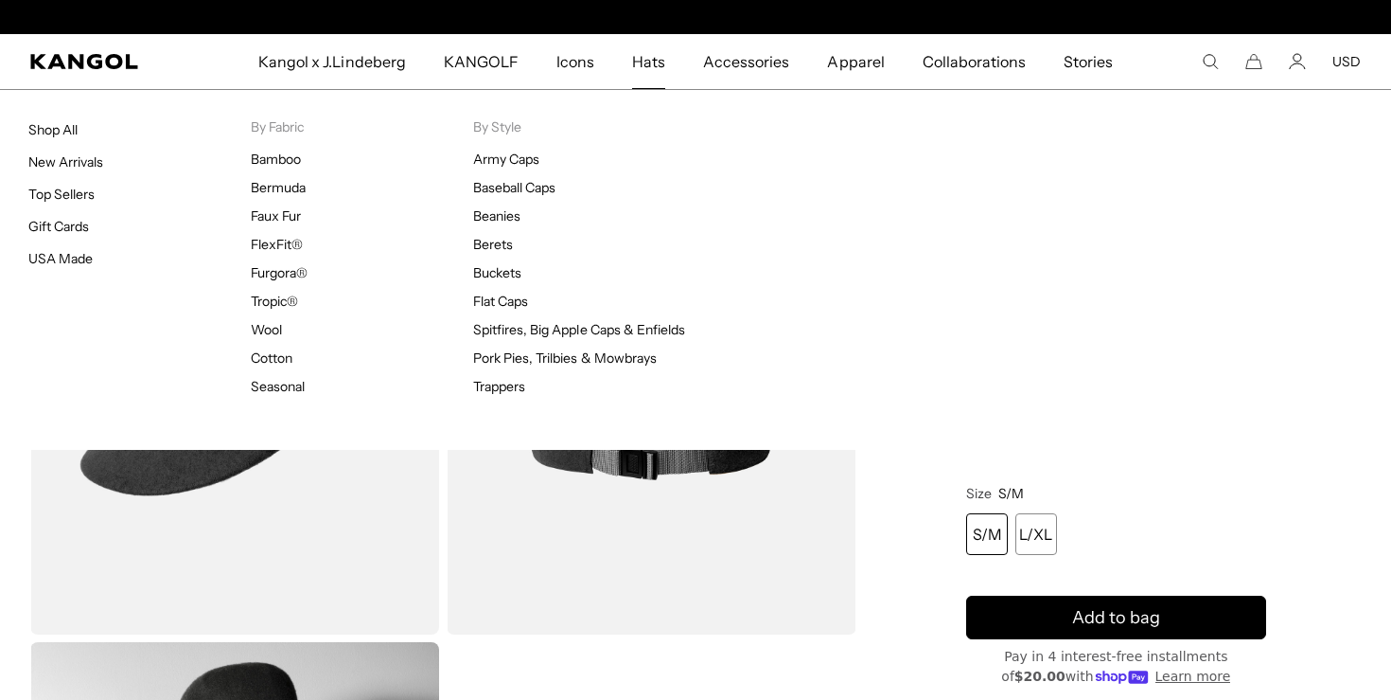
scroll to position [0, 390]
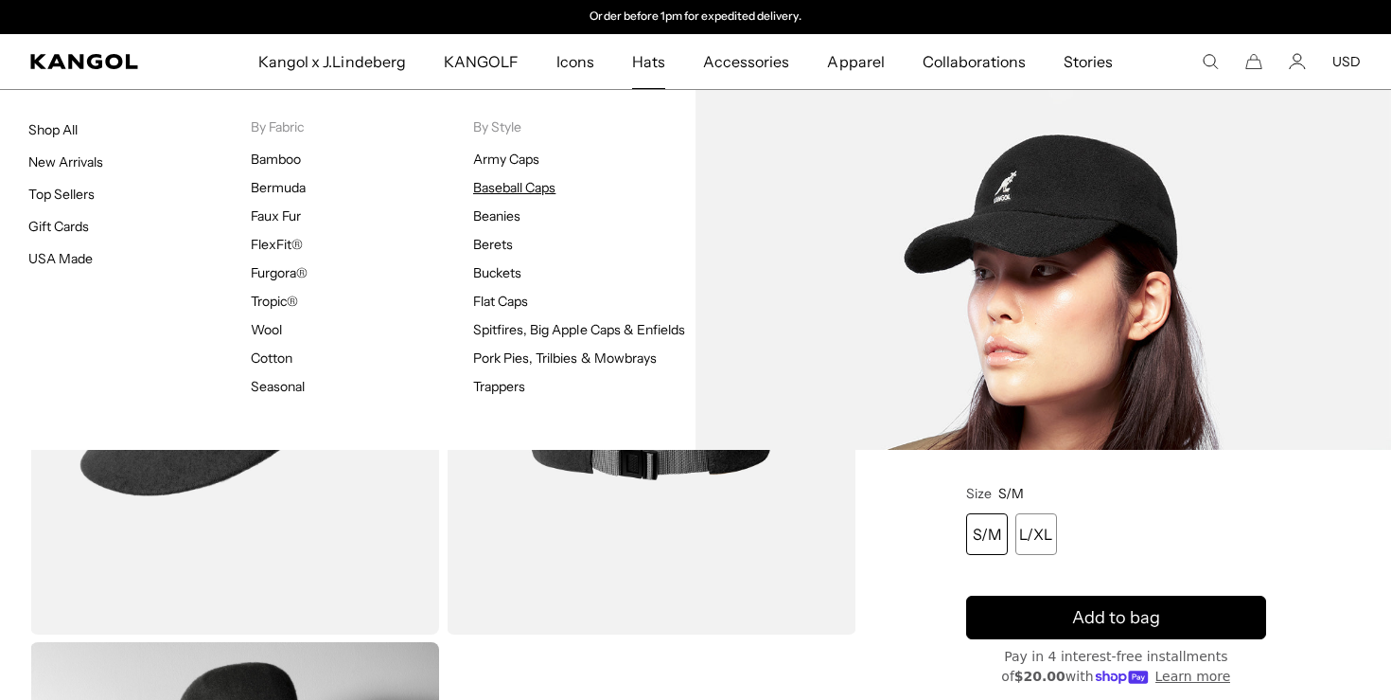
click at [505, 187] on link "Baseball Caps" at bounding box center [514, 187] width 82 height 17
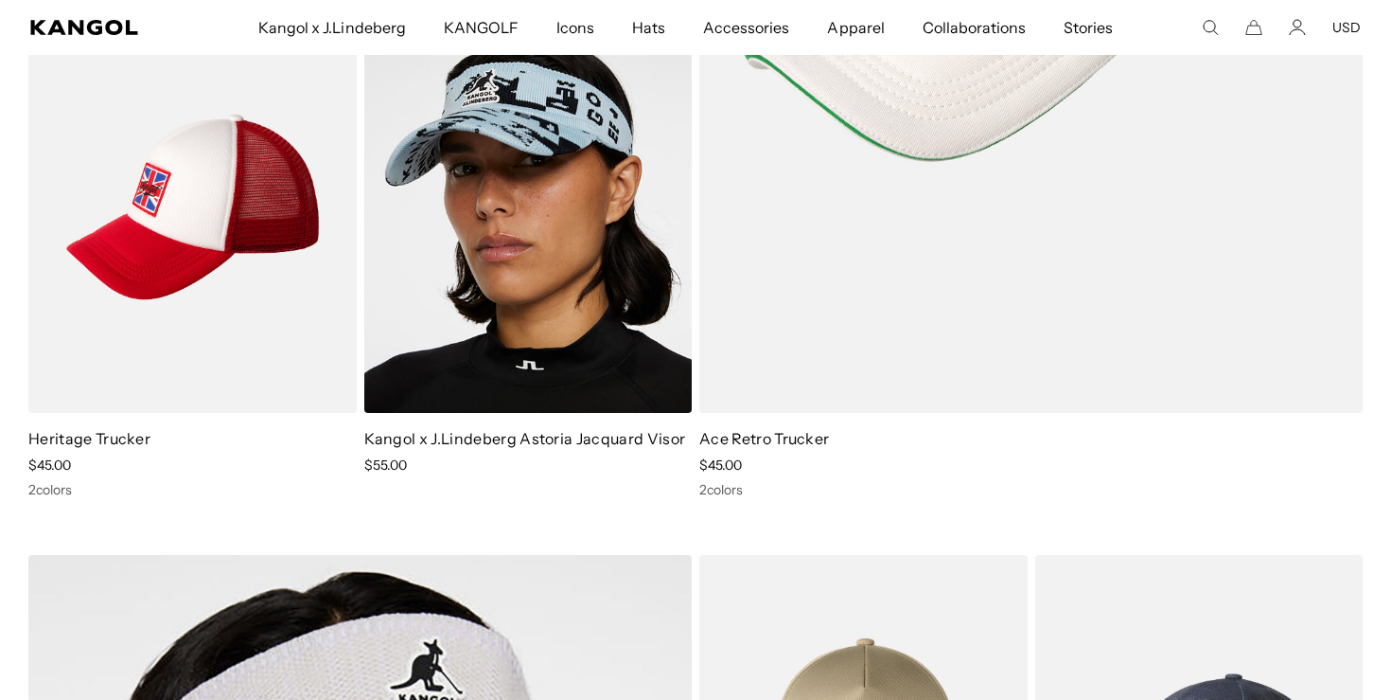
scroll to position [0, 390]
click at [1218, 22] on icon "Search here" at bounding box center [1210, 27] width 17 height 17
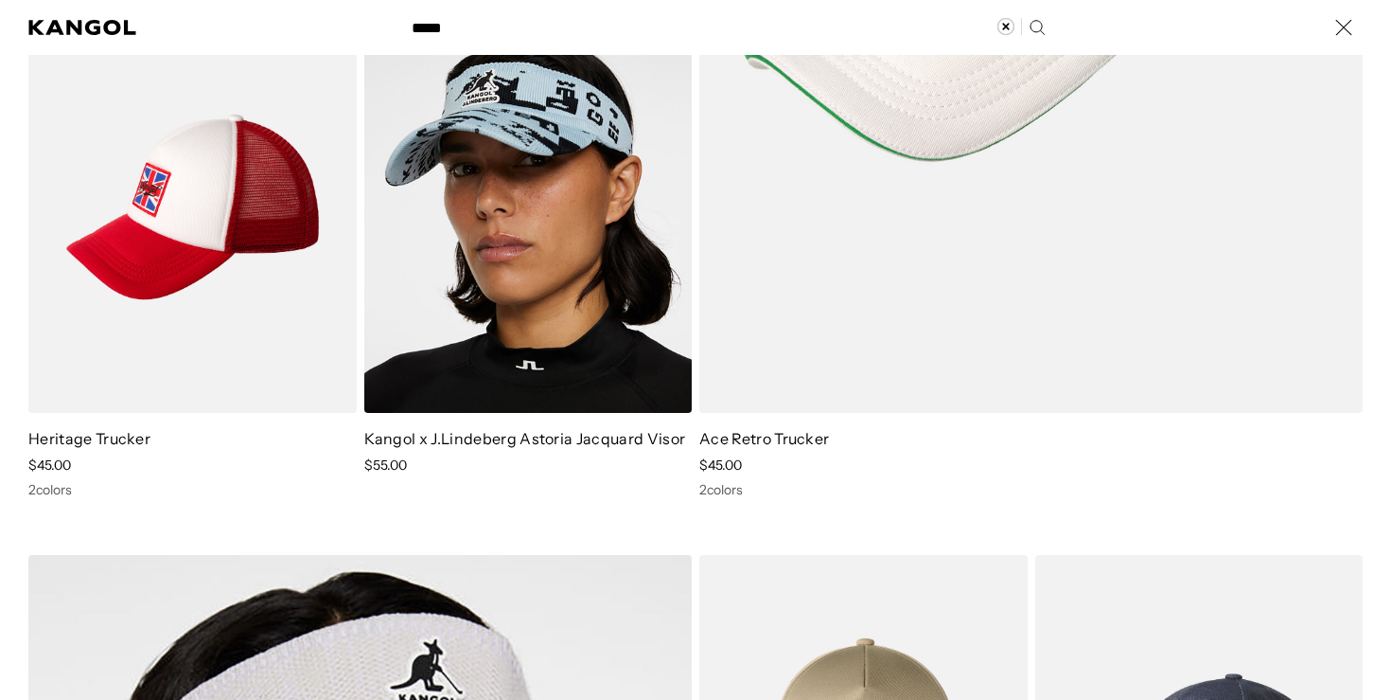
scroll to position [0, 0]
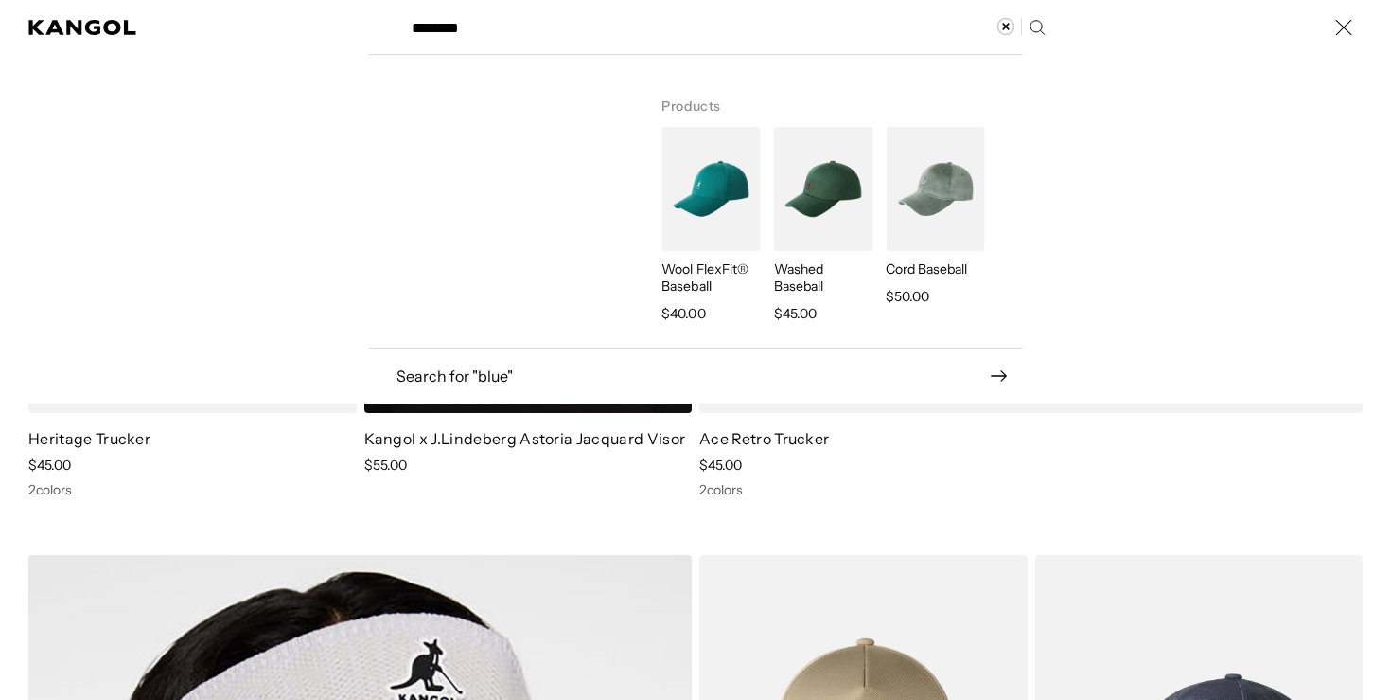
type input "********"
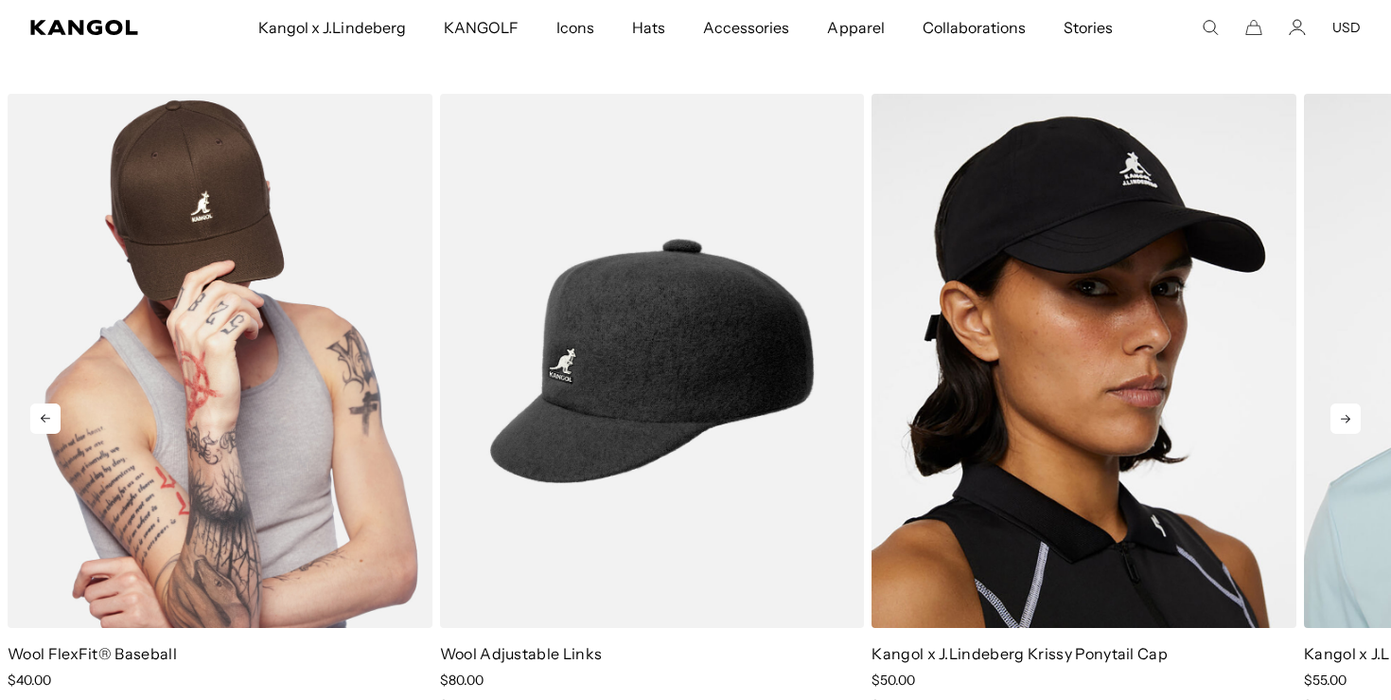
scroll to position [0, 390]
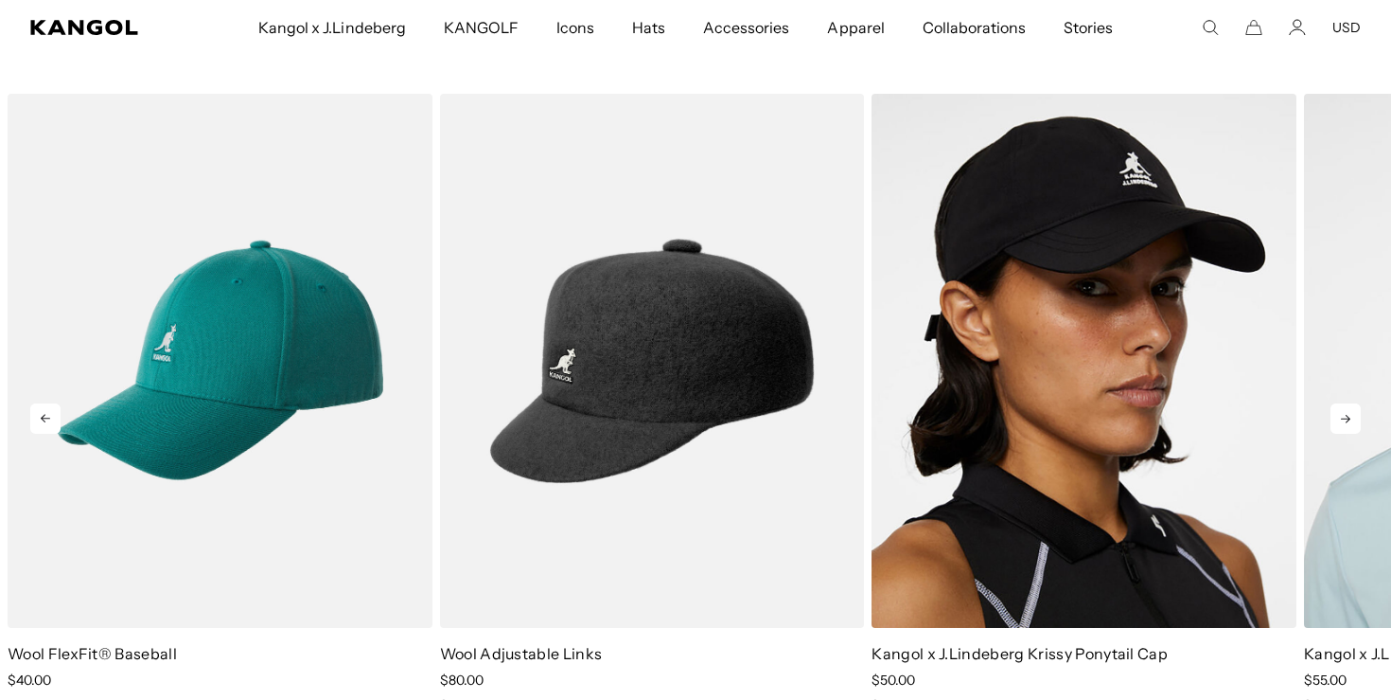
click at [1344, 403] on icon at bounding box center [1346, 418] width 30 height 30
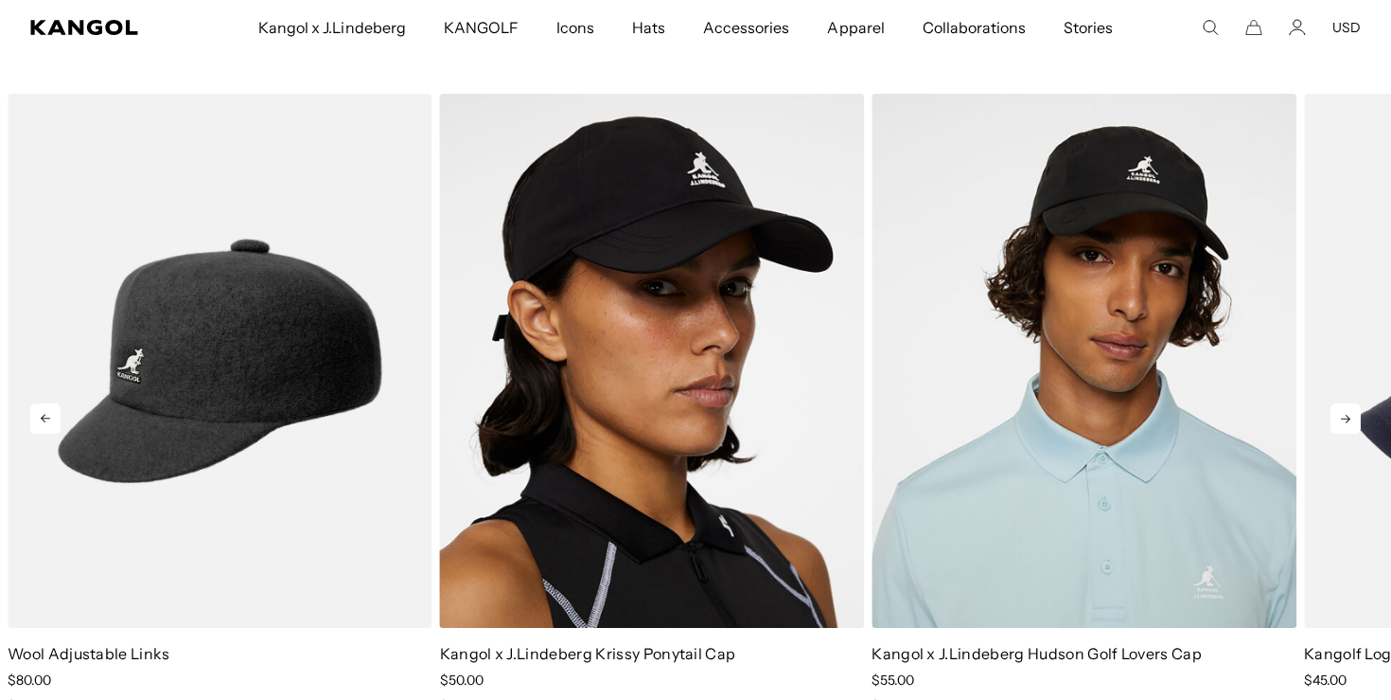
scroll to position [0, 0]
click at [1344, 403] on icon at bounding box center [1346, 418] width 30 height 30
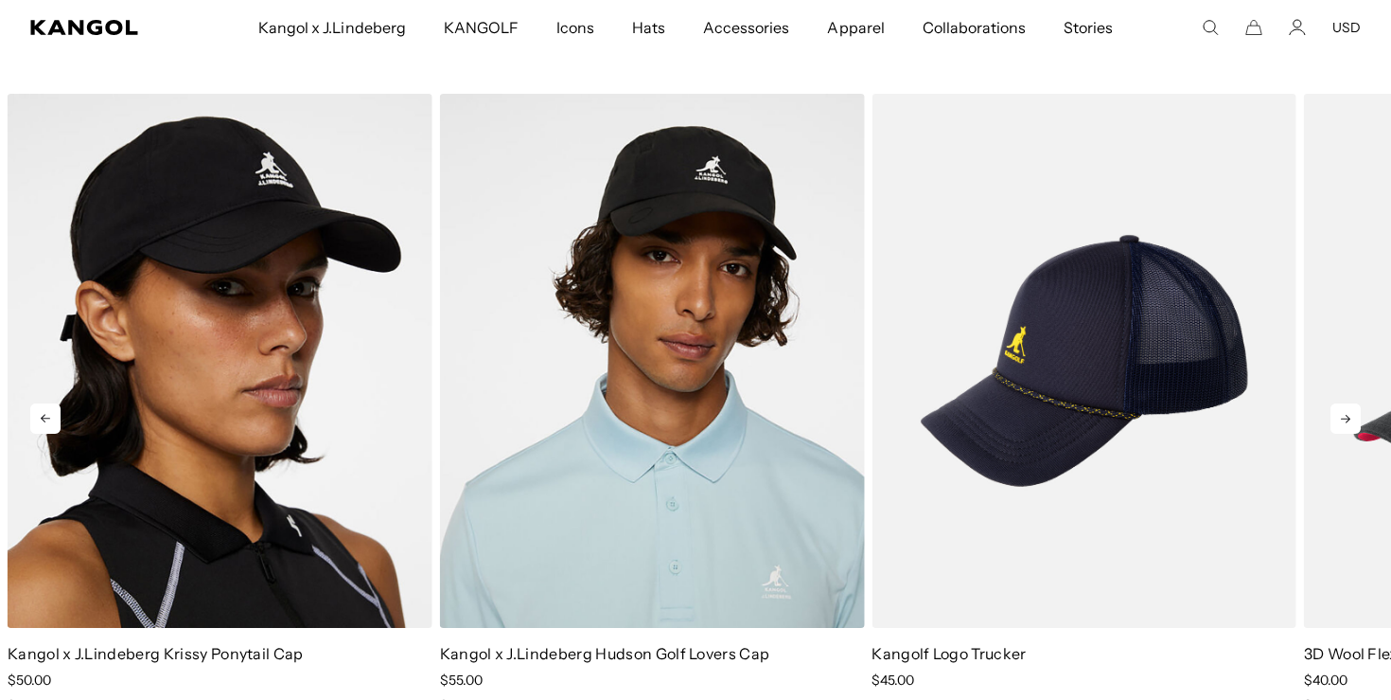
click at [1344, 403] on icon at bounding box center [1346, 418] width 30 height 30
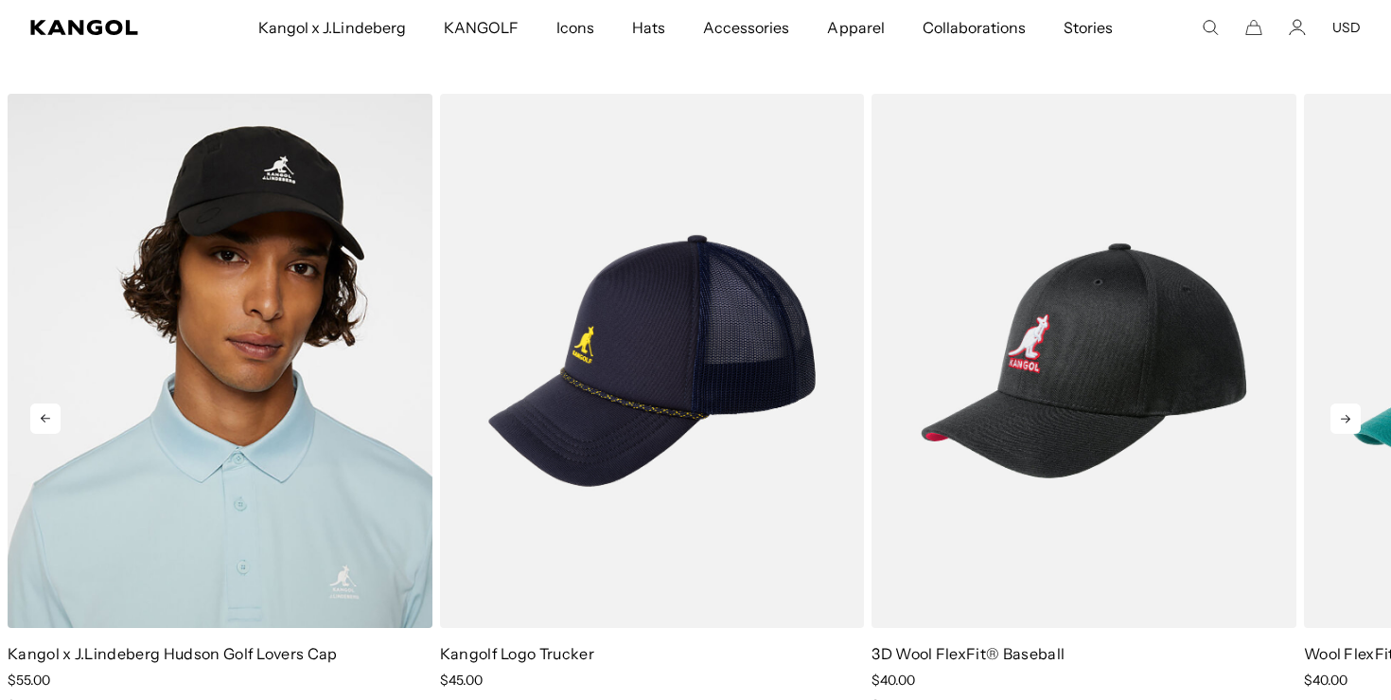
click at [1356, 403] on icon at bounding box center [1346, 418] width 30 height 30
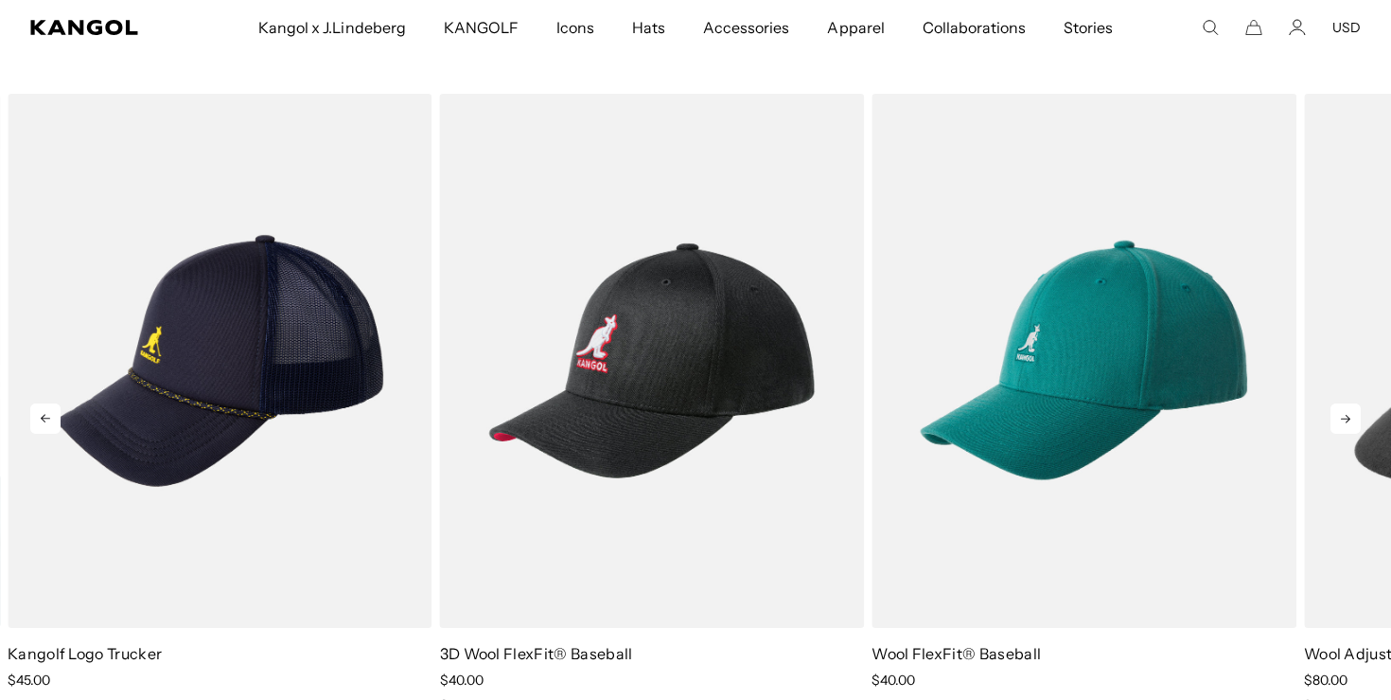
click at [53, 403] on icon at bounding box center [45, 418] width 30 height 30
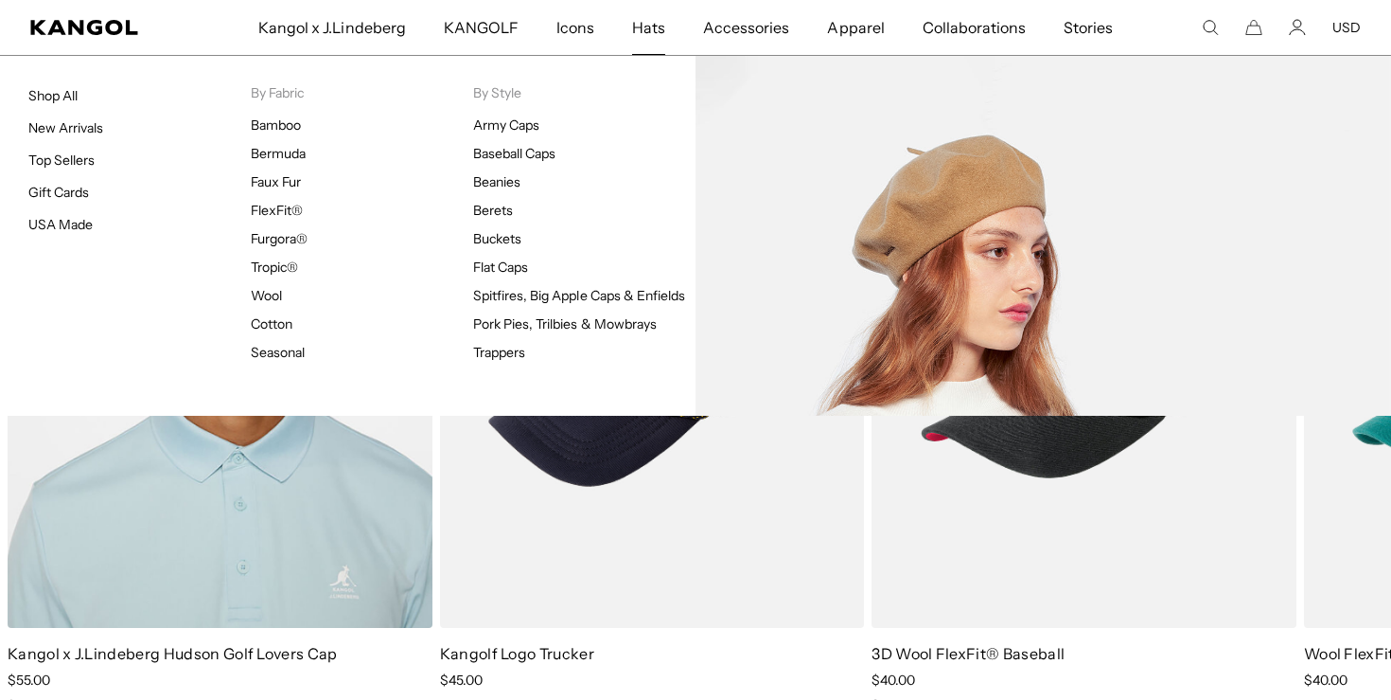
scroll to position [0, 390]
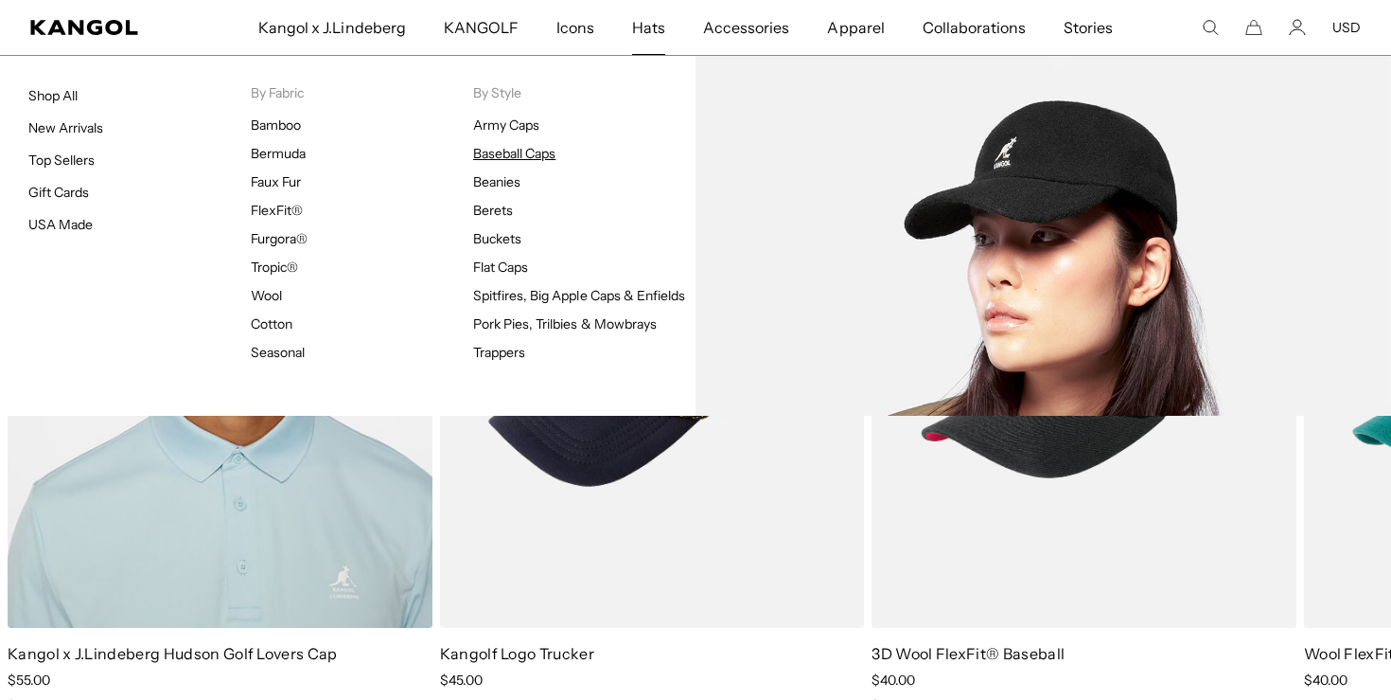
click at [526, 154] on link "Baseball Caps" at bounding box center [514, 153] width 82 height 17
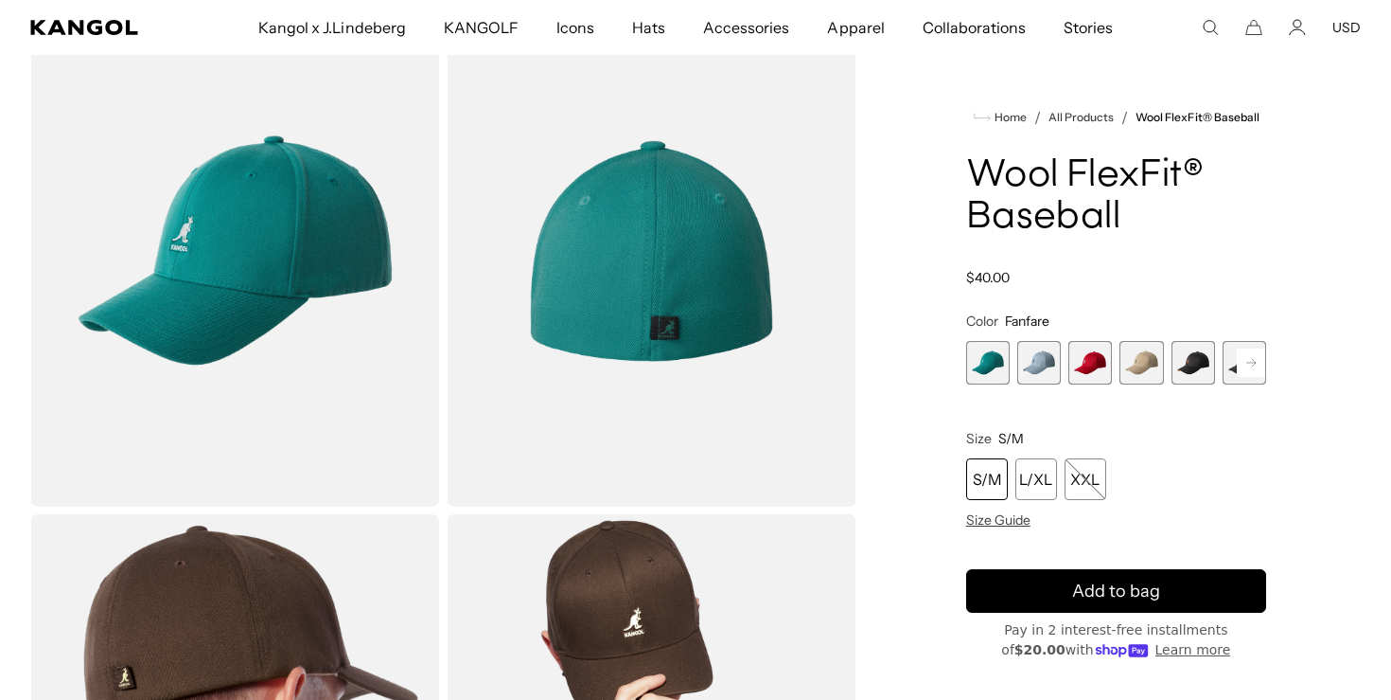
scroll to position [174, 0]
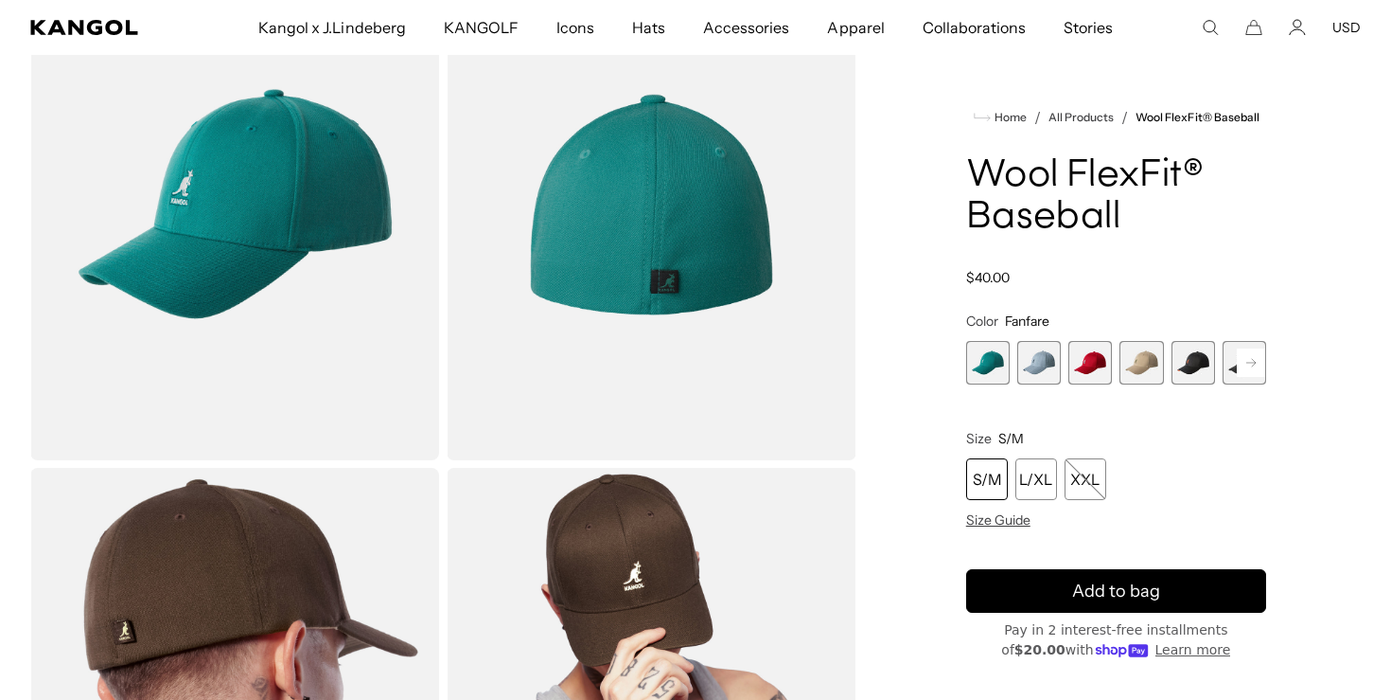
click at [983, 347] on span "1 of 17" at bounding box center [988, 363] width 44 height 44
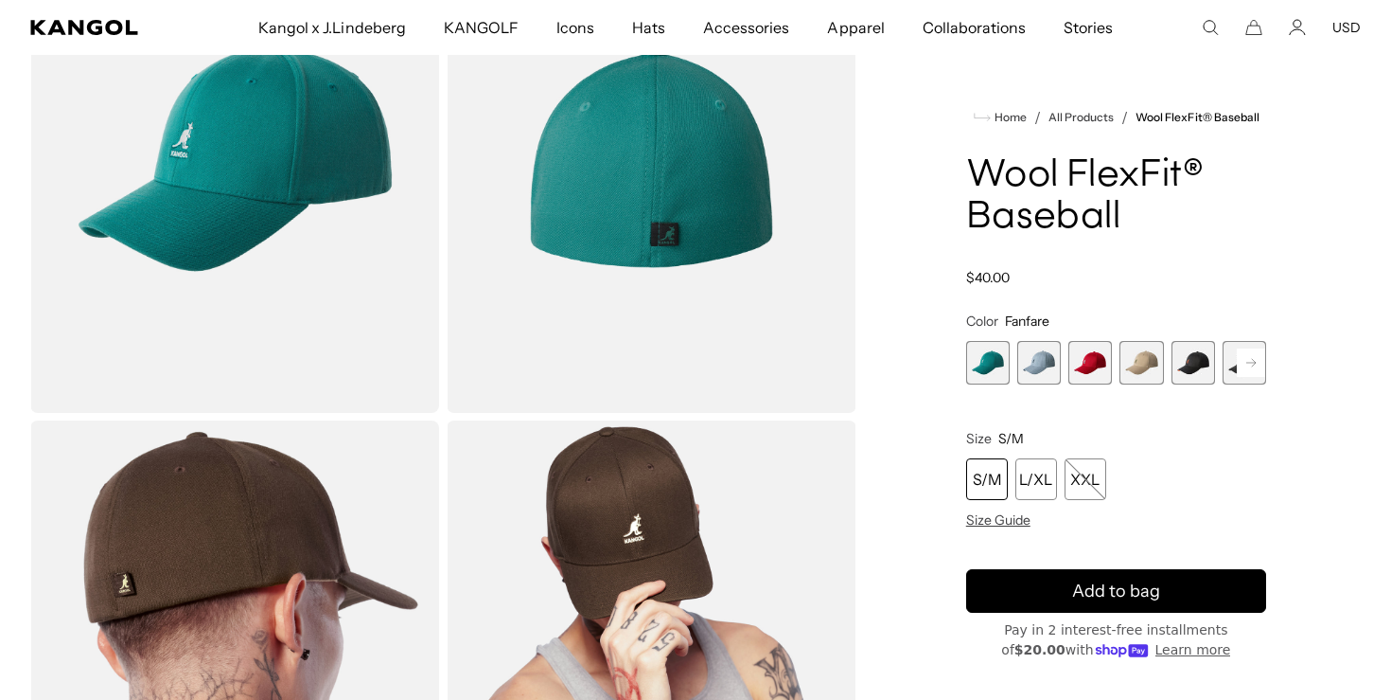
scroll to position [296, 0]
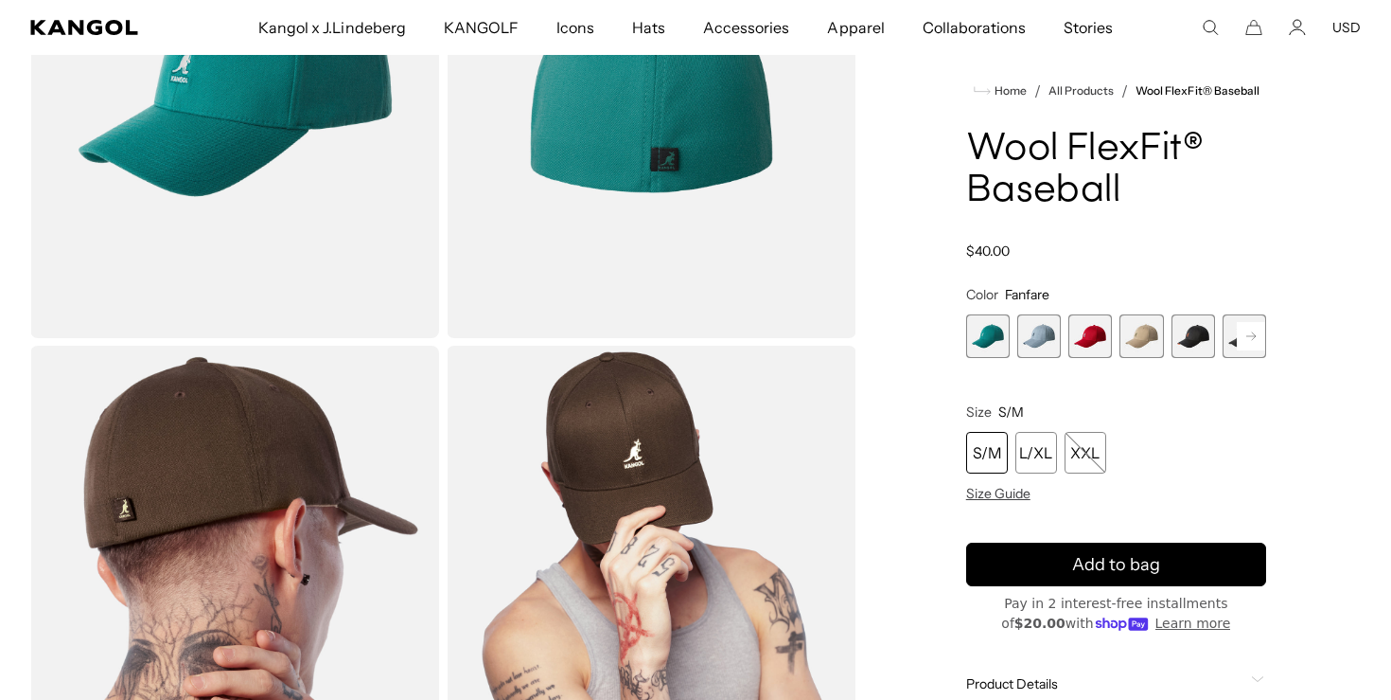
click at [1031, 346] on span "2 of 17" at bounding box center [1040, 336] width 44 height 44
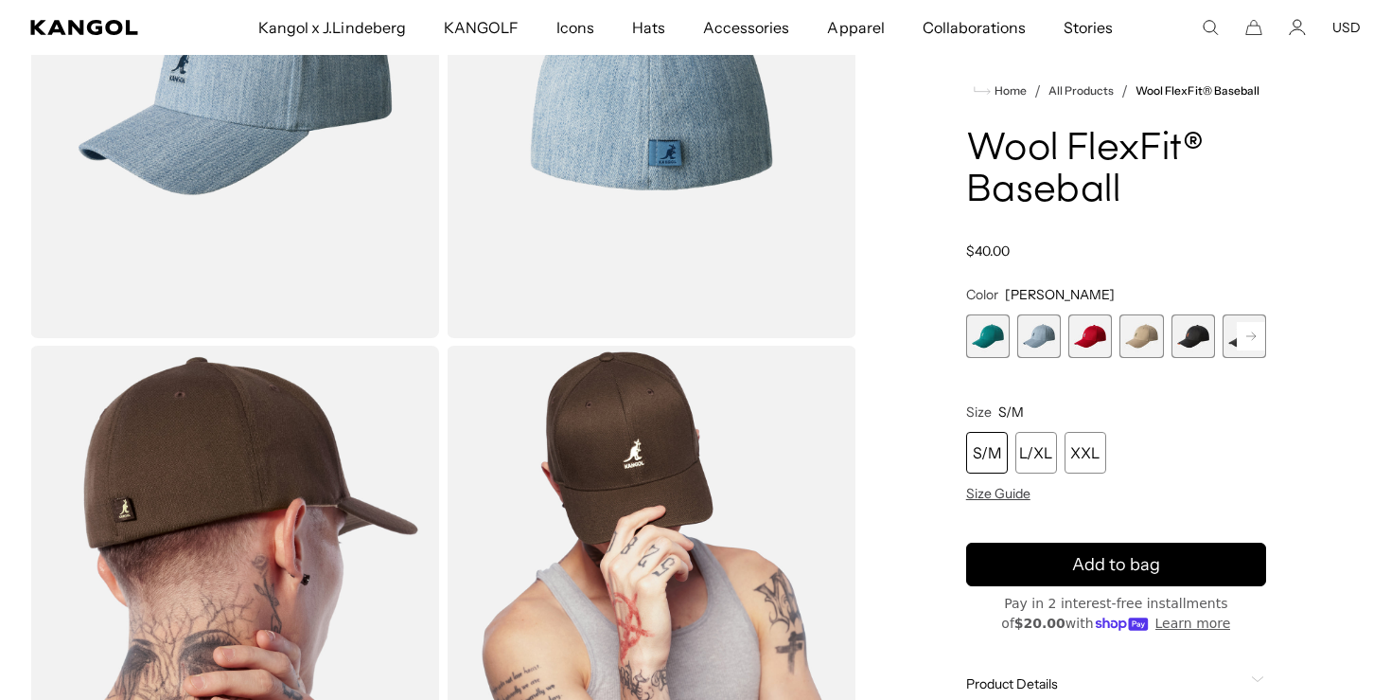
click at [1093, 330] on span "3 of 17" at bounding box center [1091, 336] width 44 height 44
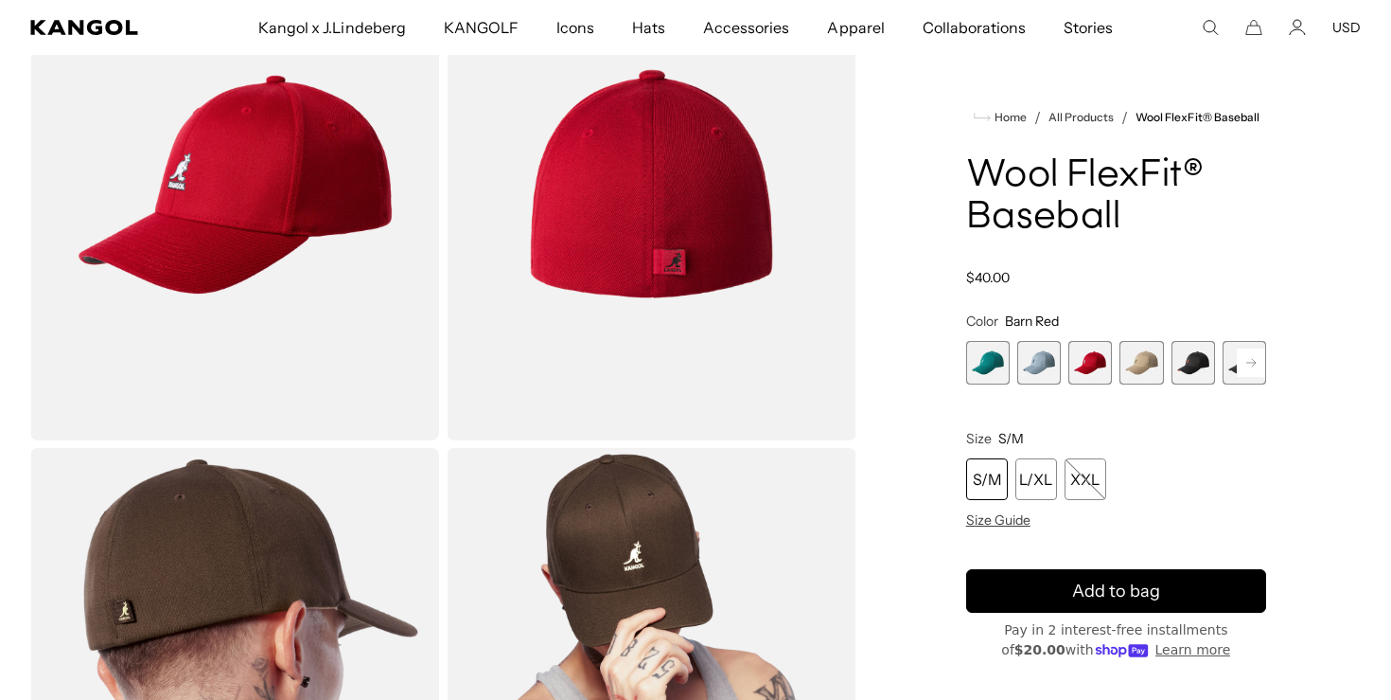
scroll to position [189, 0]
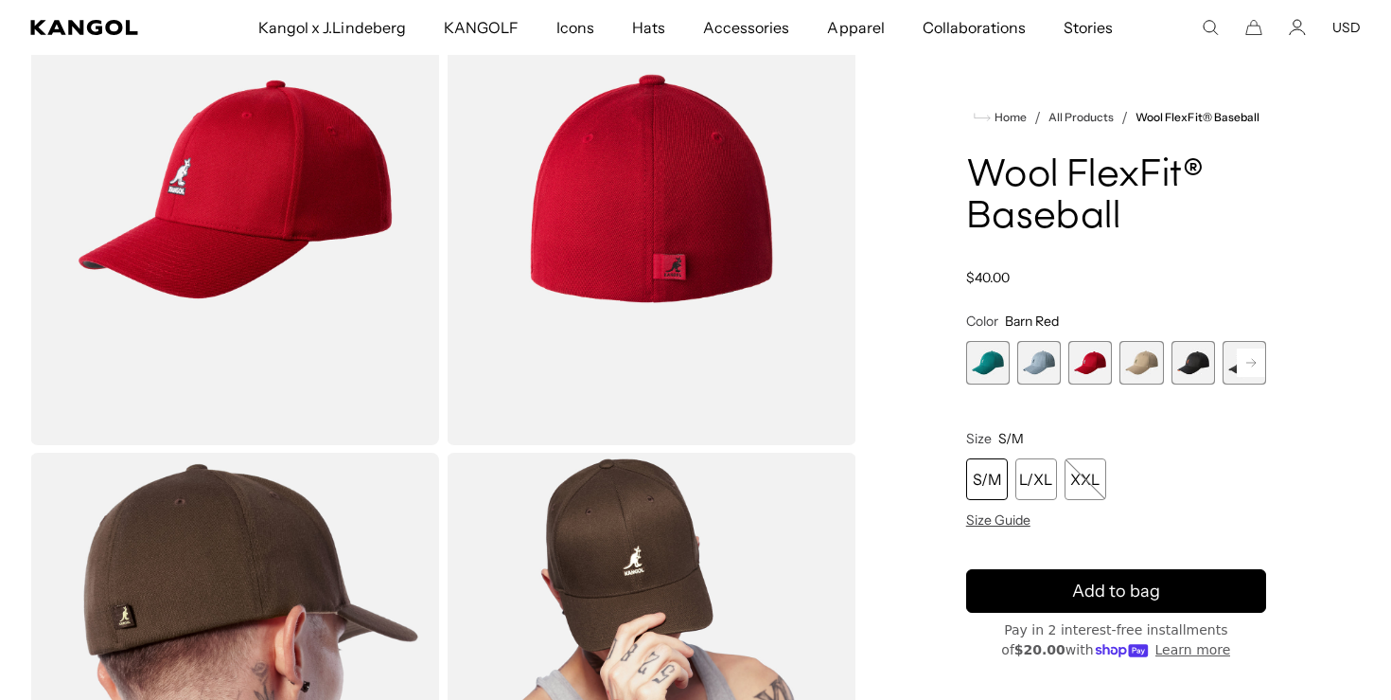
click at [1161, 357] on span "4 of 17" at bounding box center [1142, 363] width 44 height 44
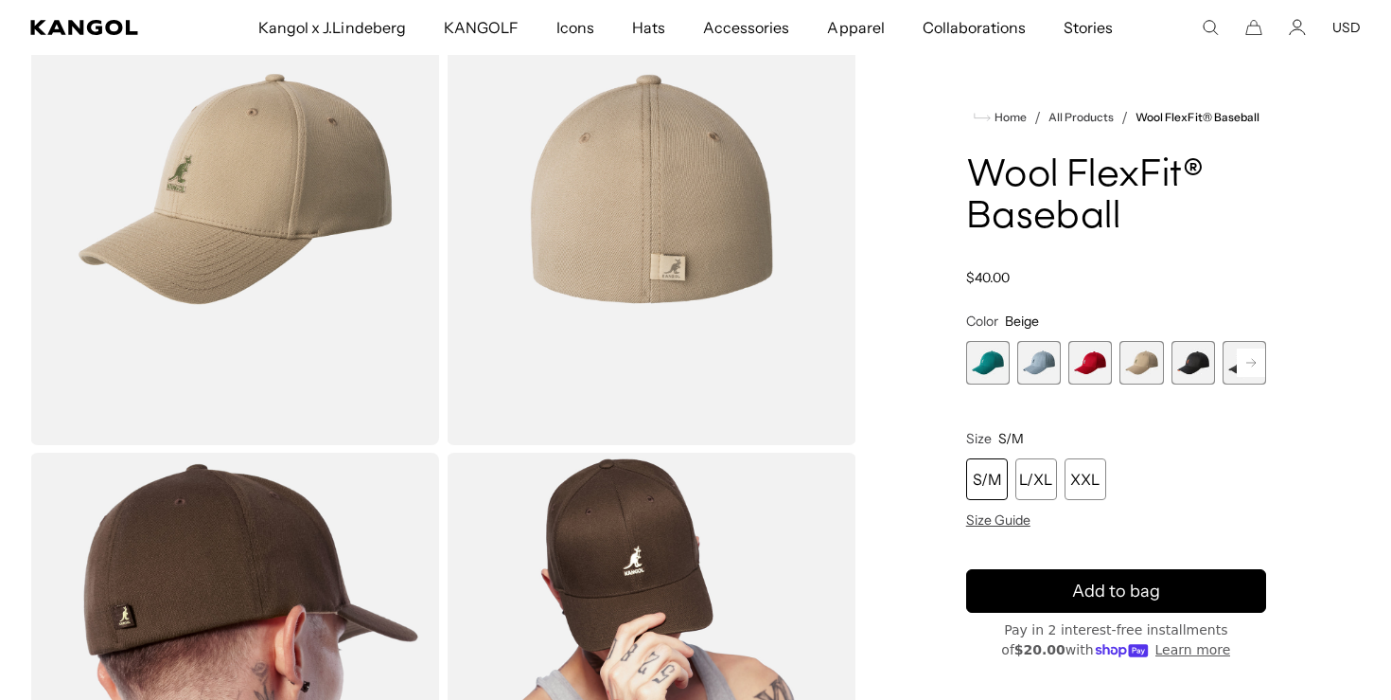
click at [1196, 354] on span "5 of 17" at bounding box center [1194, 363] width 44 height 44
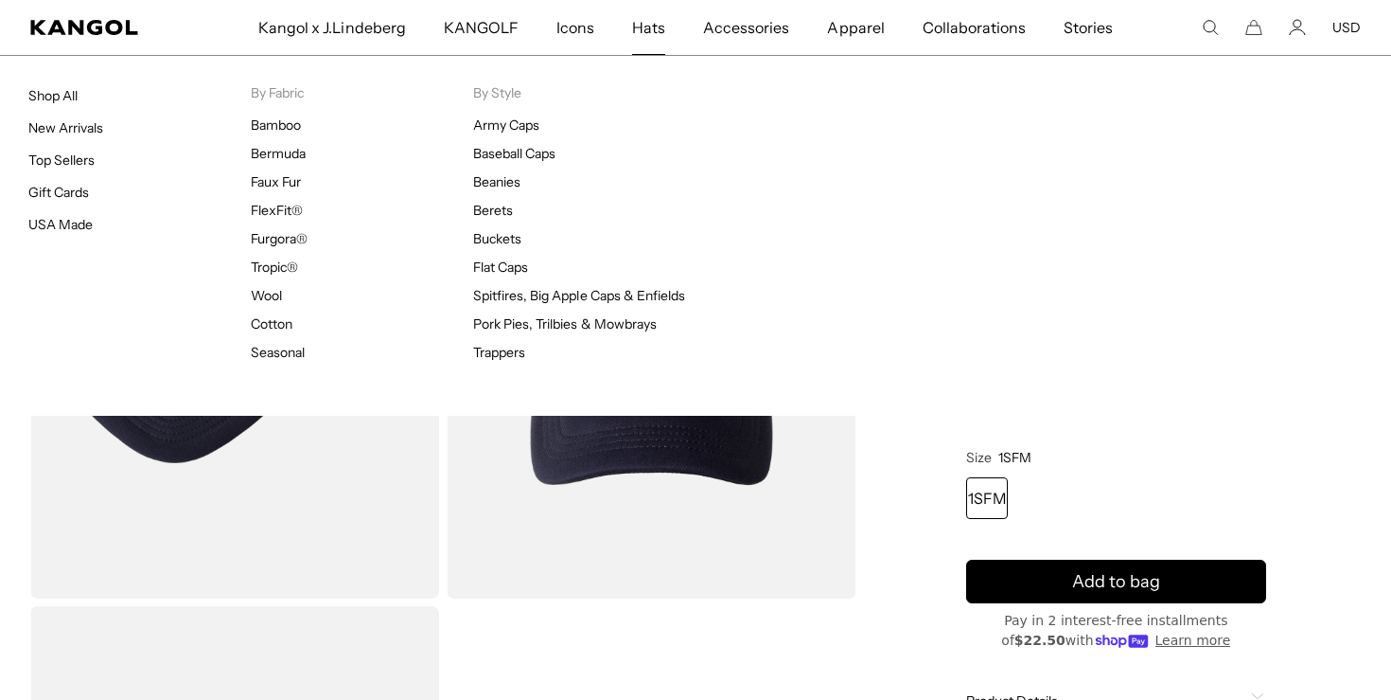
click at [656, 22] on span "Hats" at bounding box center [648, 27] width 33 height 55
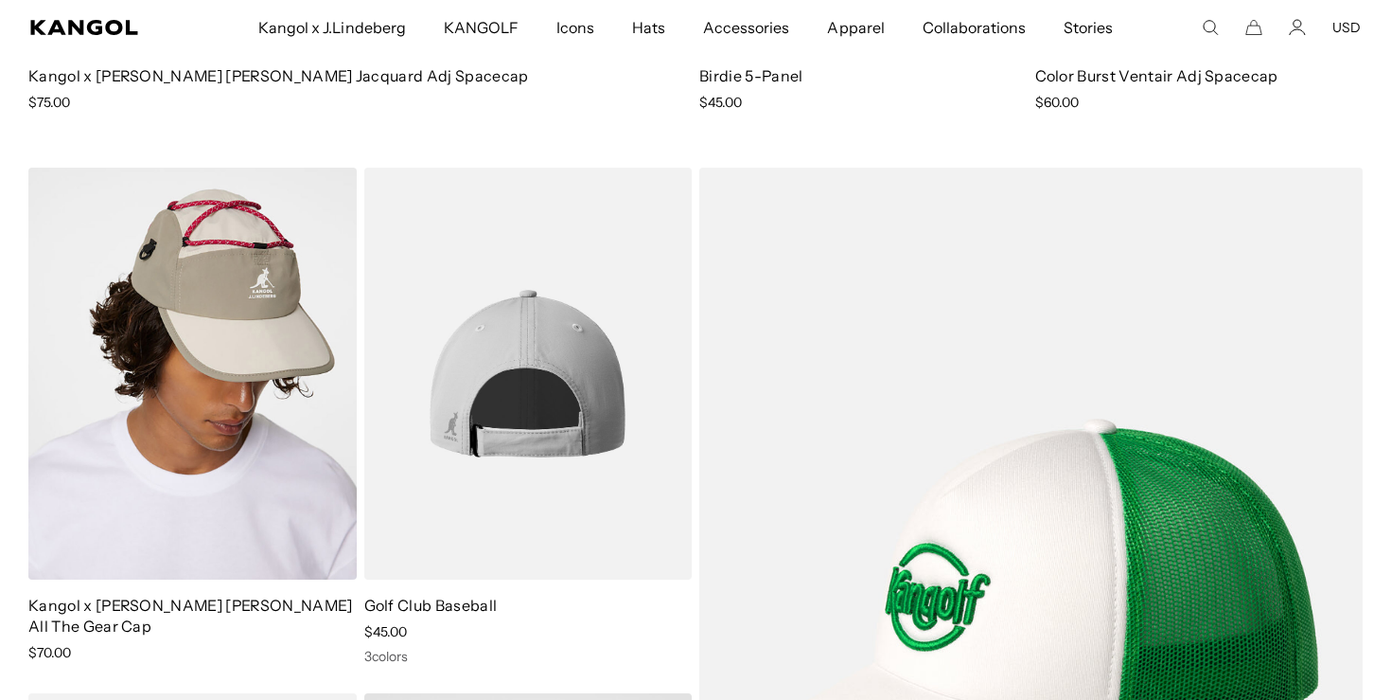
click at [523, 356] on img at bounding box center [528, 374] width 328 height 412
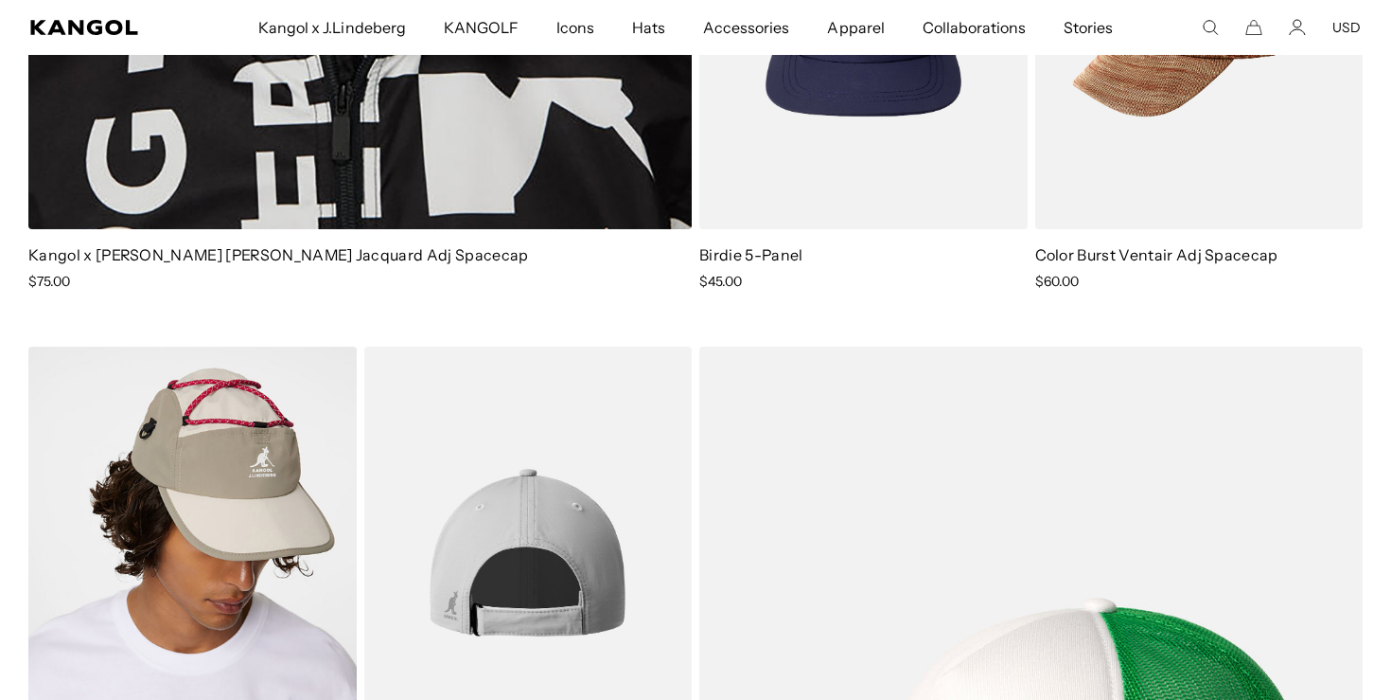
click at [551, 495] on img at bounding box center [528, 552] width 328 height 412
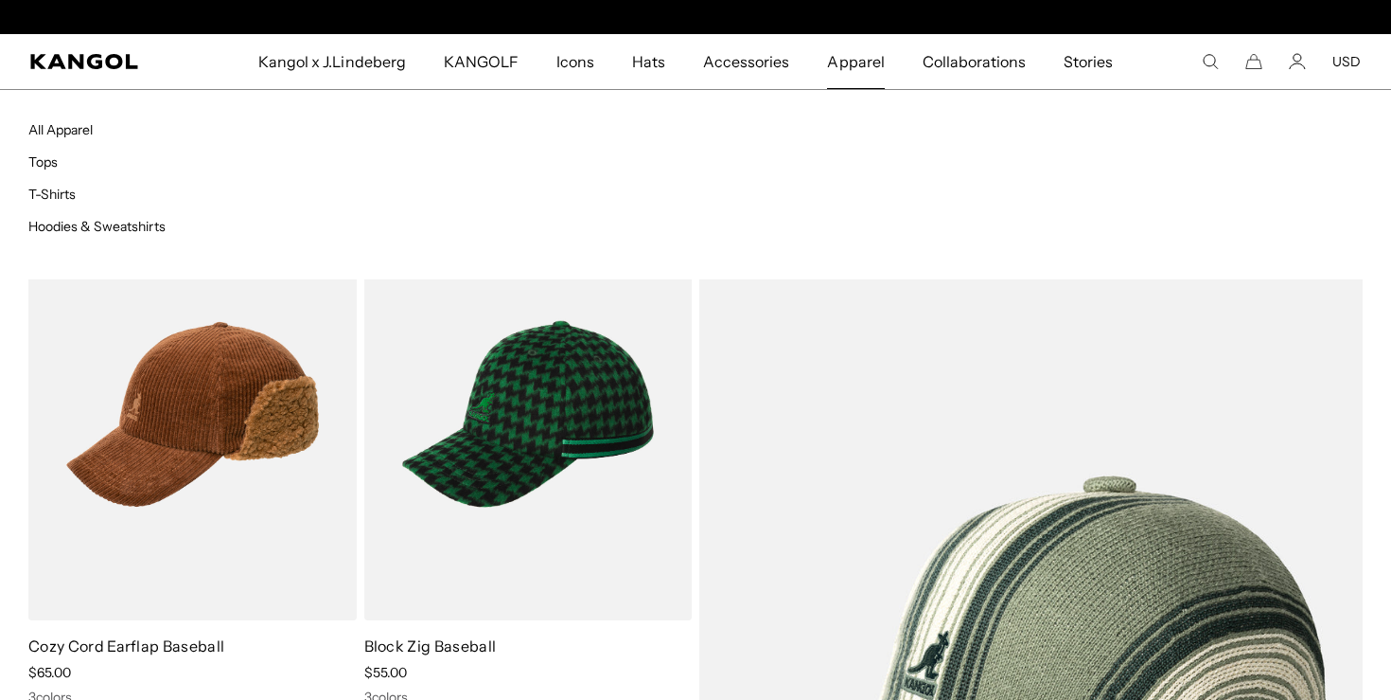
scroll to position [0, 390]
click at [66, 127] on link "All Apparel" at bounding box center [60, 129] width 64 height 17
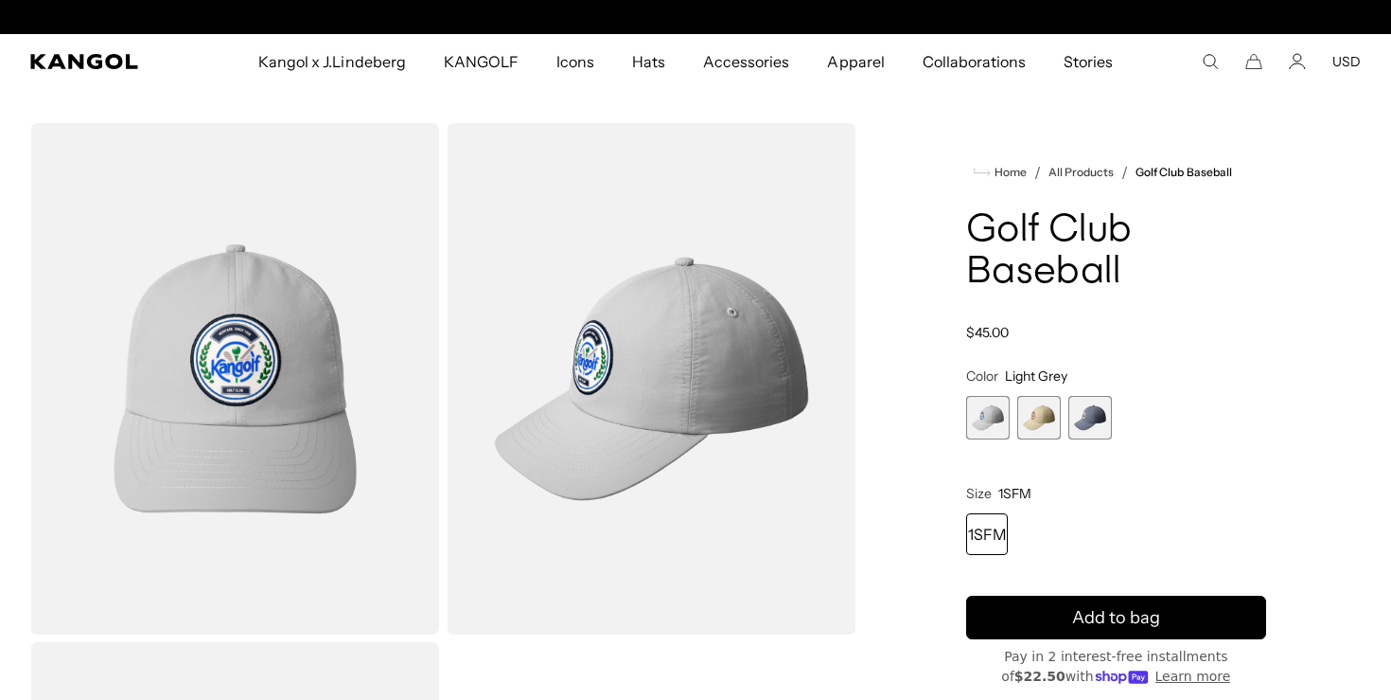
scroll to position [0, 390]
click at [1087, 412] on span "3 of 3" at bounding box center [1091, 418] width 44 height 44
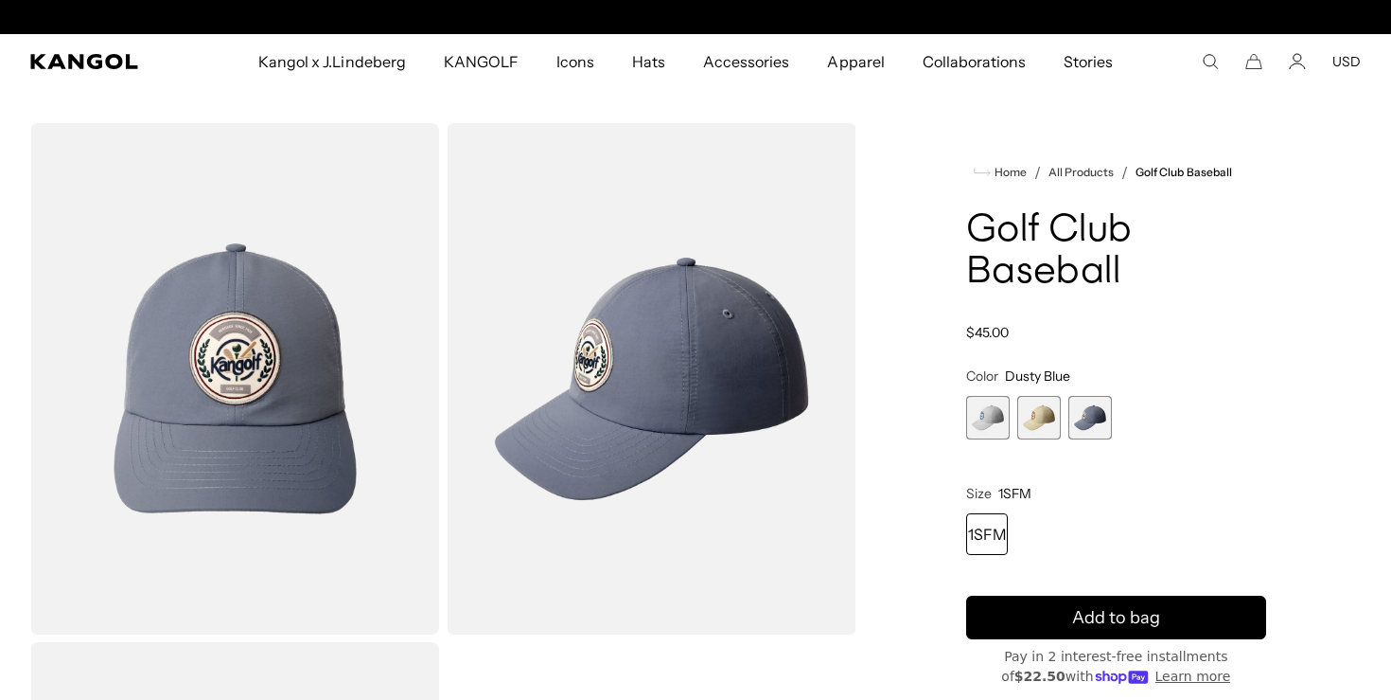
scroll to position [0, 390]
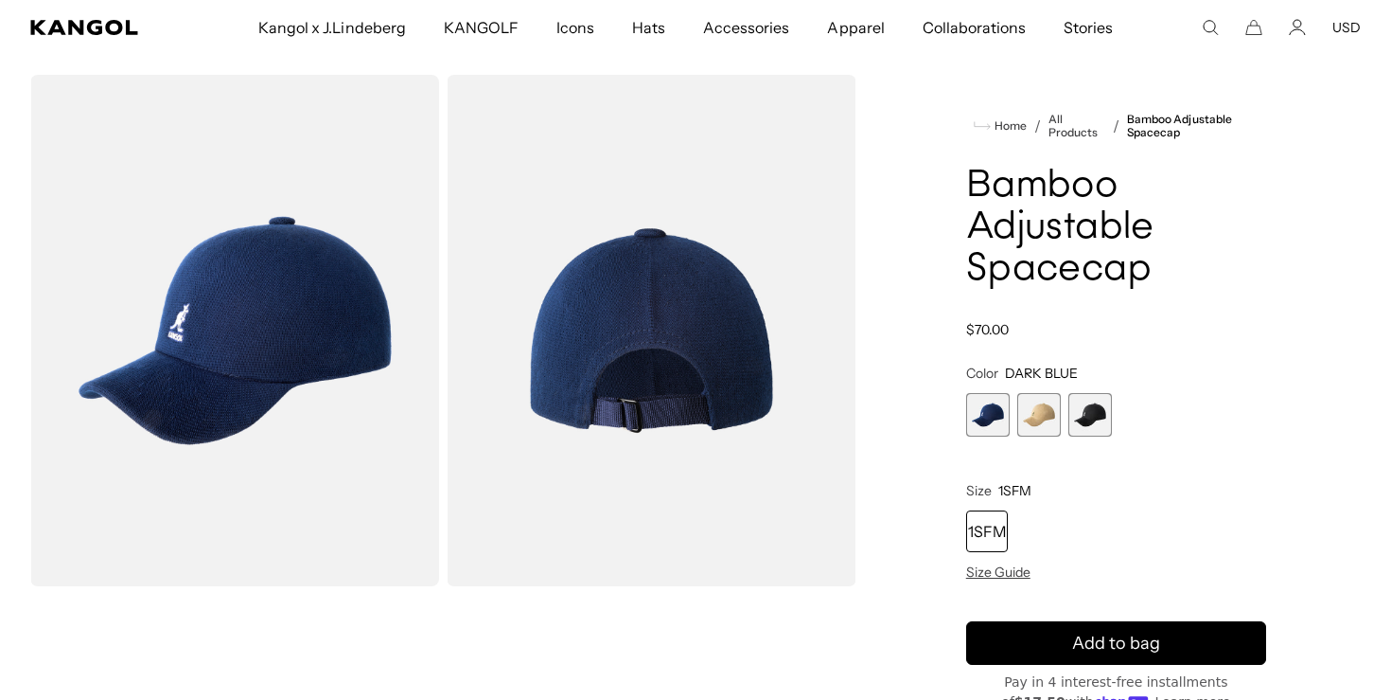
click at [1055, 416] on span "2 of 3" at bounding box center [1040, 415] width 44 height 44
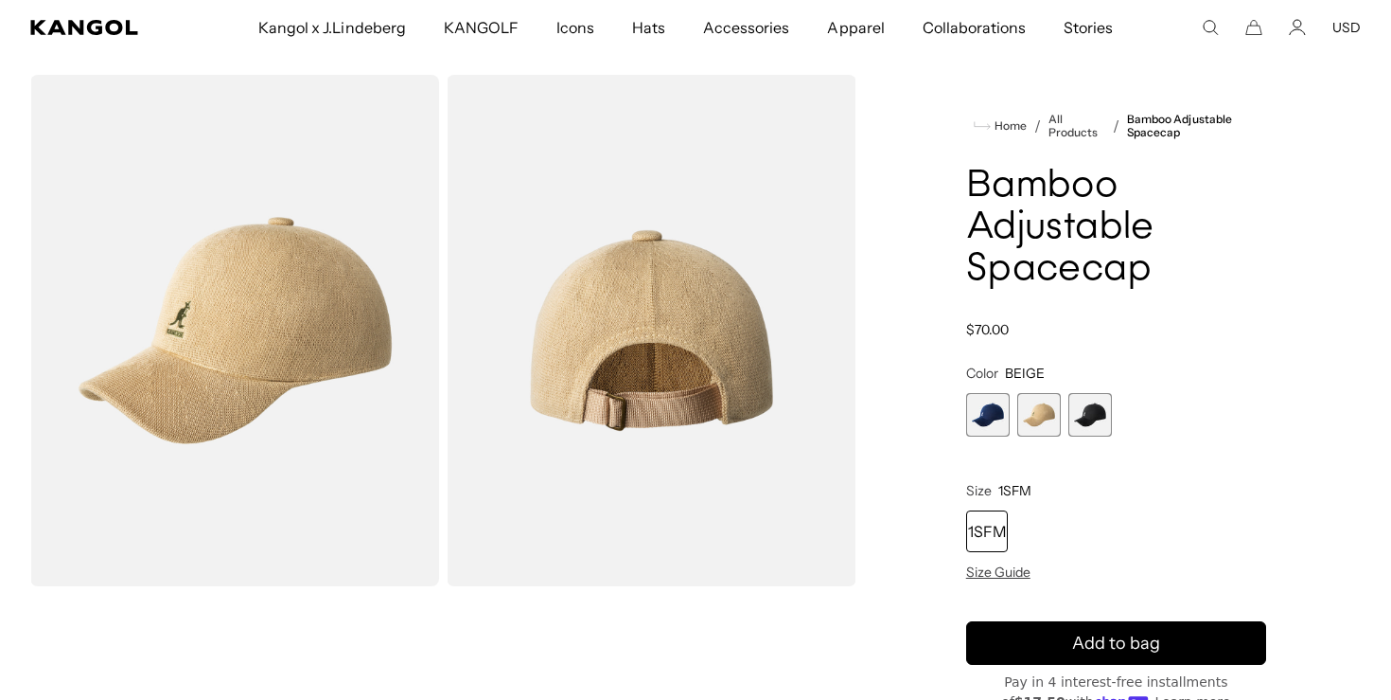
click at [1077, 416] on span "3 of 3" at bounding box center [1091, 415] width 44 height 44
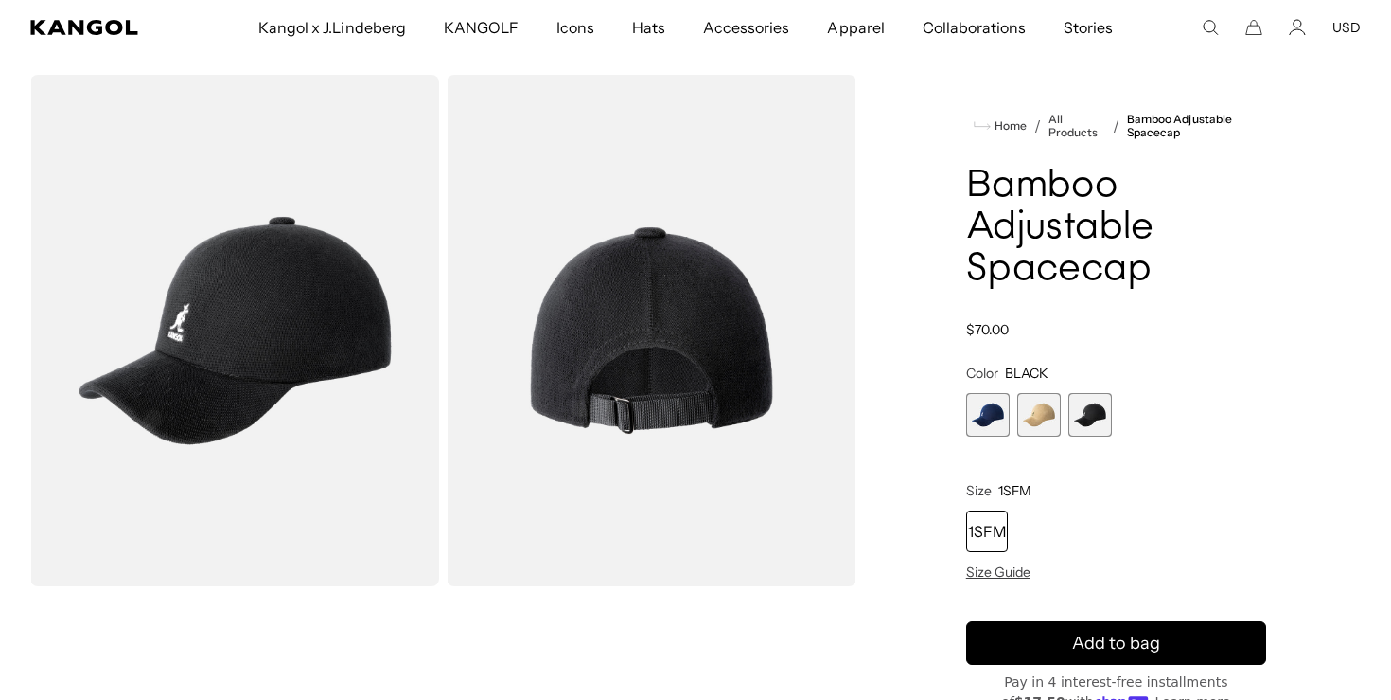
scroll to position [0, 390]
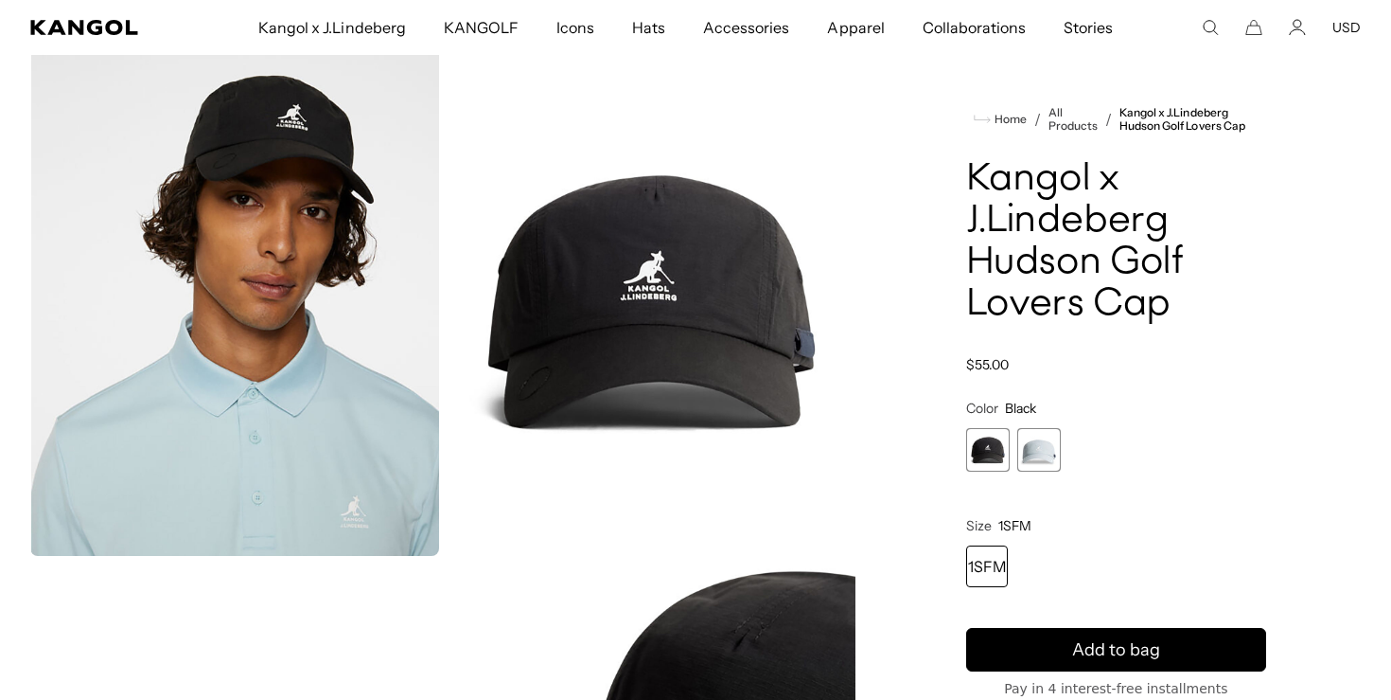
scroll to position [126, 0]
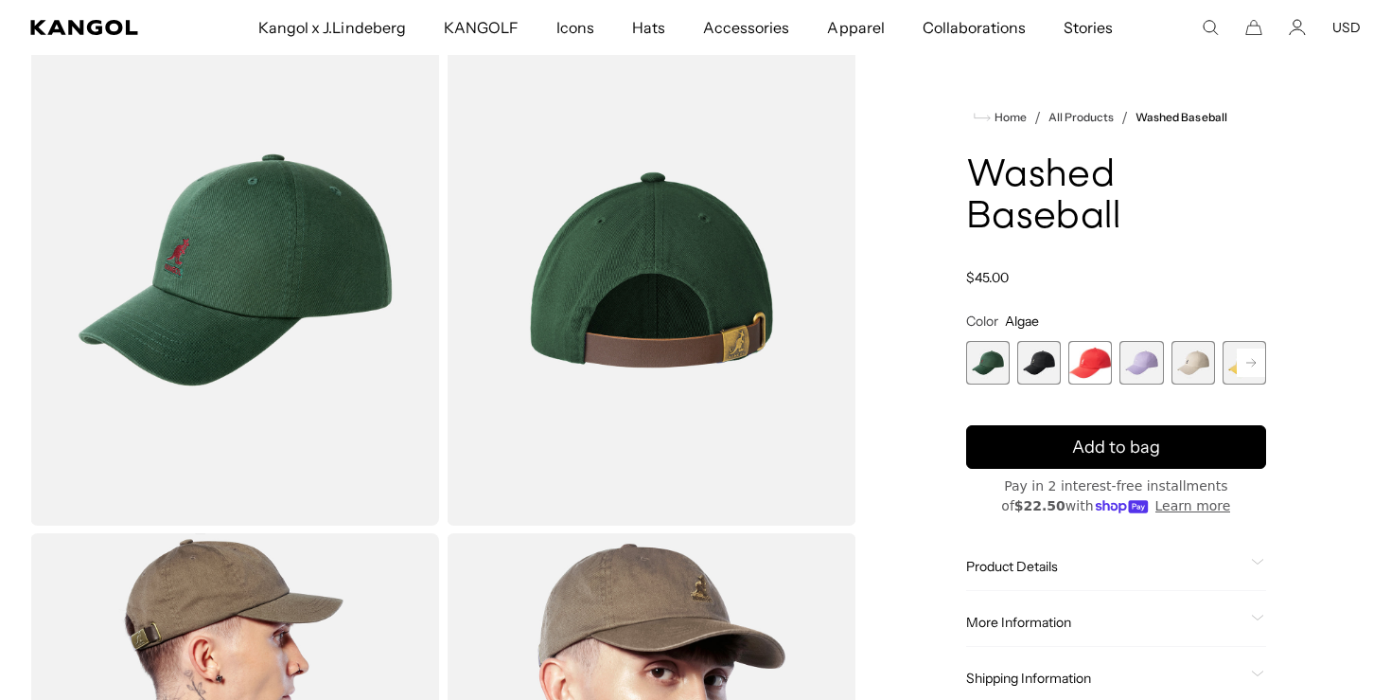
scroll to position [0, 390]
click at [1002, 365] on span "1 of 14" at bounding box center [988, 363] width 44 height 44
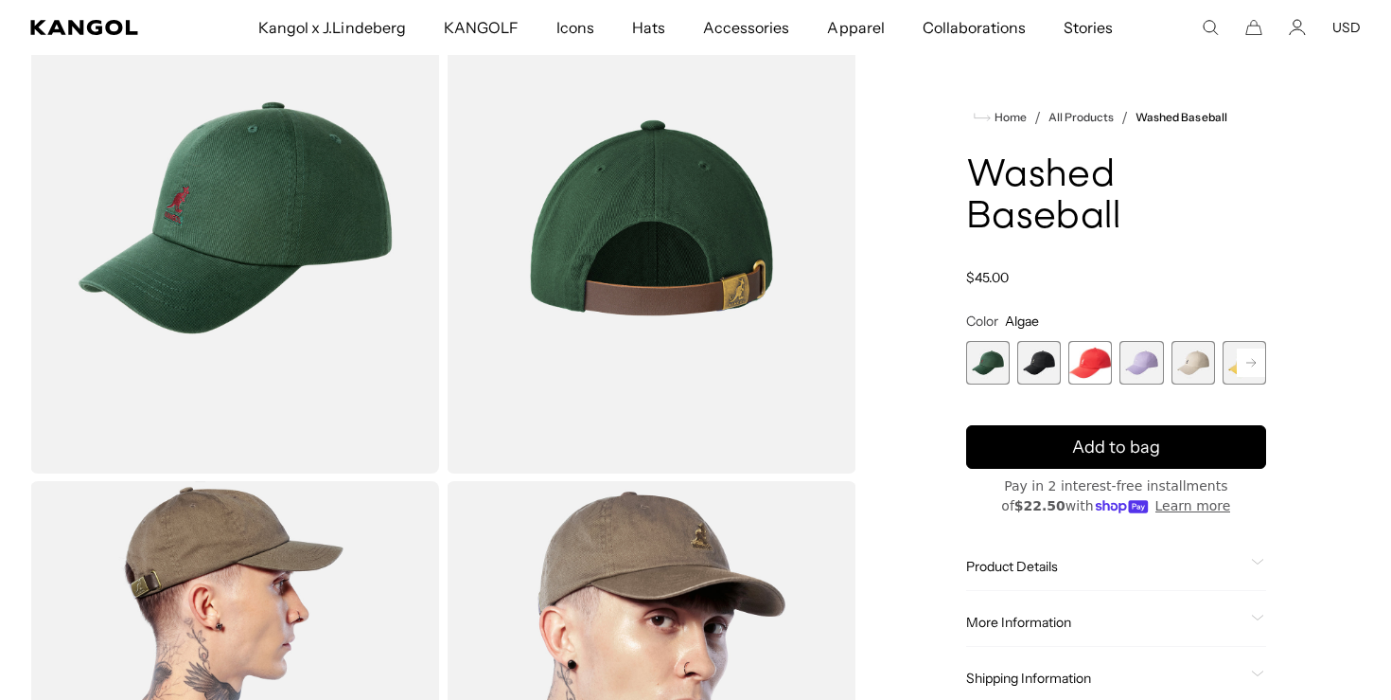
scroll to position [162, 0]
click at [1042, 373] on span "2 of 14" at bounding box center [1040, 363] width 44 height 44
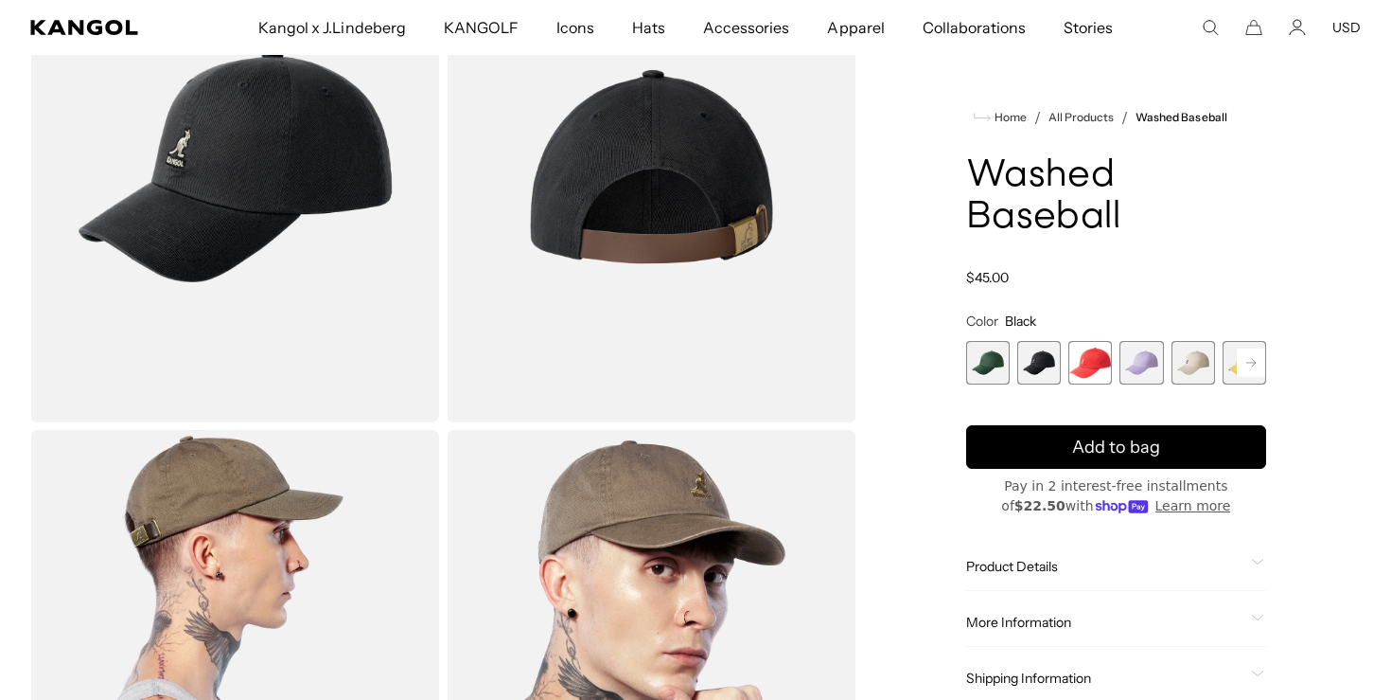
scroll to position [0, 390]
click at [1107, 367] on span "3 of 14" at bounding box center [1091, 363] width 44 height 44
